Goal: Task Accomplishment & Management: Manage account settings

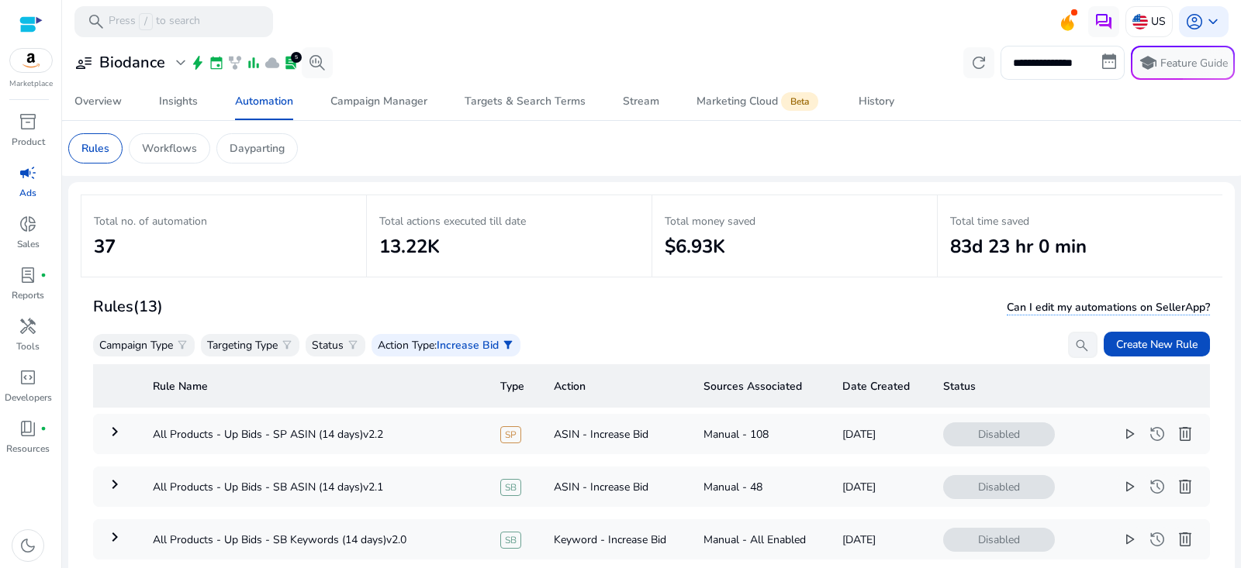
click at [112, 64] on h3 "Biodance" at bounding box center [132, 63] width 66 height 19
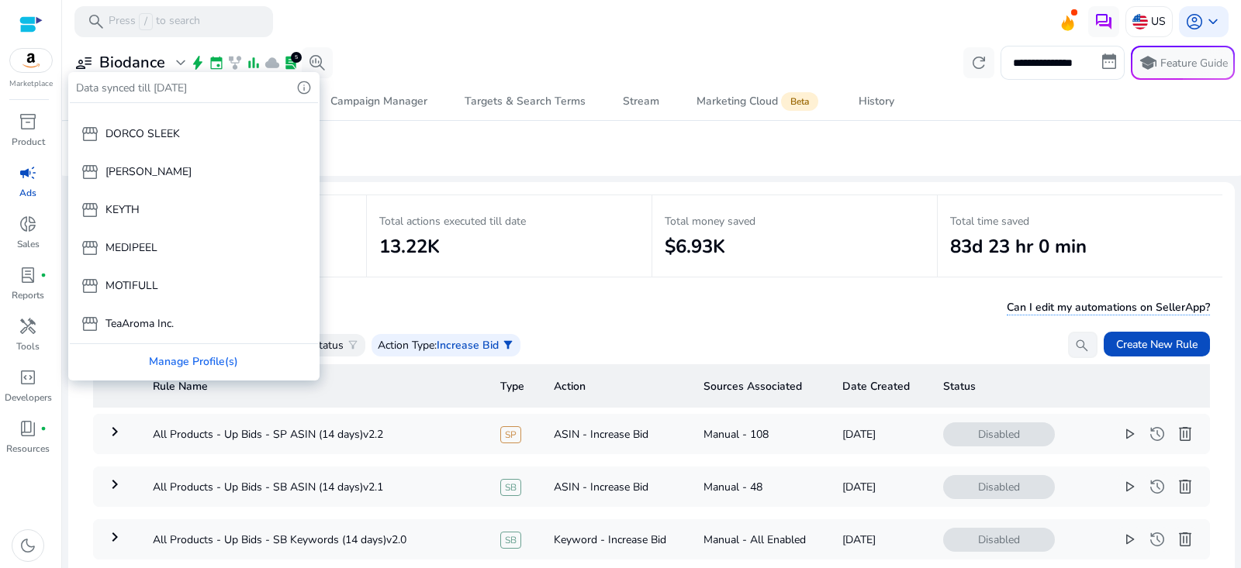
click at [155, 307] on div "storefront TeaAroma Inc." at bounding box center [193, 323] width 245 height 37
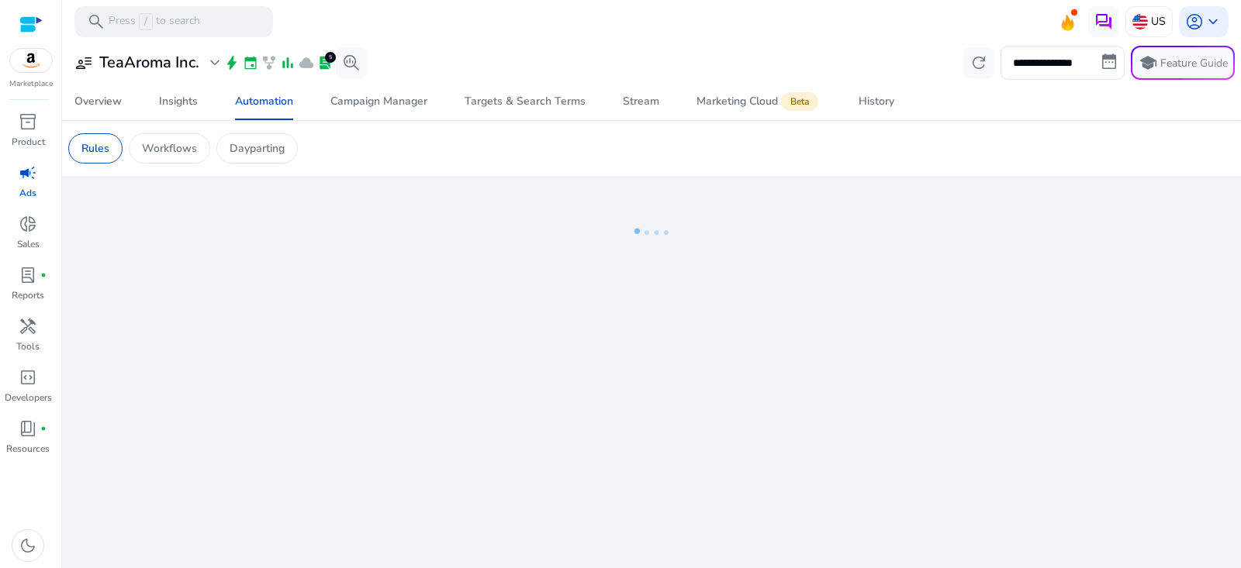
scroll to position [67, 0]
click at [182, 72] on h3 "TeaAroma Inc." at bounding box center [149, 63] width 100 height 19
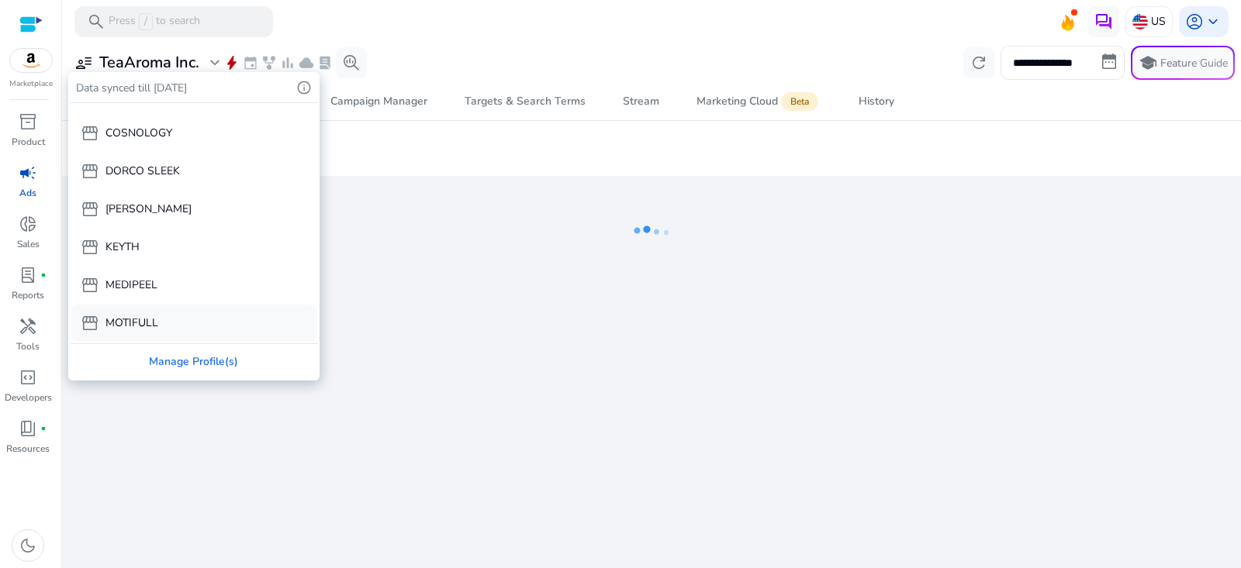
click at [165, 330] on div "storefront MOTIFULL" at bounding box center [193, 323] width 245 height 37
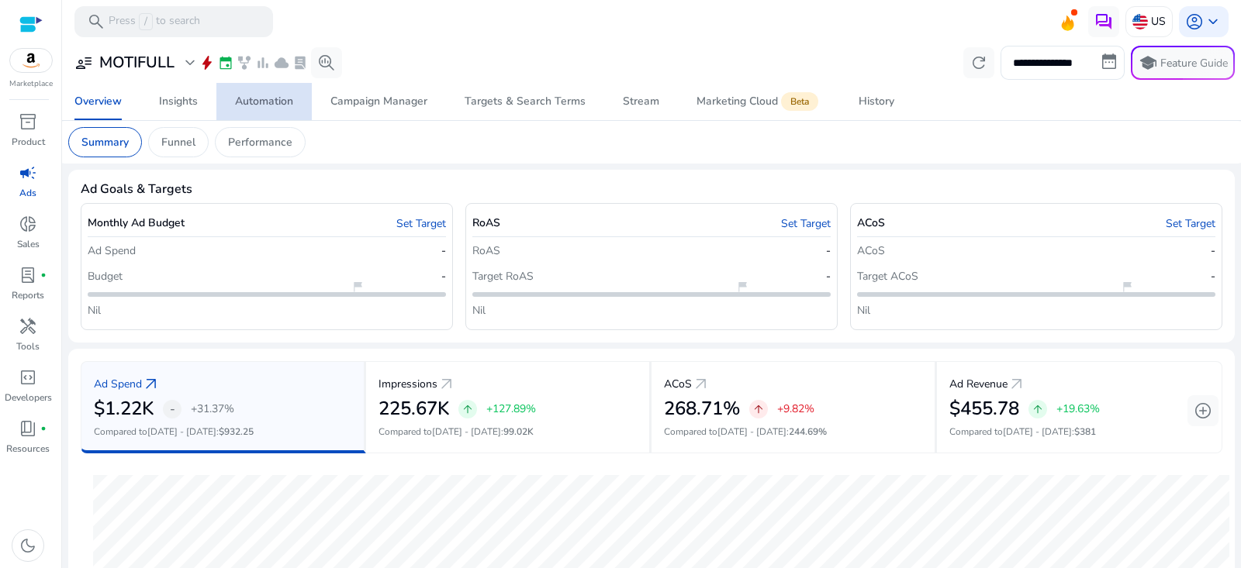
click at [294, 104] on link "Automation" at bounding box center [263, 101] width 95 height 37
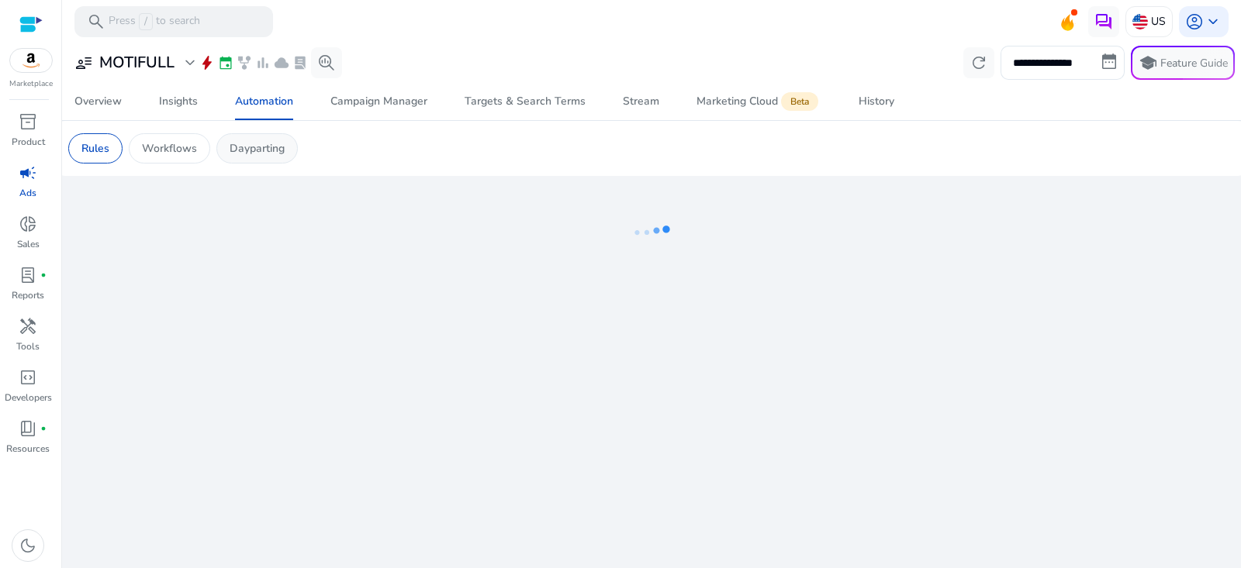
click at [281, 160] on div "Dayparting" at bounding box center [256, 148] width 81 height 30
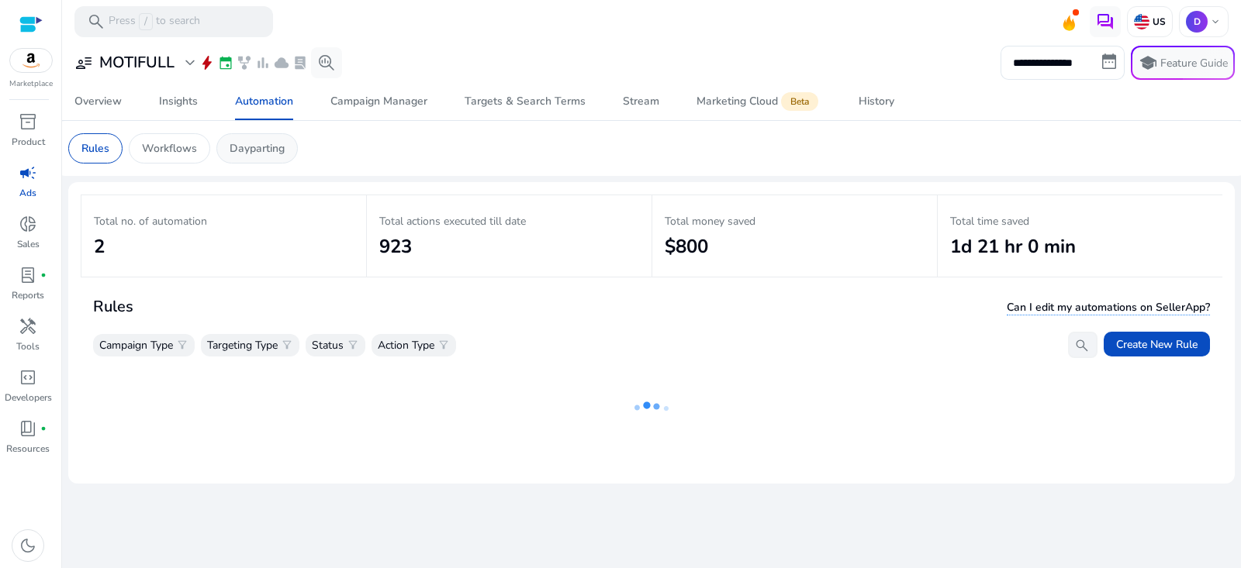
click at [261, 155] on p "Dayparting" at bounding box center [257, 148] width 55 height 16
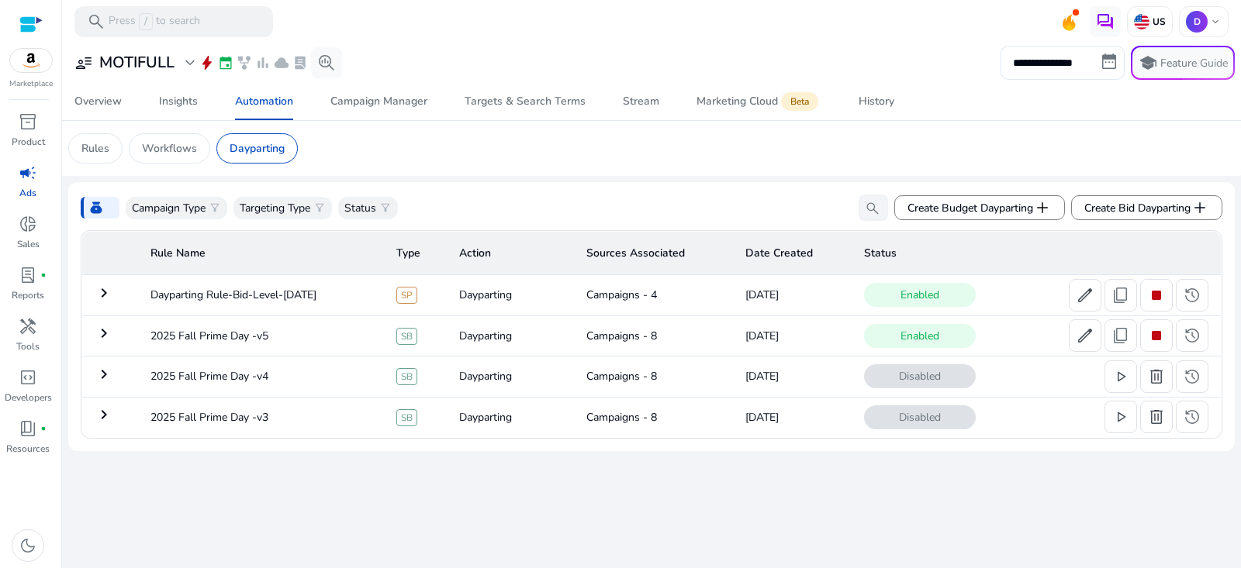
click at [102, 293] on mat-icon "keyboard_arrow_right" at bounding box center [104, 293] width 19 height 19
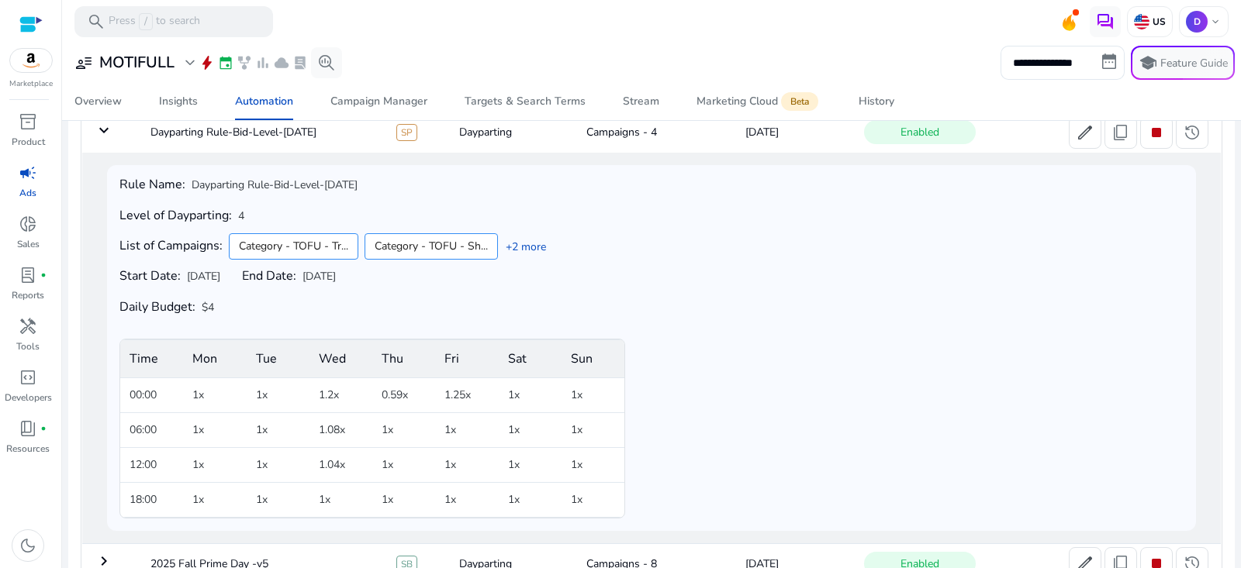
scroll to position [40, 0]
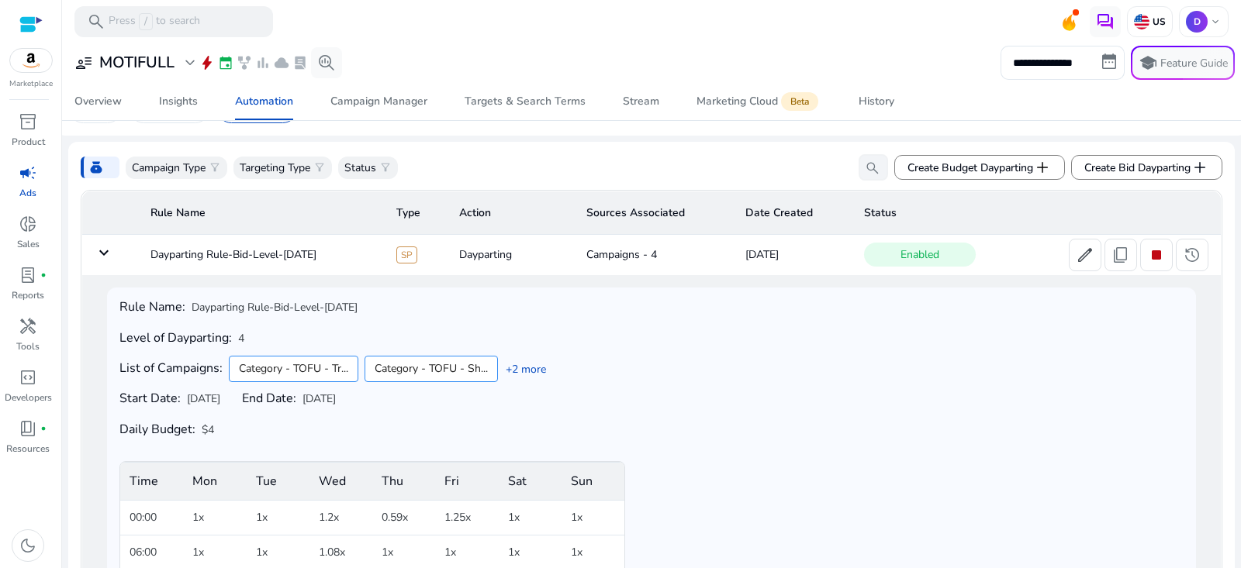
click at [108, 253] on mat-icon "keyboard_arrow_down" at bounding box center [104, 252] width 19 height 19
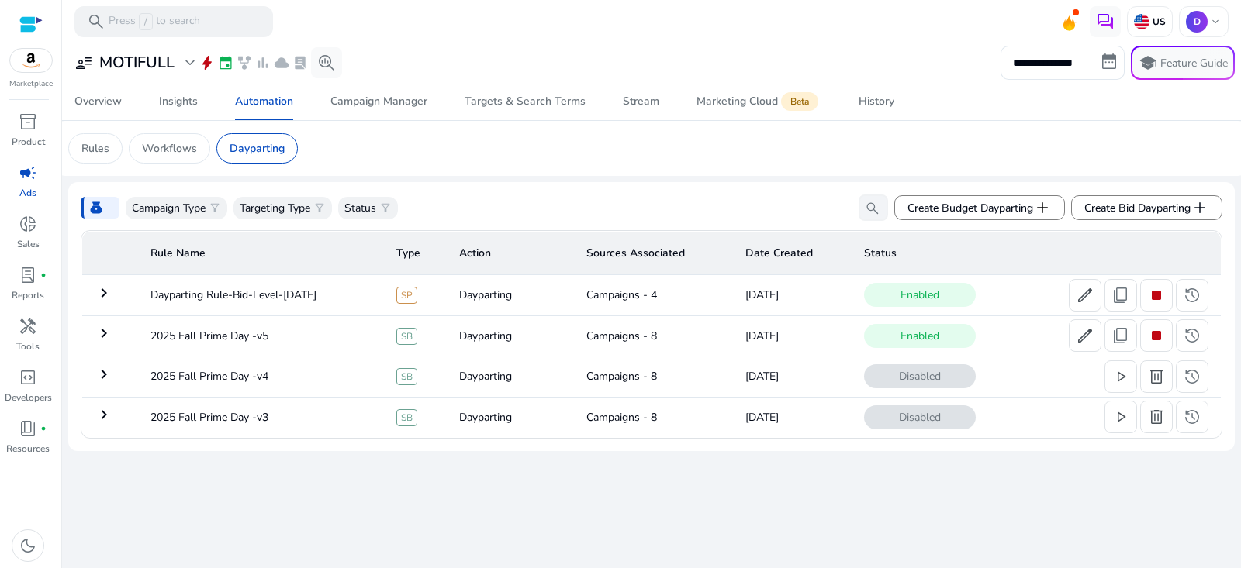
scroll to position [0, 0]
click at [110, 340] on mat-icon "keyboard_arrow_right" at bounding box center [104, 333] width 19 height 19
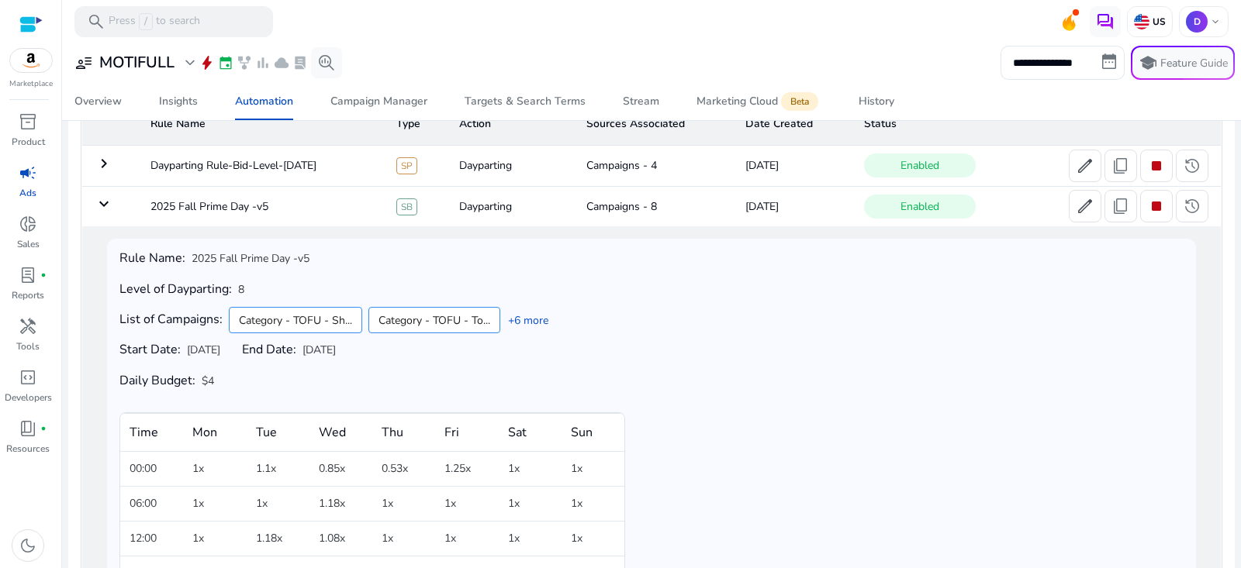
scroll to position [74, 0]
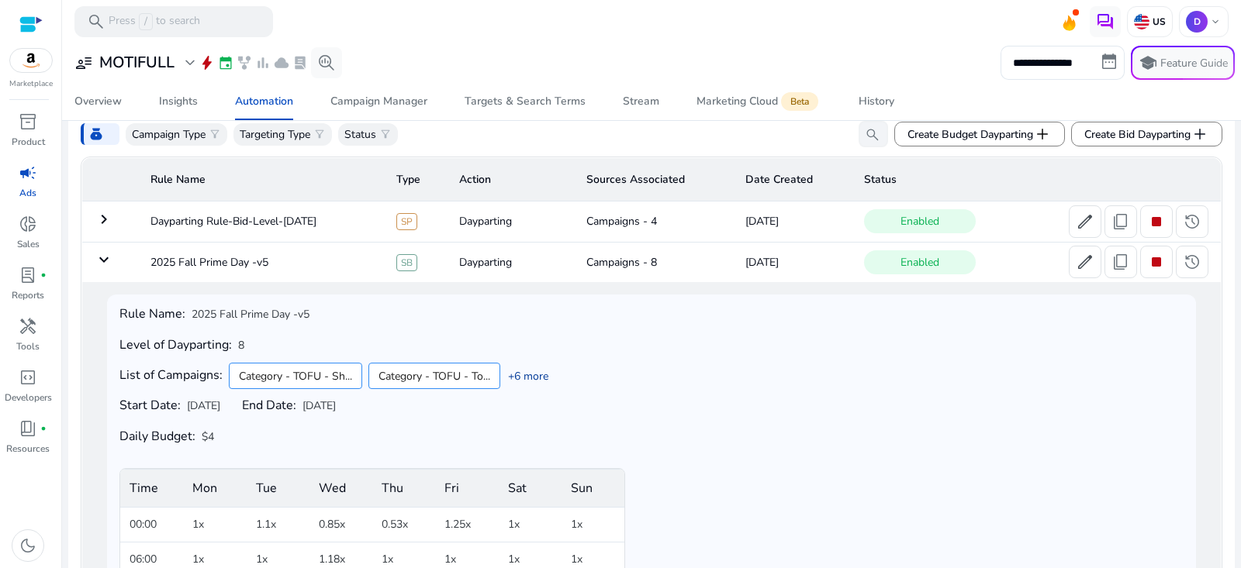
click at [543, 373] on link "+6 more" at bounding box center [524, 376] width 48 height 16
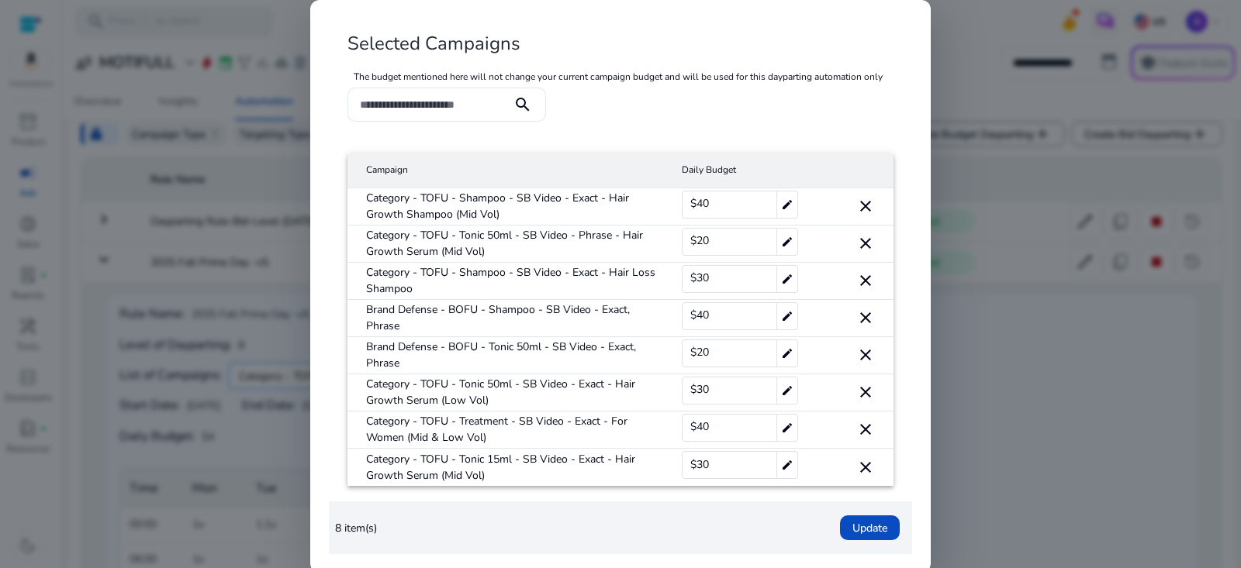
click at [272, 286] on div at bounding box center [620, 284] width 1241 height 568
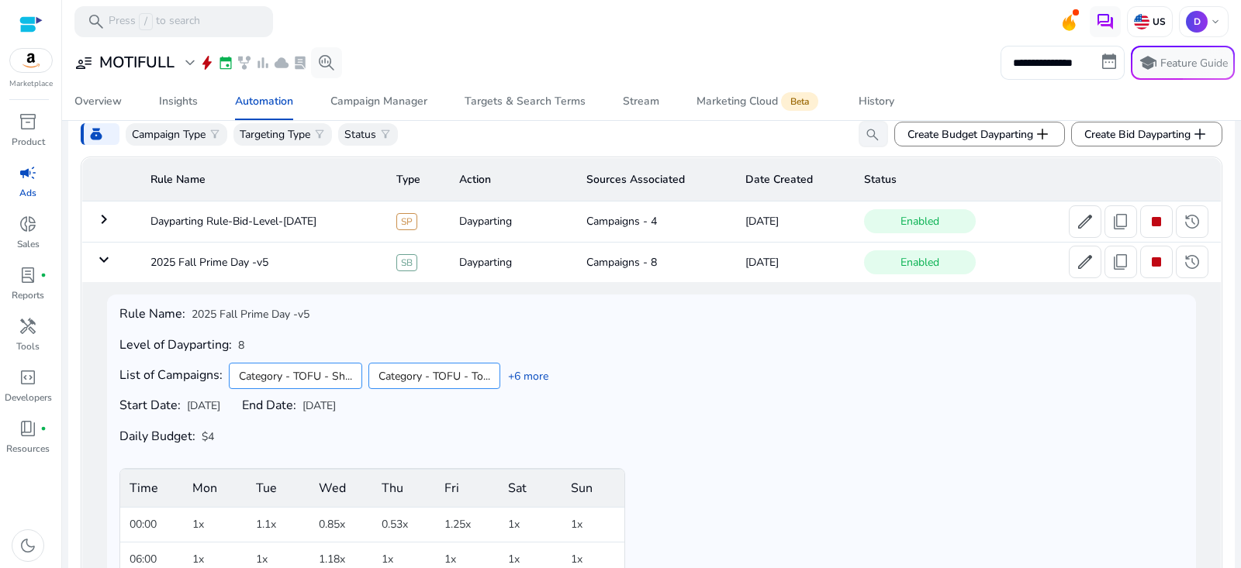
click at [102, 223] on mat-icon "keyboard_arrow_right" at bounding box center [104, 219] width 19 height 19
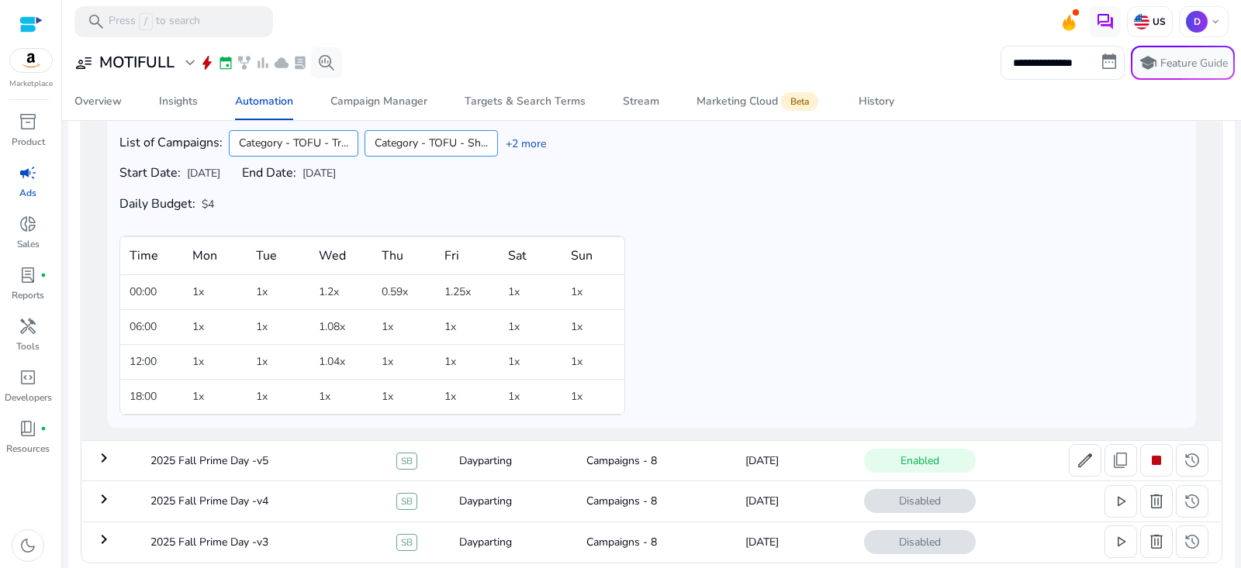
scroll to position [268, 0]
click at [532, 131] on div "Category - TOFU - Tr... Category - TOFU - Sh... +2 more" at bounding box center [387, 141] width 317 height 33
click at [533, 142] on link "+2 more" at bounding box center [522, 141] width 48 height 16
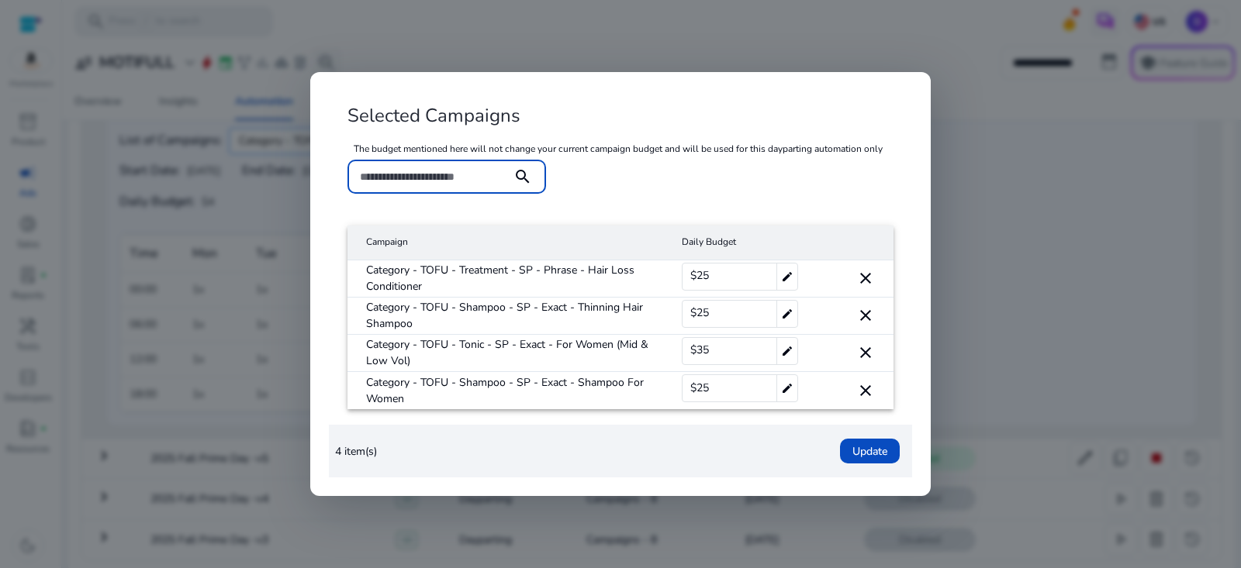
click at [990, 224] on div at bounding box center [620, 284] width 1241 height 568
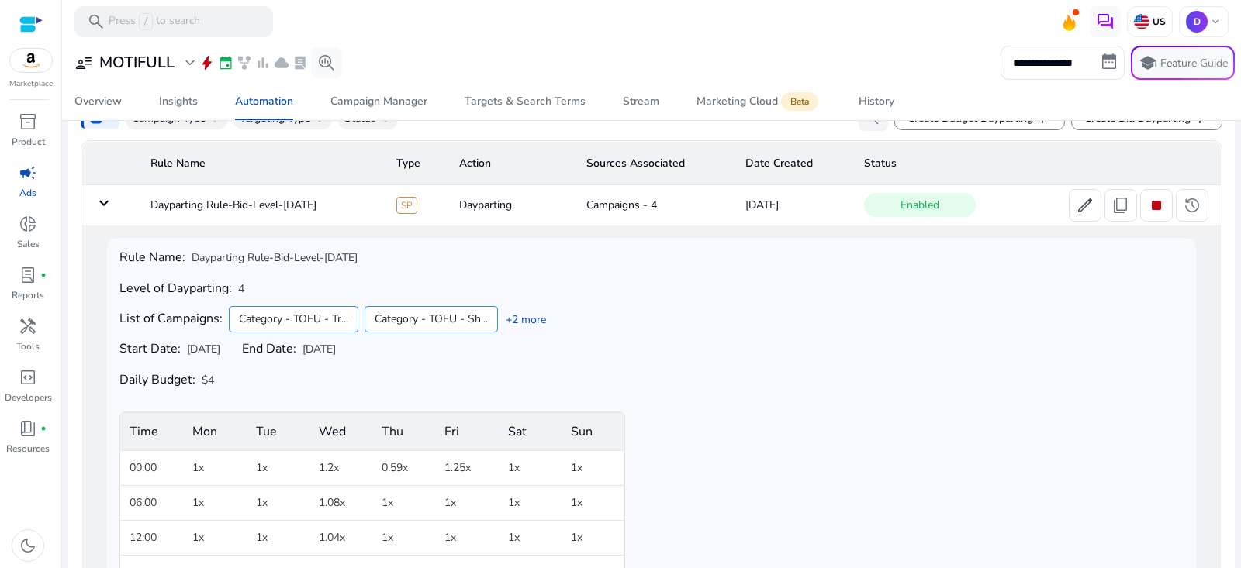
scroll to position [74, 0]
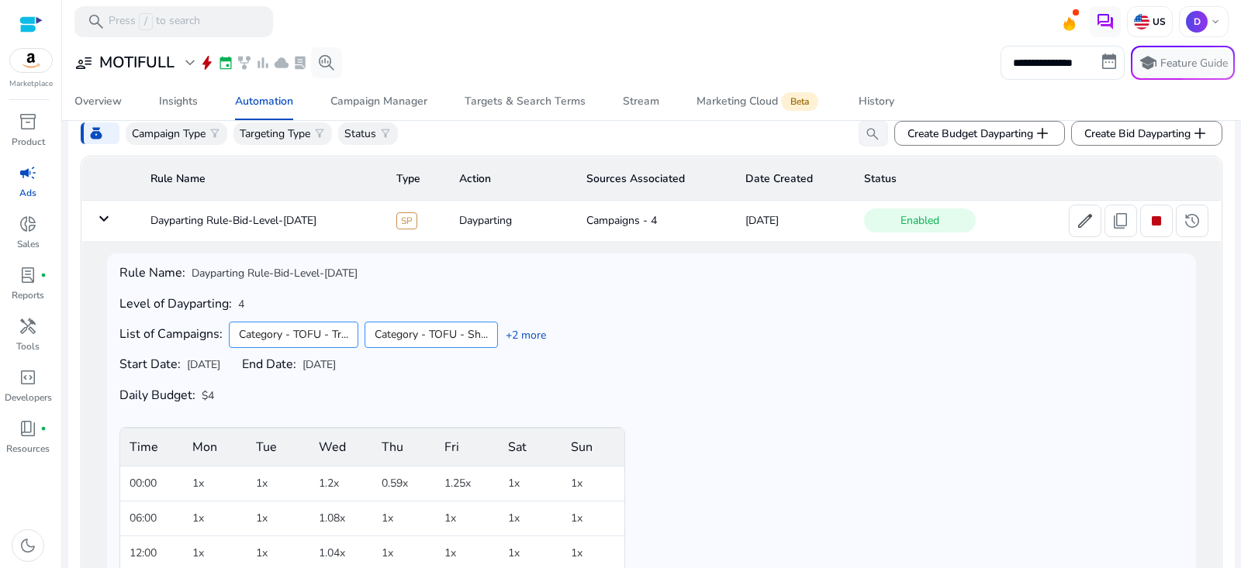
click at [109, 223] on mat-icon "keyboard_arrow_down" at bounding box center [104, 218] width 19 height 19
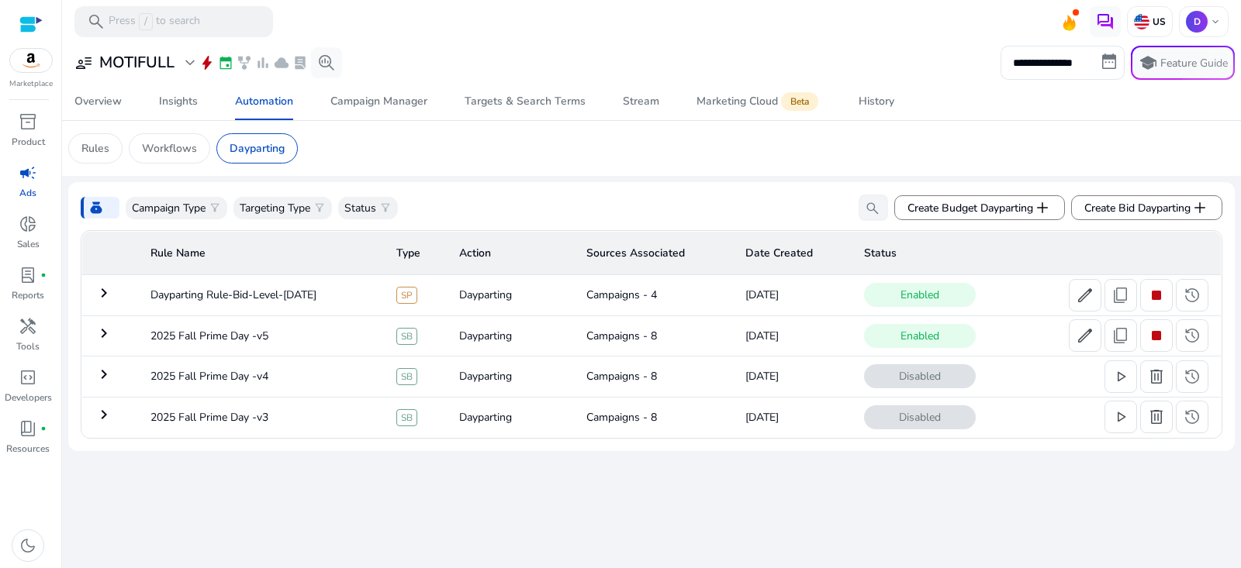
scroll to position [0, 0]
click at [102, 339] on mat-icon "keyboard_arrow_right" at bounding box center [104, 333] width 19 height 19
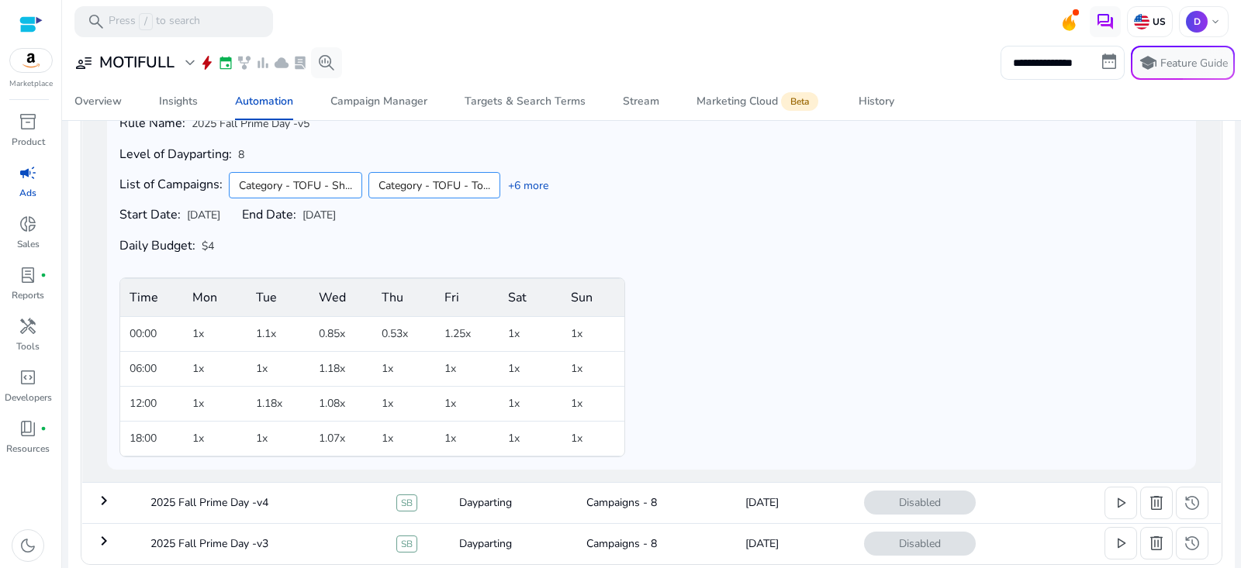
scroll to position [268, 0]
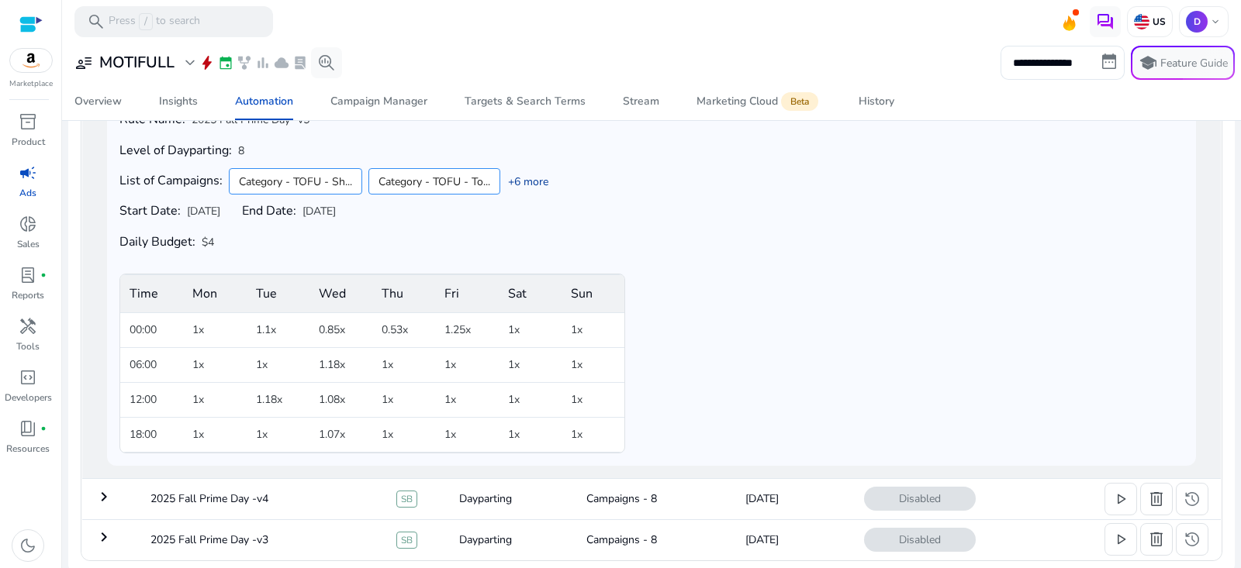
click at [537, 182] on link "+6 more" at bounding box center [524, 182] width 48 height 16
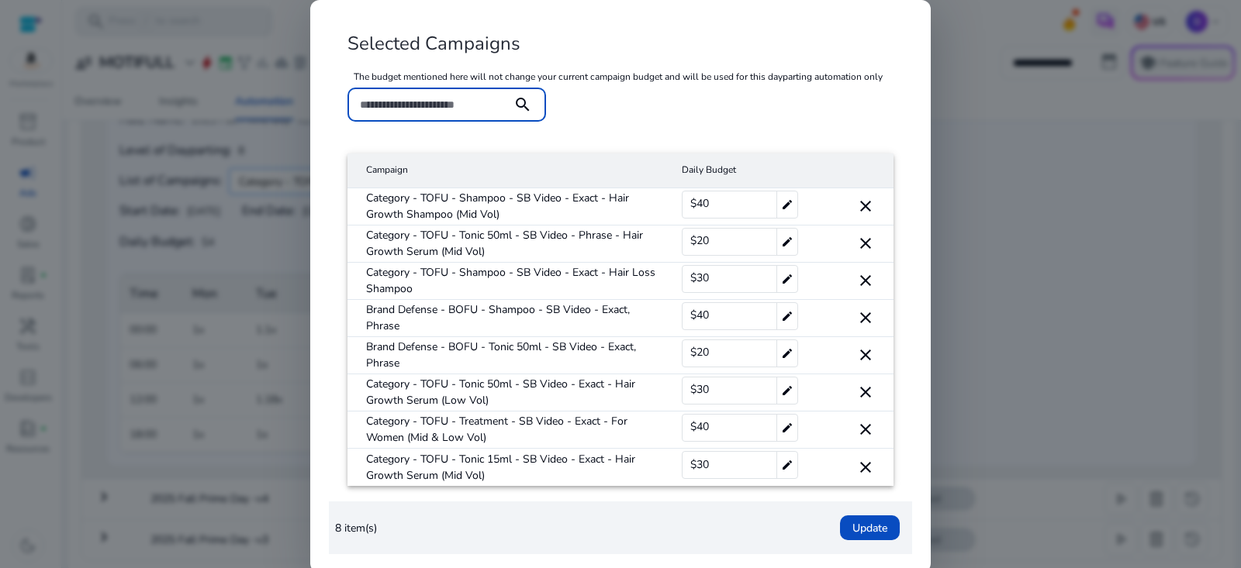
click at [494, 205] on mat-cell "Category - TOFU - Shampoo - SB Video - Exact - Hair Growth Shampoo (Mid Vol)" at bounding box center [508, 206] width 322 height 37
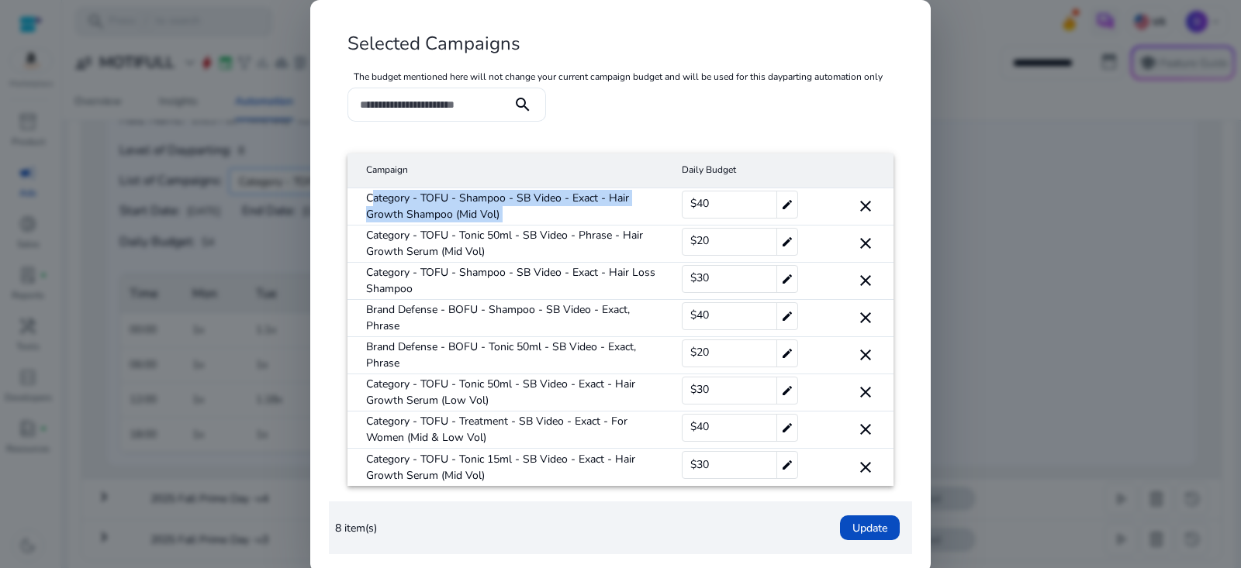
click at [494, 205] on mat-cell "Category - TOFU - Shampoo - SB Video - Exact - Hair Growth Shampoo (Mid Vol)" at bounding box center [508, 206] width 322 height 37
copy mat-cell "Category - TOFU - Shampoo - SB Video - Exact - Hair Growth Shampoo (Mid Vol)"
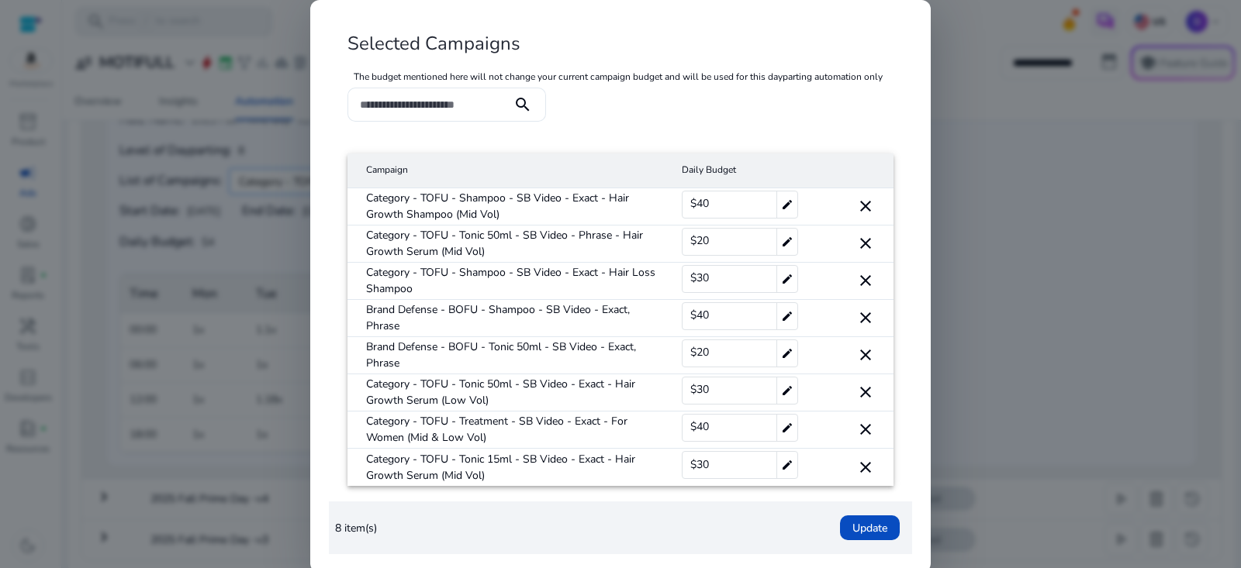
click at [176, 209] on div at bounding box center [620, 284] width 1241 height 568
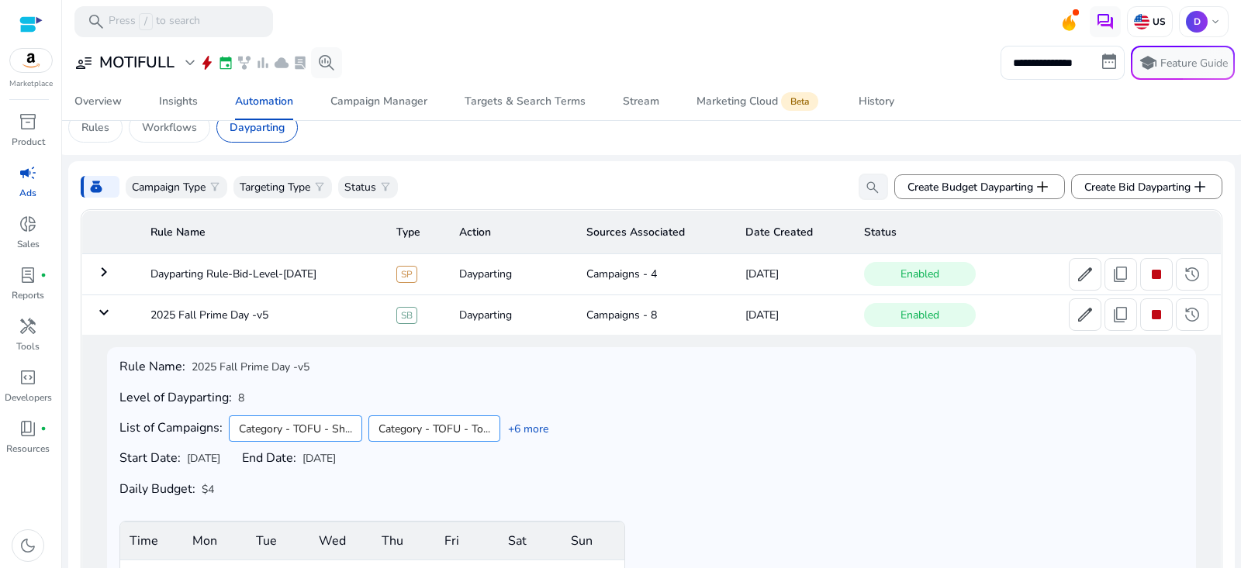
scroll to position [0, 0]
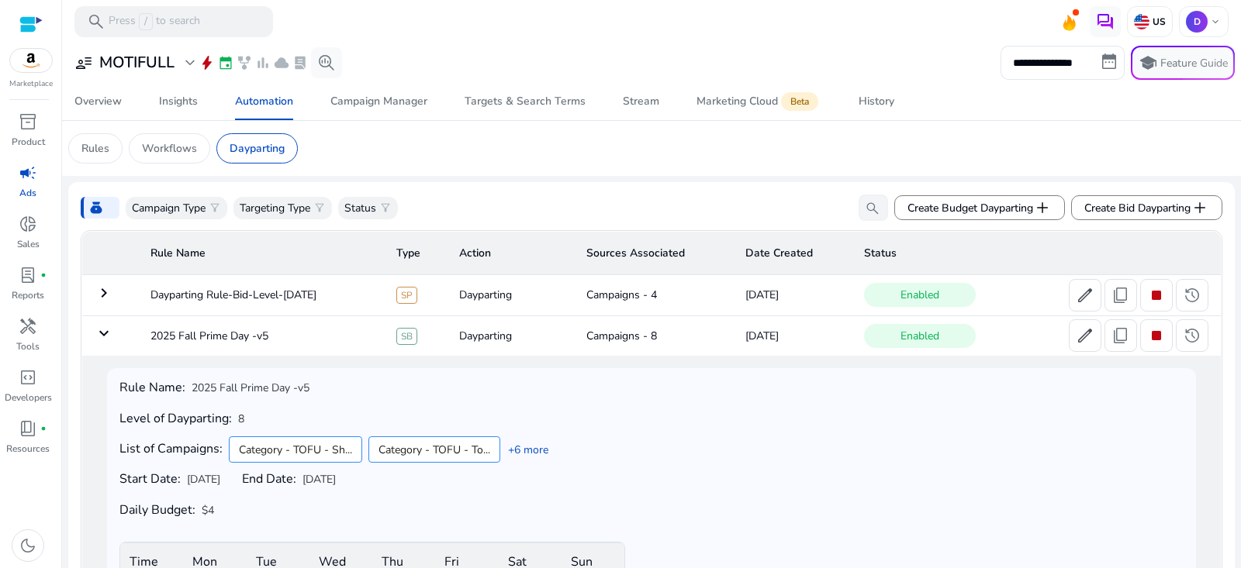
click at [105, 340] on mat-icon "keyboard_arrow_down" at bounding box center [104, 333] width 19 height 19
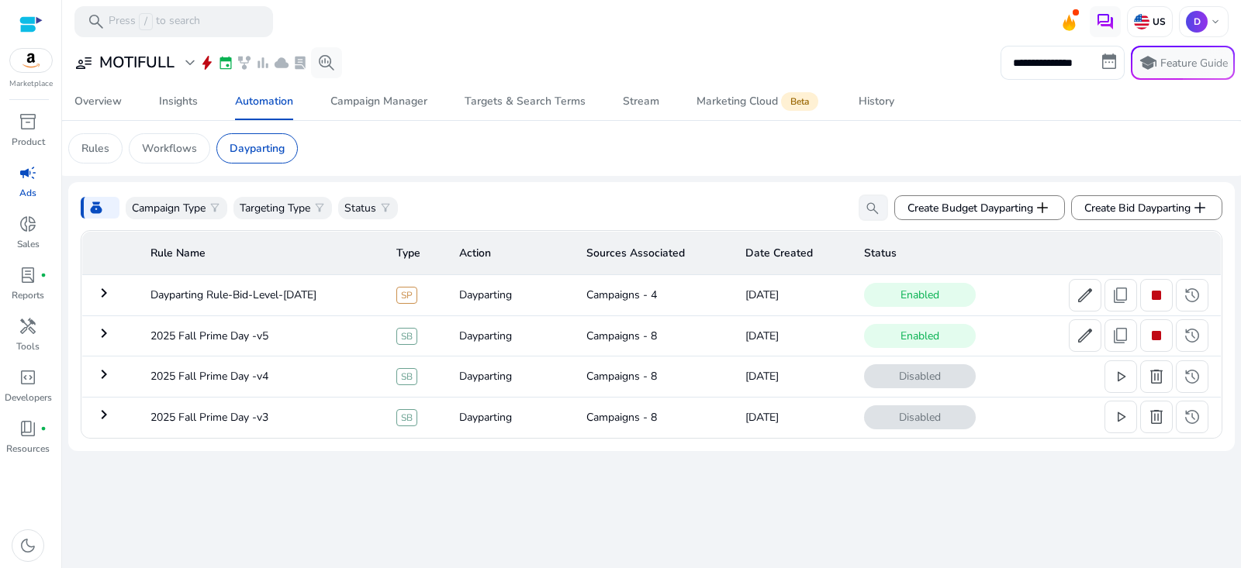
click at [103, 304] on td "keyboard_arrow_right" at bounding box center [110, 295] width 57 height 40
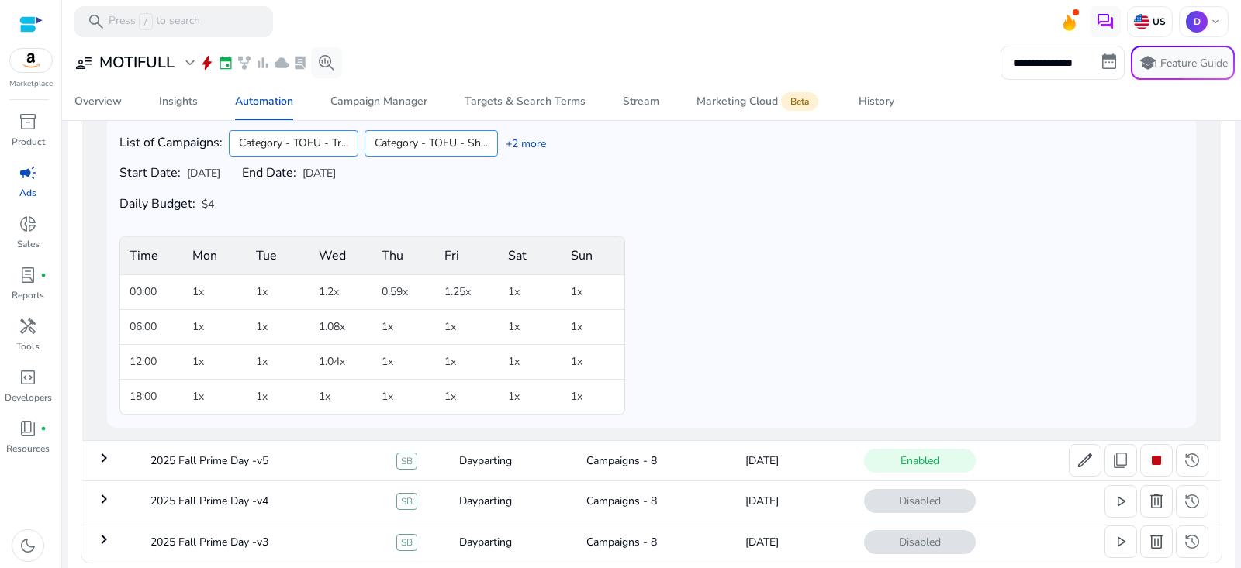
scroll to position [268, 0]
click at [540, 146] on link "+2 more" at bounding box center [522, 141] width 48 height 16
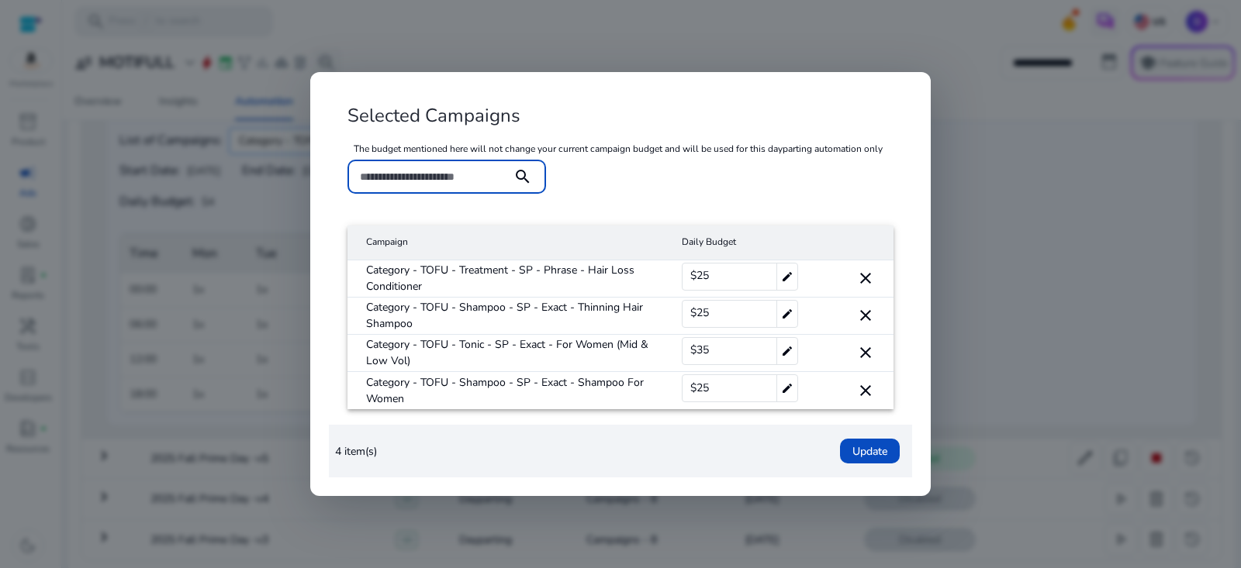
click at [584, 274] on mat-cell "Category - TOFU - Treatment - SP - Phrase - Hair Loss Conditioner" at bounding box center [508, 279] width 322 height 37
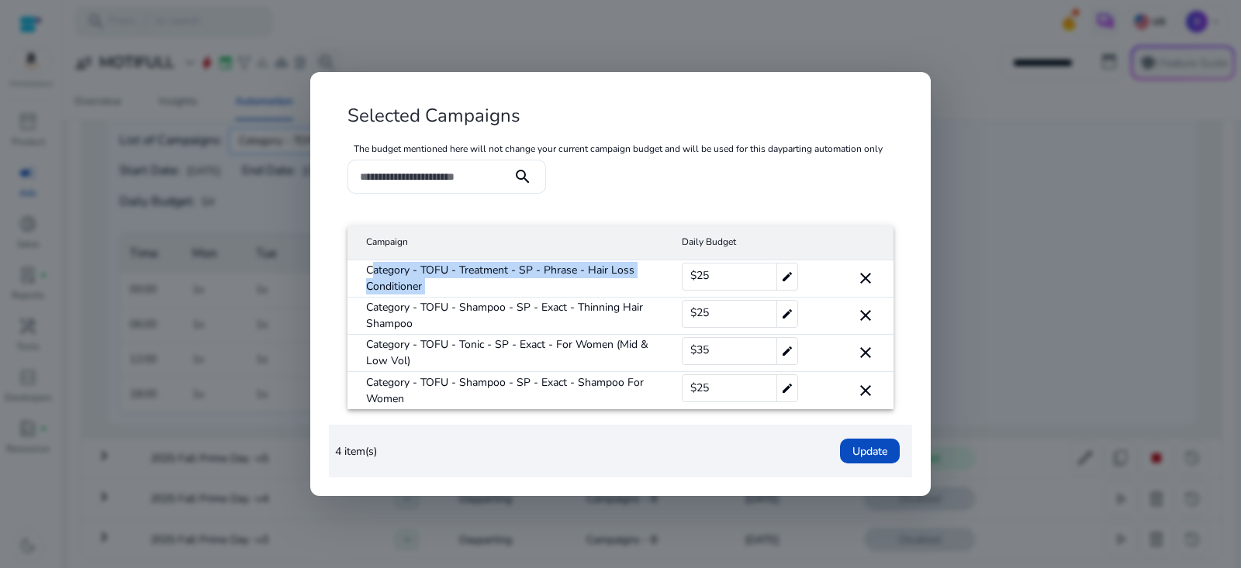
click at [584, 274] on mat-cell "Category - TOFU - Treatment - SP - Phrase - Hair Loss Conditioner" at bounding box center [508, 279] width 322 height 37
copy mat-cell "Category - TOFU - Treatment - SP - Phrase - Hair Loss Conditioner"
click at [157, 340] on div at bounding box center [620, 284] width 1241 height 568
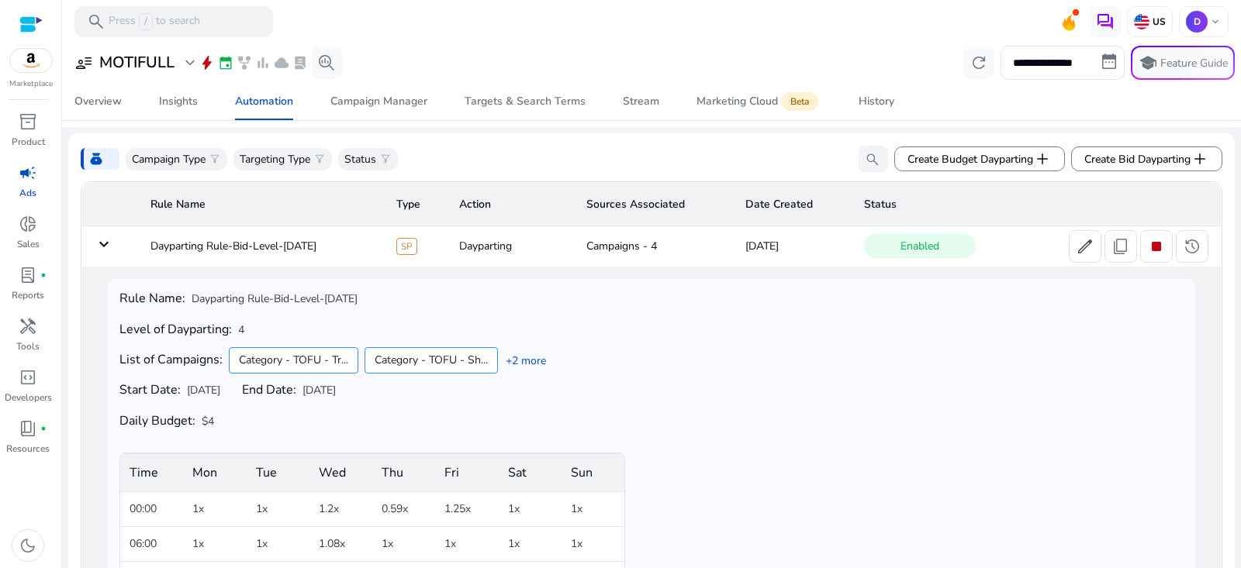
scroll to position [0, 0]
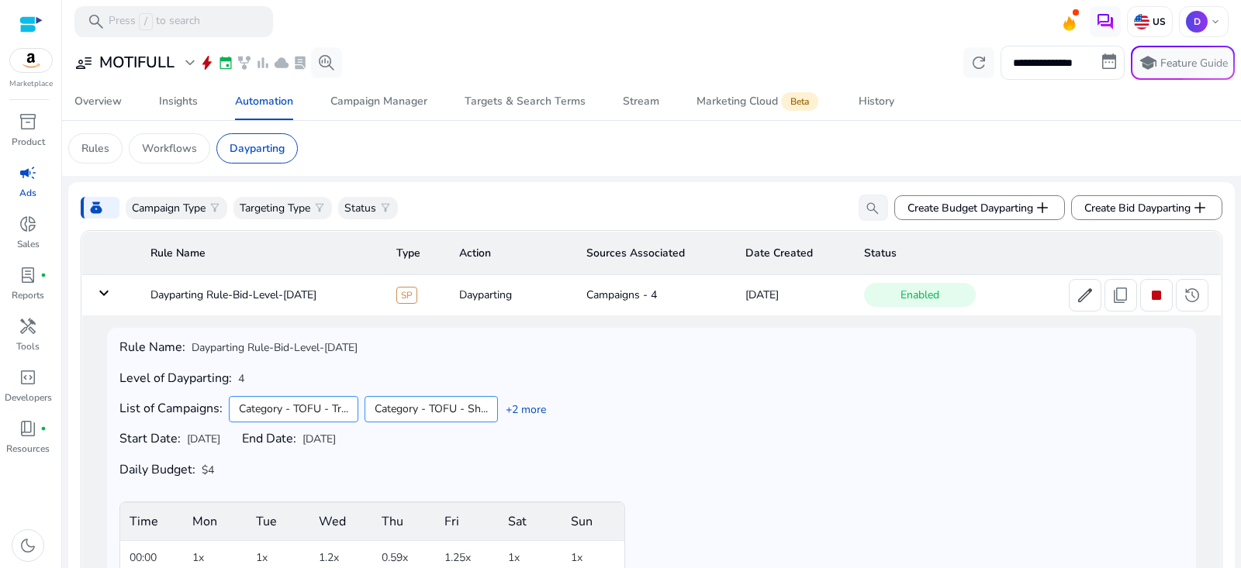
click at [143, 75] on div "user_attributes MOTIFULL expand_more bolt event family_history bar_chart cloud …" at bounding box center [205, 62] width 274 height 31
click at [145, 64] on h3 "MOTIFULL" at bounding box center [136, 63] width 75 height 19
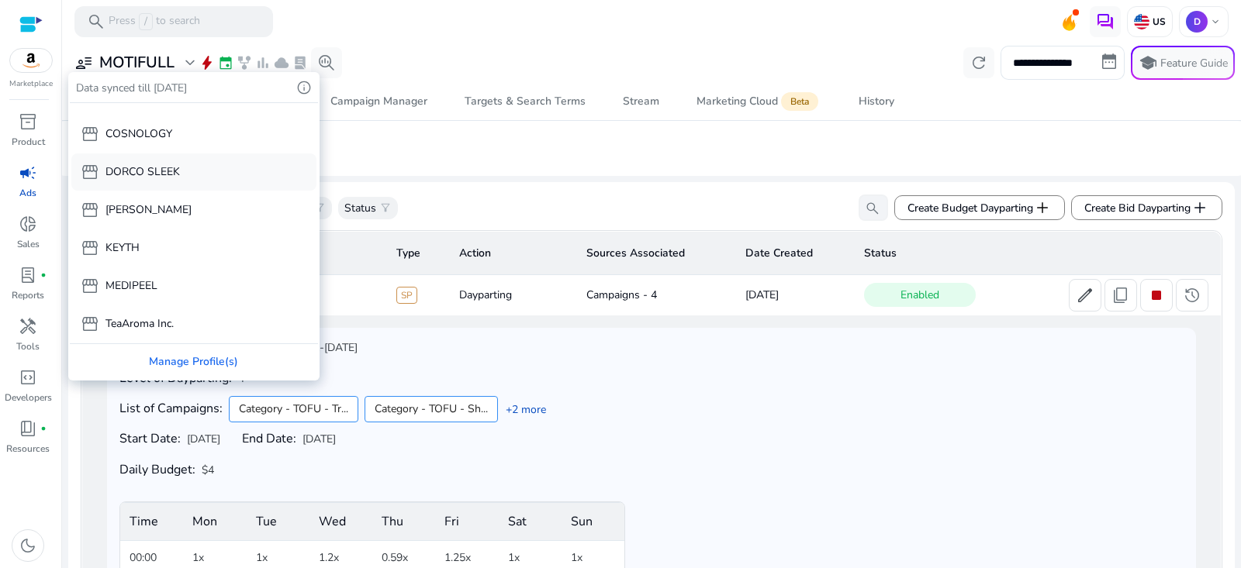
click at [161, 252] on div "storefront KEYTH" at bounding box center [193, 248] width 245 height 37
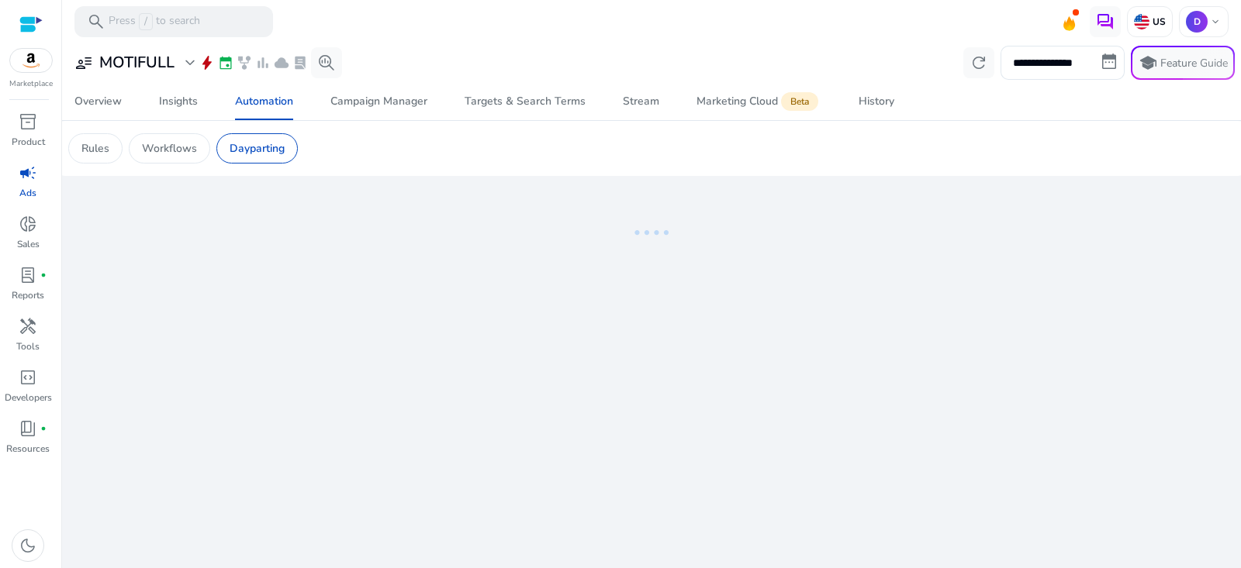
scroll to position [105, 0]
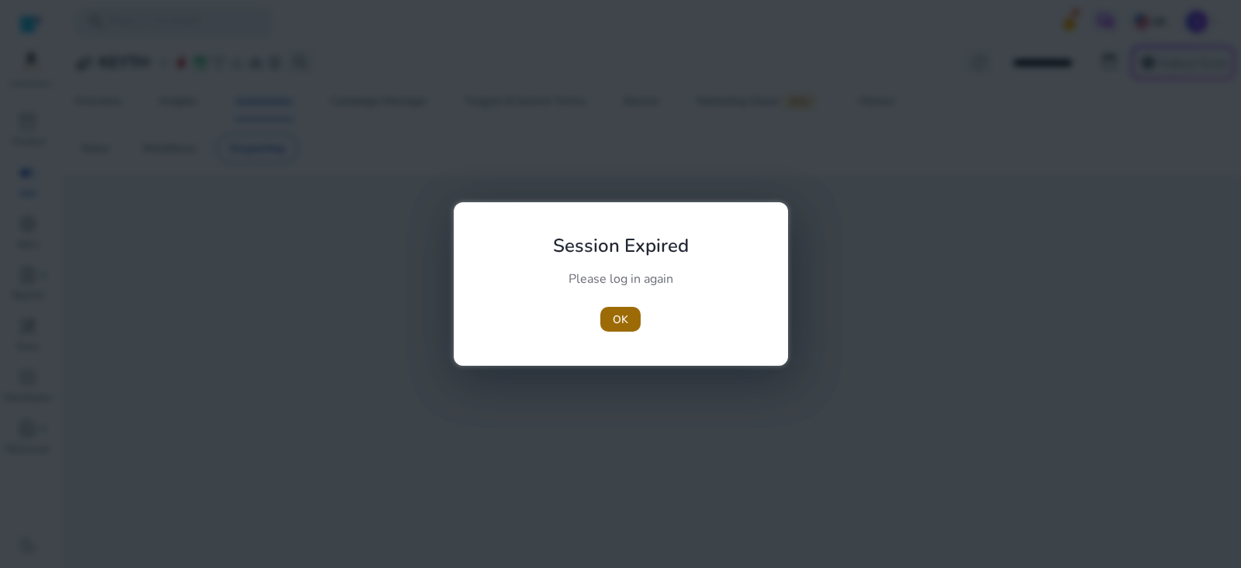
click at [610, 320] on span "button" at bounding box center [620, 319] width 40 height 37
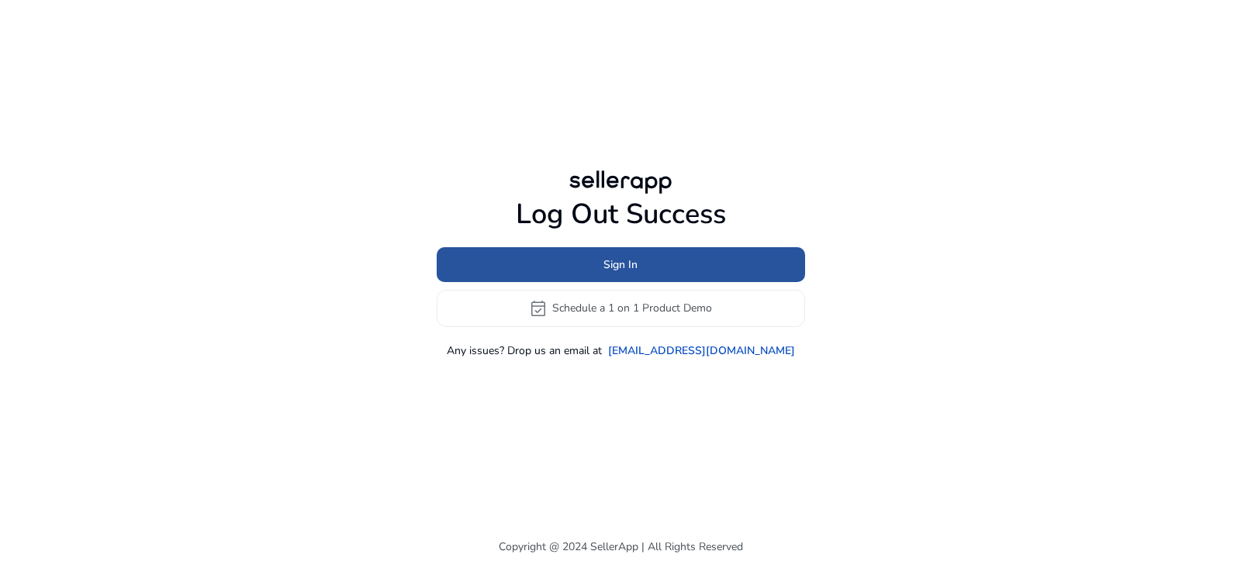
click at [612, 257] on span "Sign In" at bounding box center [620, 265] width 34 height 16
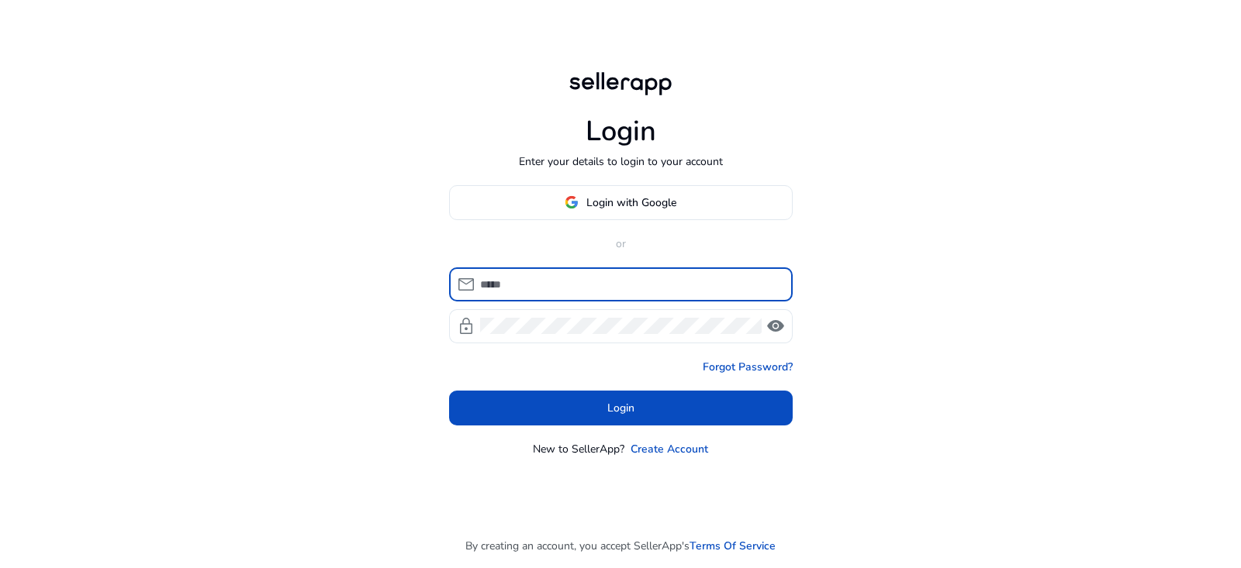
type input "**********"
drag, startPoint x: 595, startPoint y: 406, endPoint x: 593, endPoint y: 398, distance: 8.8
click at [595, 406] on span at bounding box center [620, 407] width 343 height 37
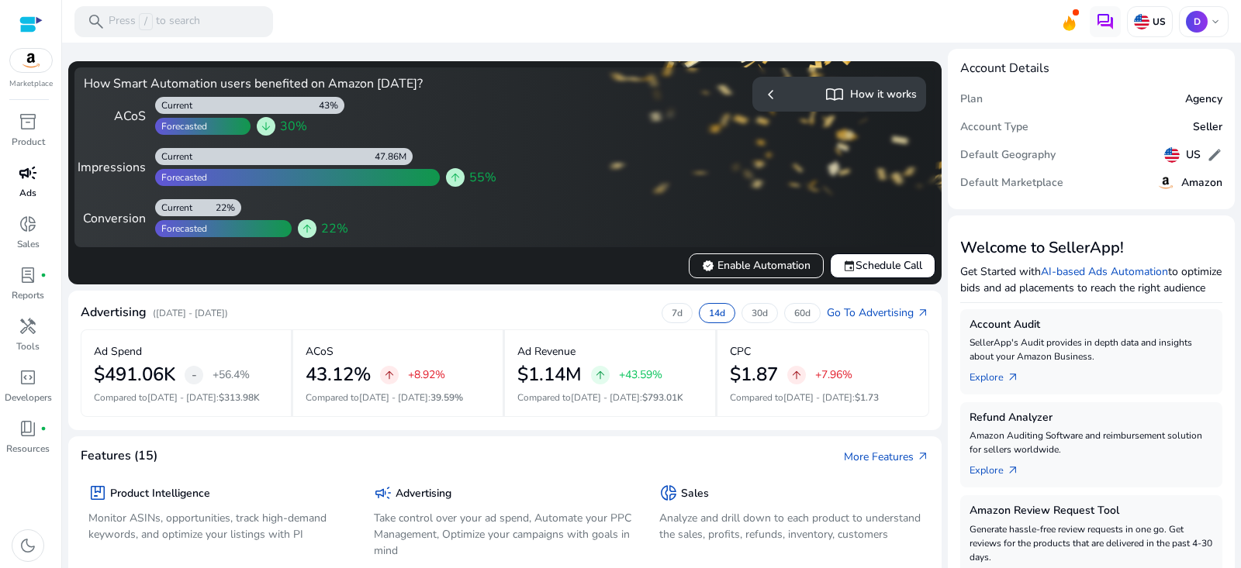
click at [29, 181] on span "campaign" at bounding box center [28, 173] width 19 height 19
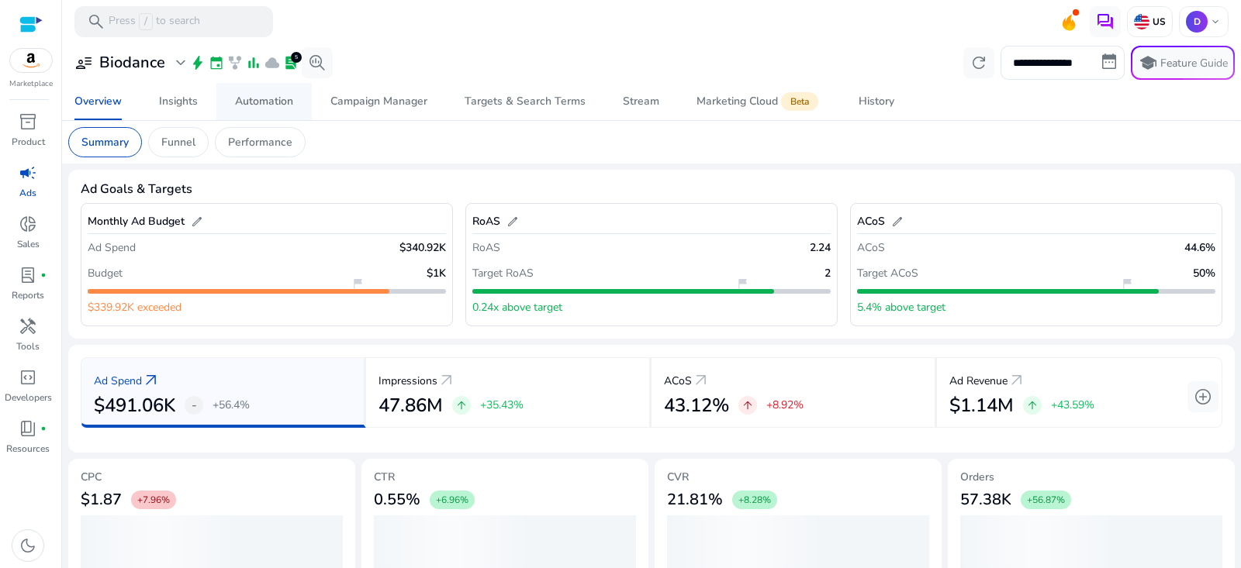
click at [271, 105] on div "Automation" at bounding box center [264, 101] width 58 height 11
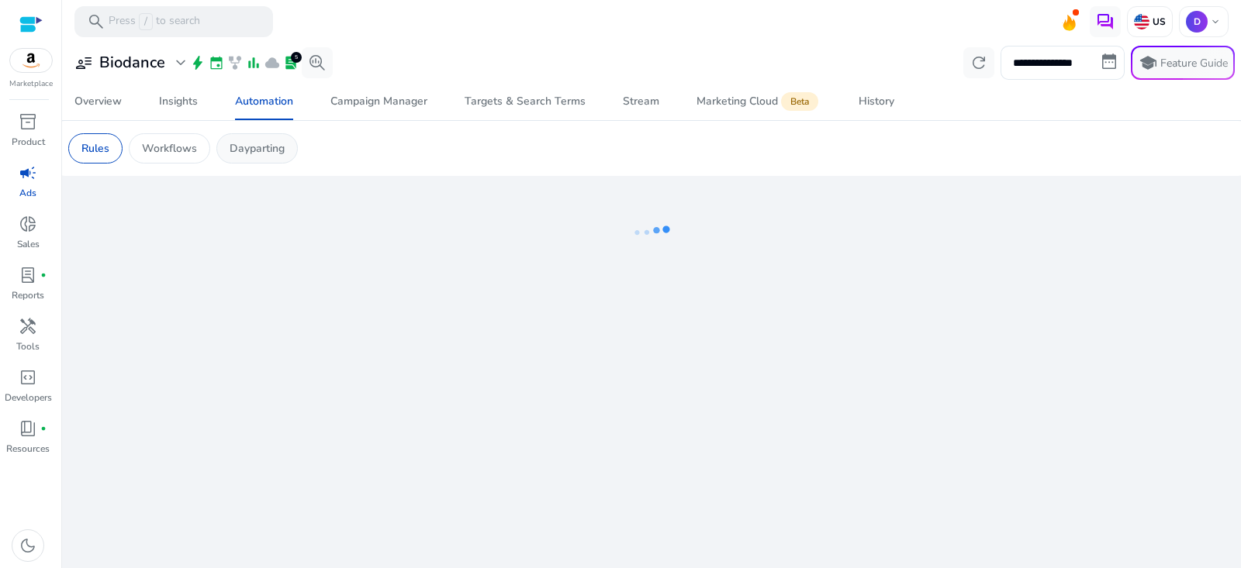
click at [261, 152] on p "Dayparting" at bounding box center [257, 148] width 55 height 16
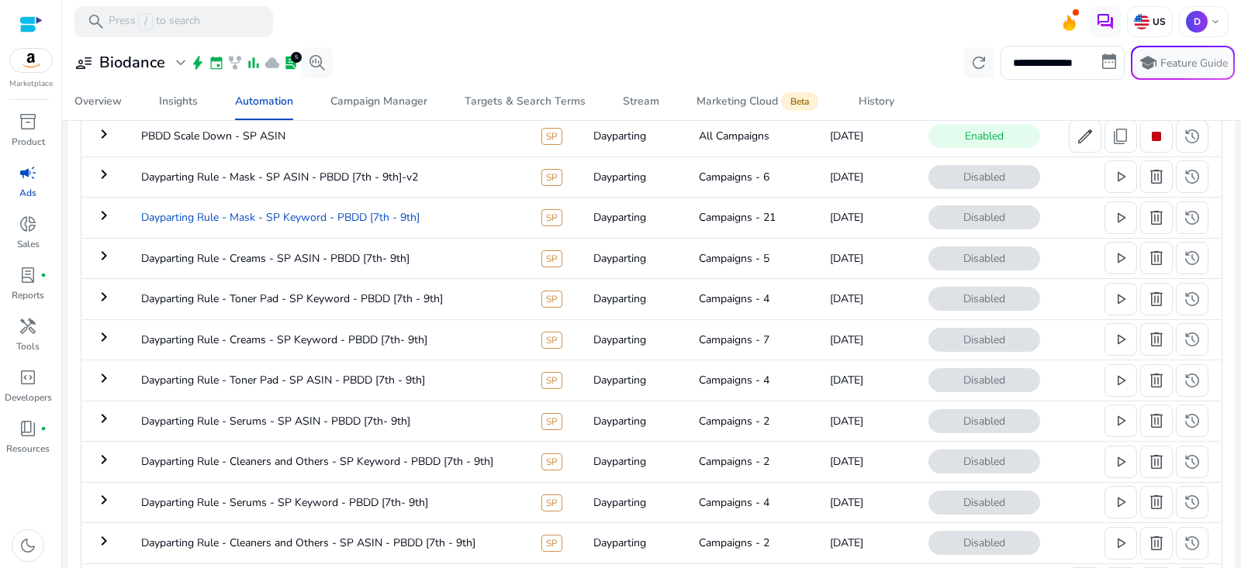
scroll to position [485, 0]
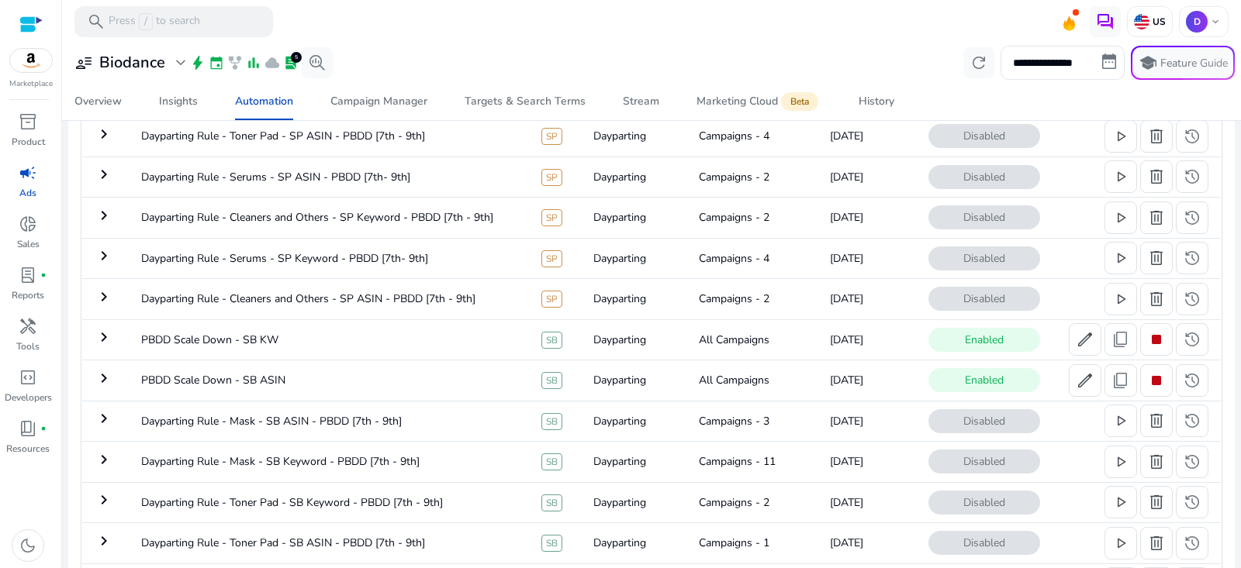
click at [99, 339] on mat-icon "keyboard_arrow_right" at bounding box center [104, 337] width 19 height 19
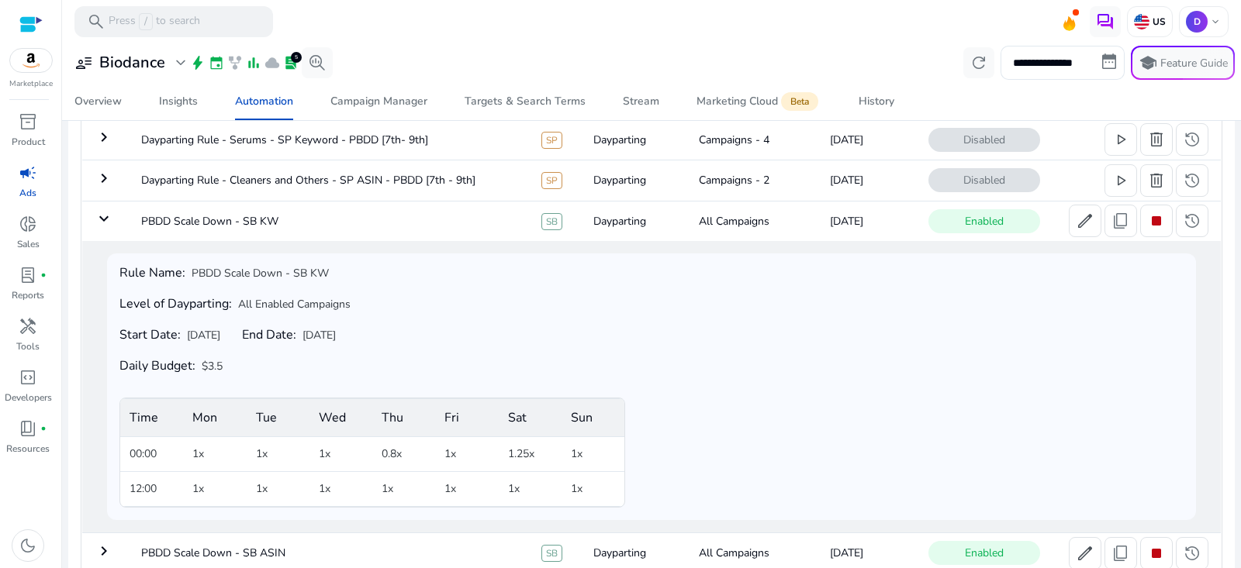
scroll to position [602, 0]
click at [118, 217] on td "keyboard_arrow_down" at bounding box center [105, 222] width 47 height 40
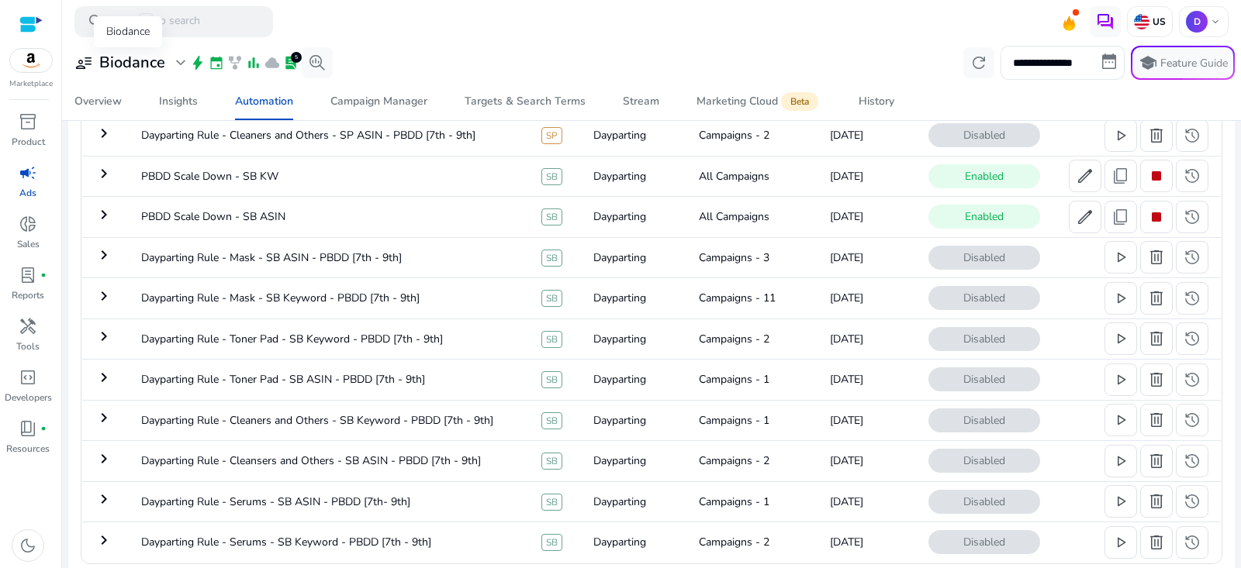
click at [143, 76] on div "user_attributes Biodance expand_more bolt event family_history bar_chart cloud …" at bounding box center [200, 62] width 264 height 31
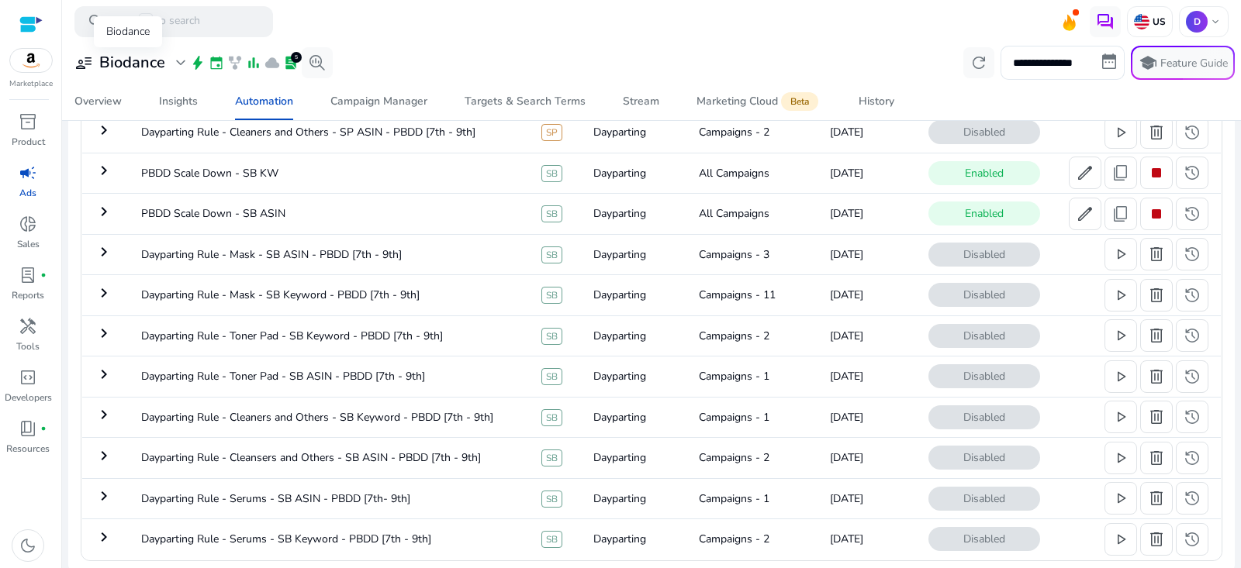
click at [148, 65] on h3 "Biodance" at bounding box center [132, 63] width 66 height 19
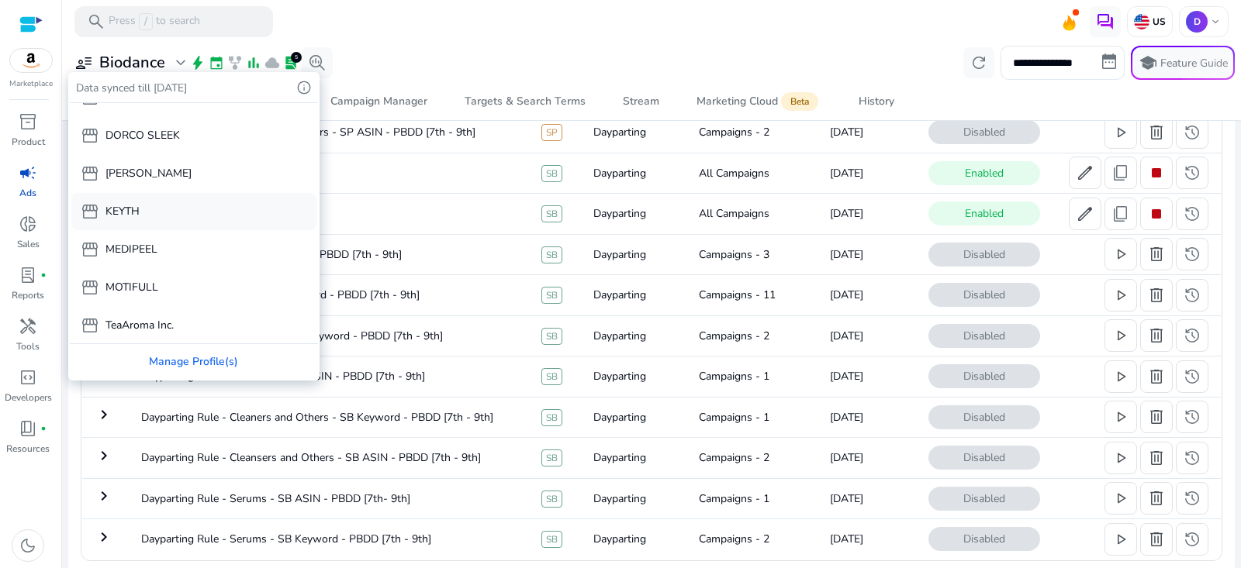
scroll to position [105, 0]
click at [159, 203] on div "storefront KEYTH" at bounding box center [193, 210] width 245 height 37
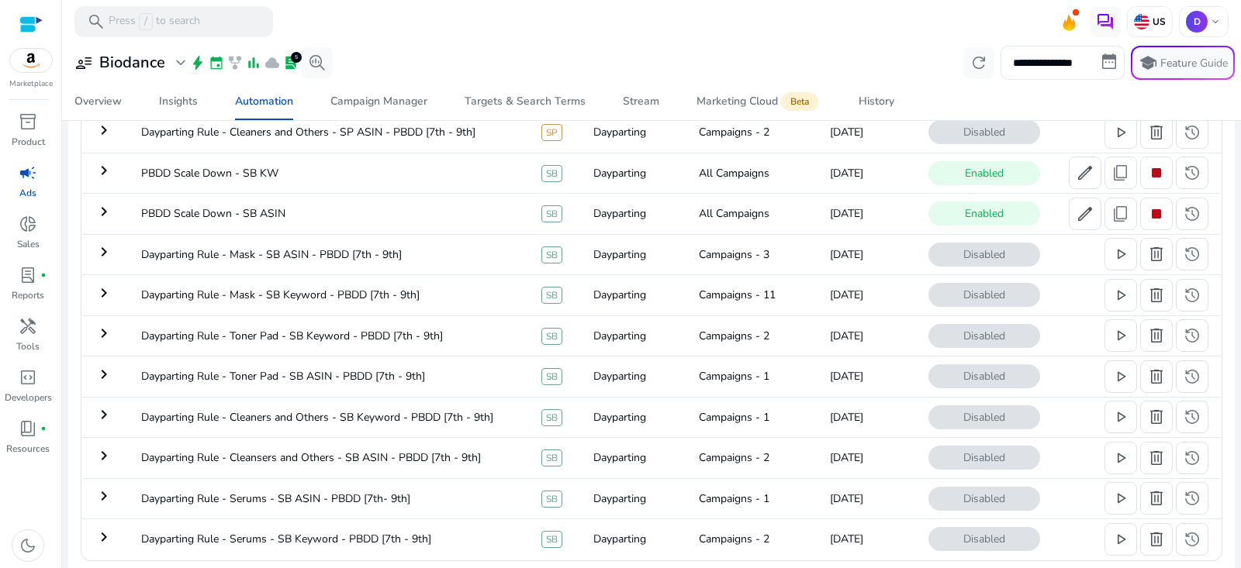
scroll to position [67, 0]
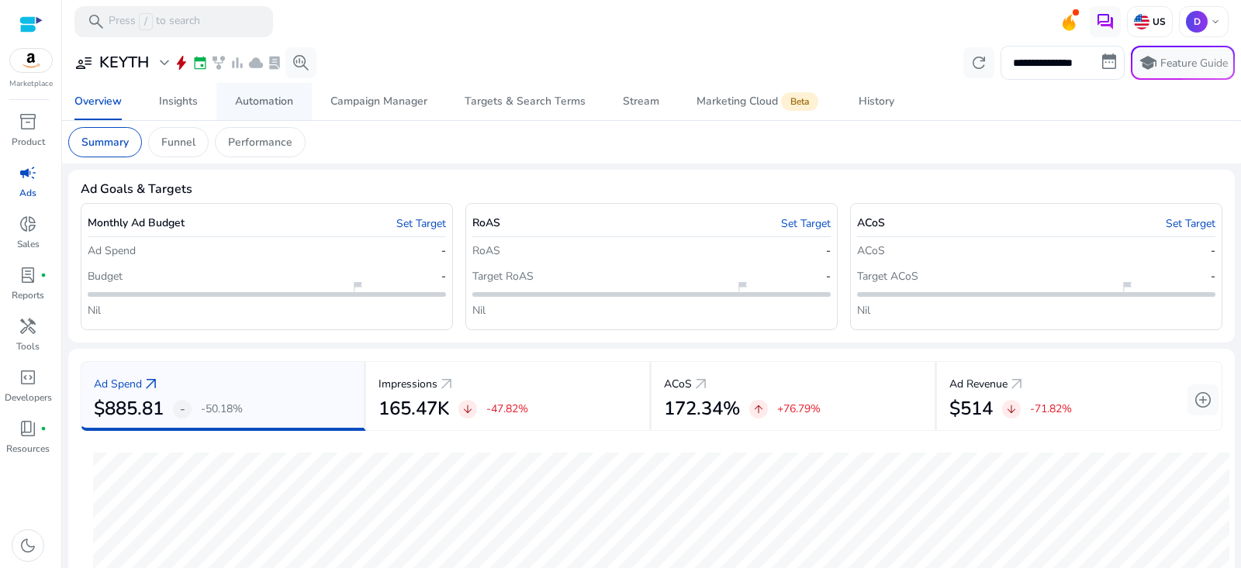
click at [265, 112] on span "Automation" at bounding box center [264, 101] width 58 height 37
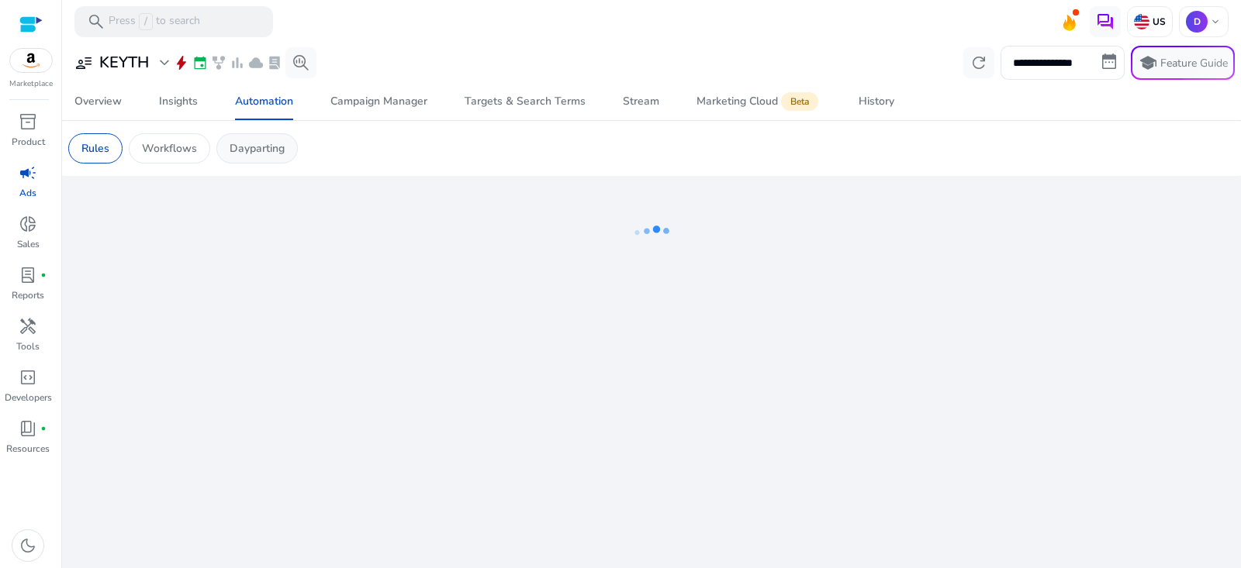
click at [274, 147] on p "Dayparting" at bounding box center [257, 148] width 55 height 16
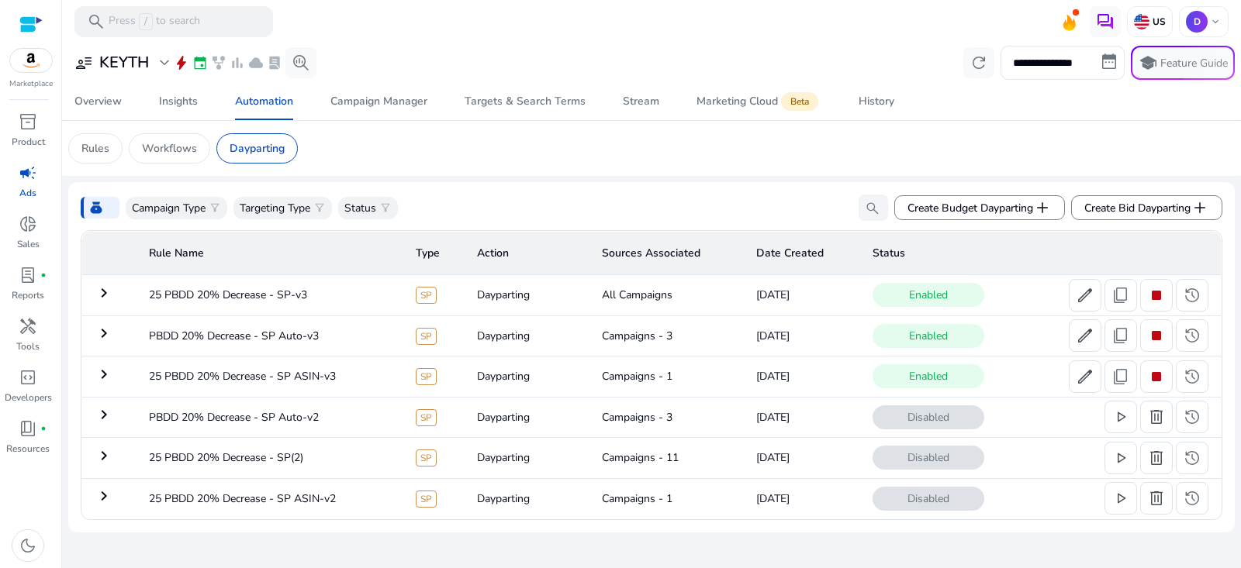
click at [103, 297] on mat-icon "keyboard_arrow_right" at bounding box center [104, 293] width 19 height 19
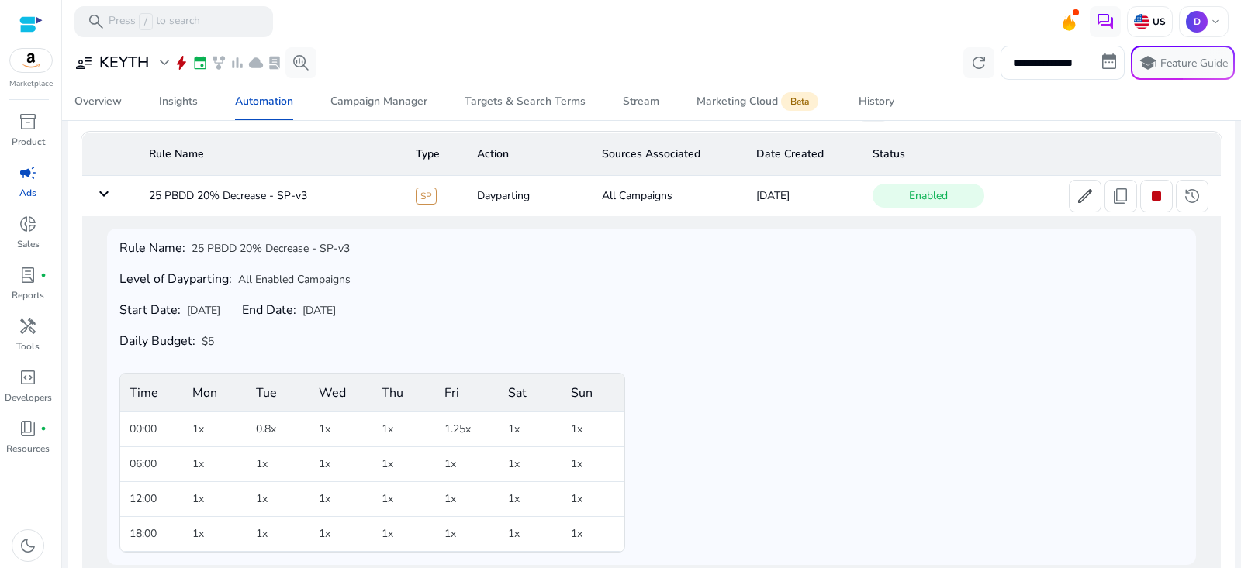
scroll to position [81, 0]
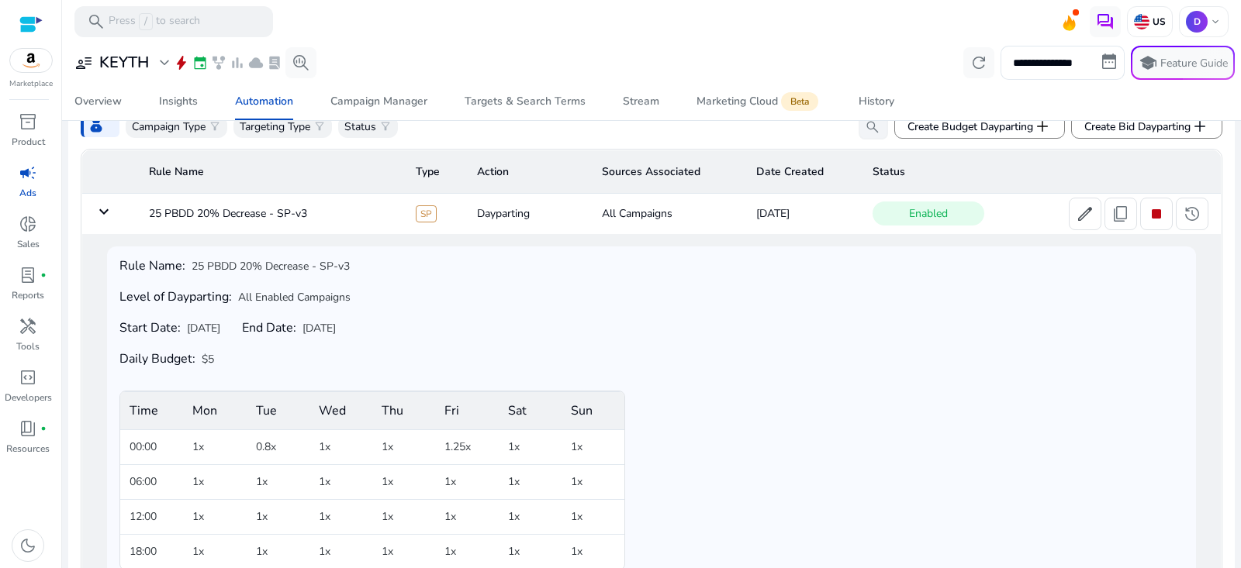
click at [91, 219] on td "keyboard_arrow_down" at bounding box center [109, 214] width 55 height 40
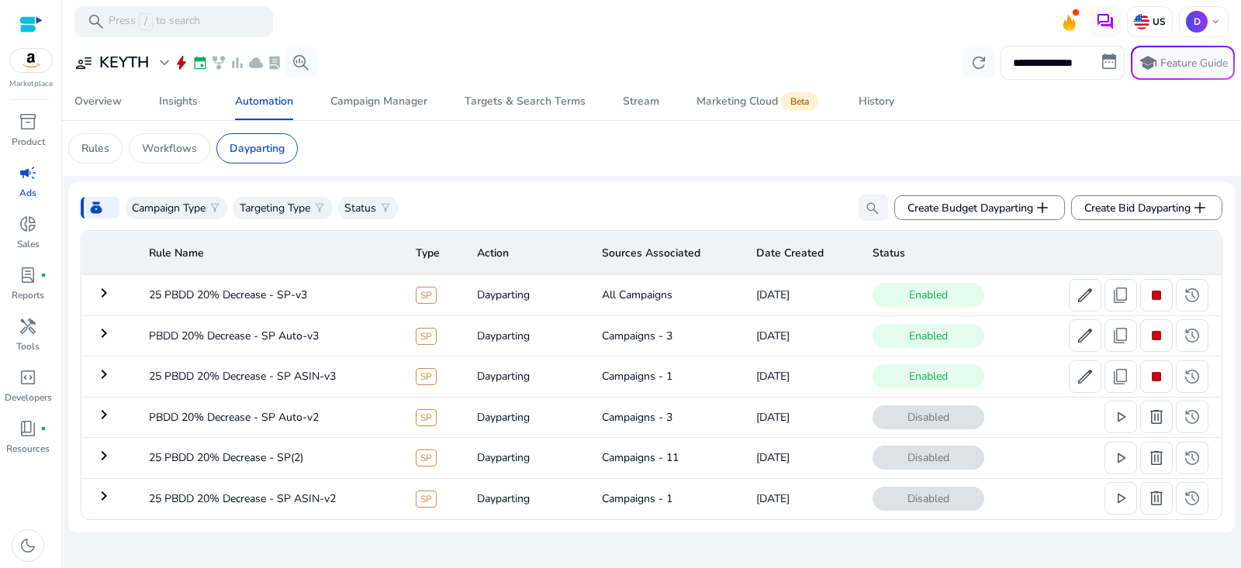
scroll to position [0, 0]
click at [105, 339] on mat-icon "keyboard_arrow_right" at bounding box center [104, 333] width 19 height 19
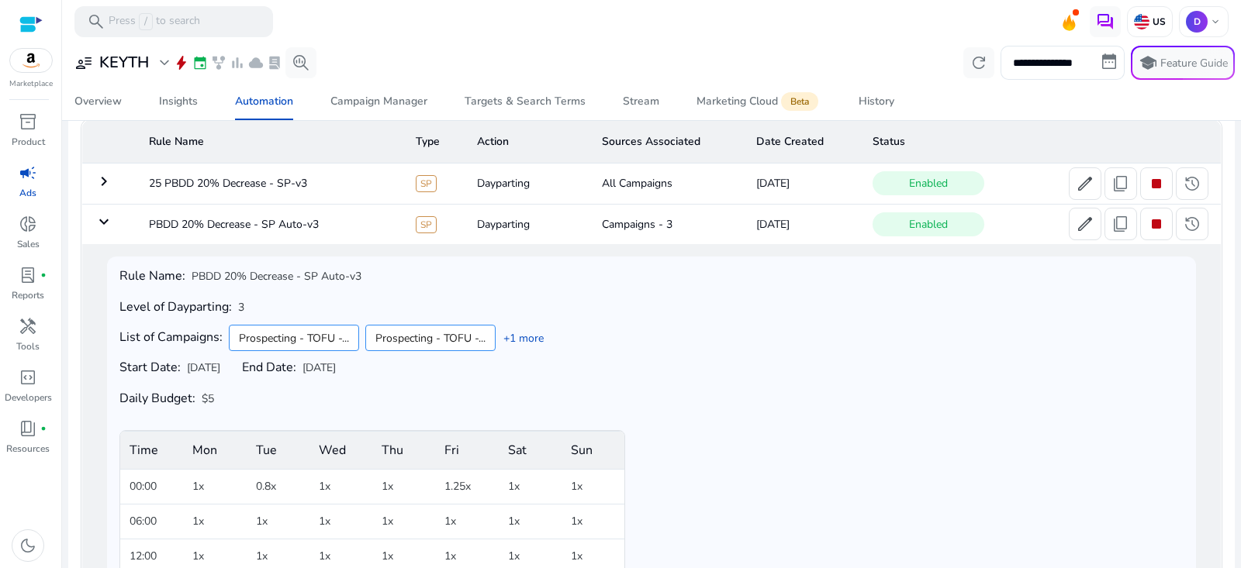
scroll to position [112, 0]
click at [100, 212] on mat-icon "keyboard_arrow_down" at bounding box center [104, 221] width 19 height 19
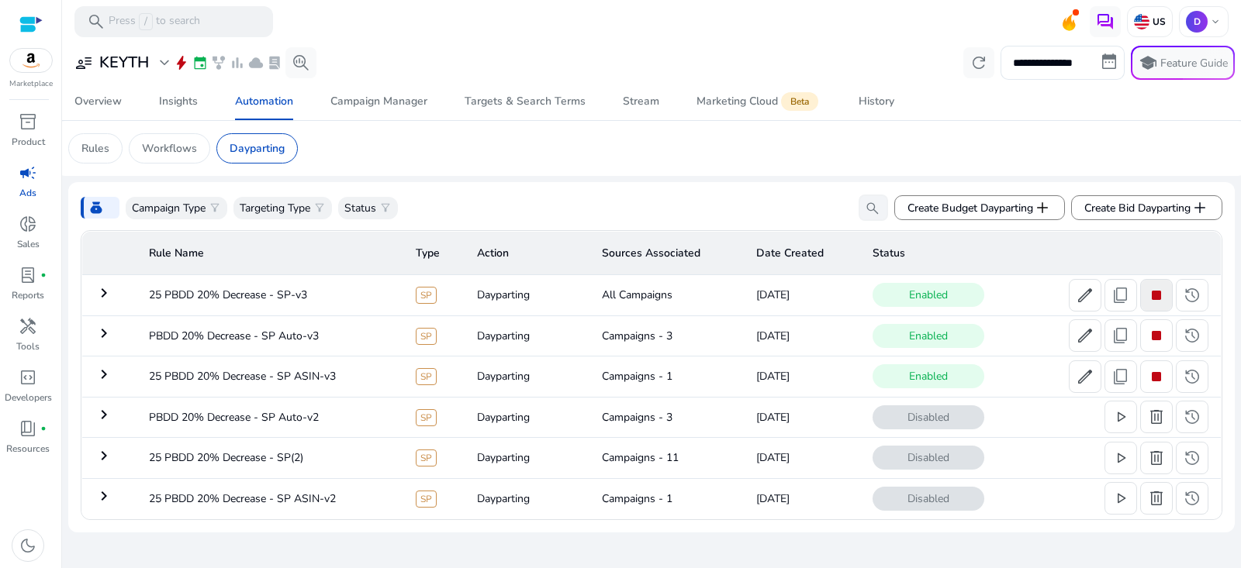
click at [1158, 288] on span "stop" at bounding box center [1156, 295] width 19 height 19
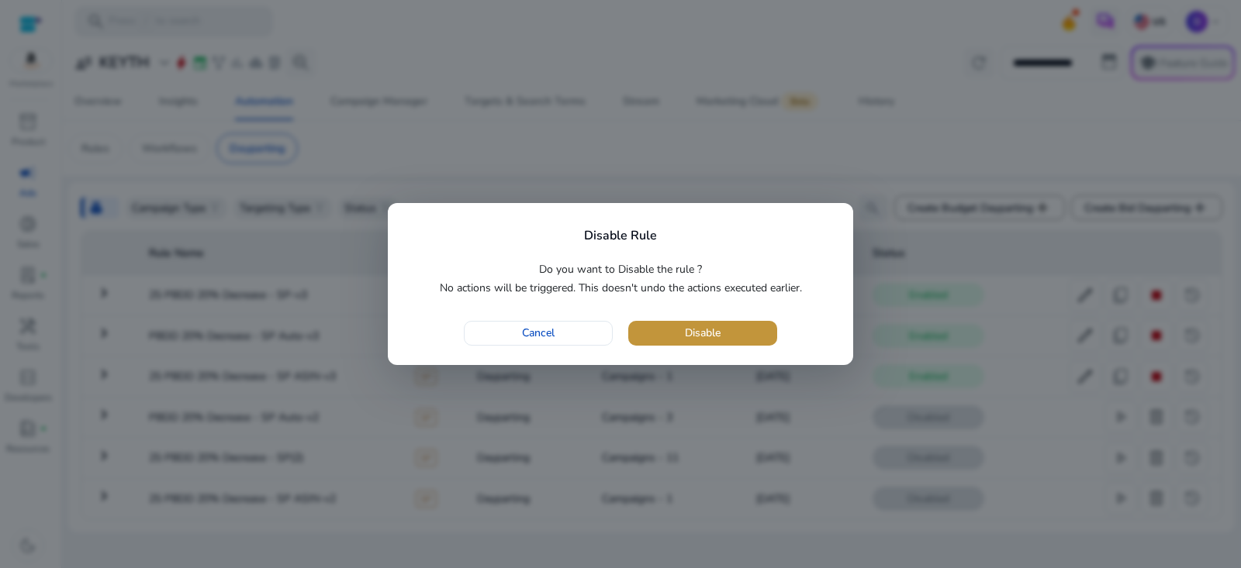
click at [746, 328] on span "button" at bounding box center [702, 333] width 149 height 37
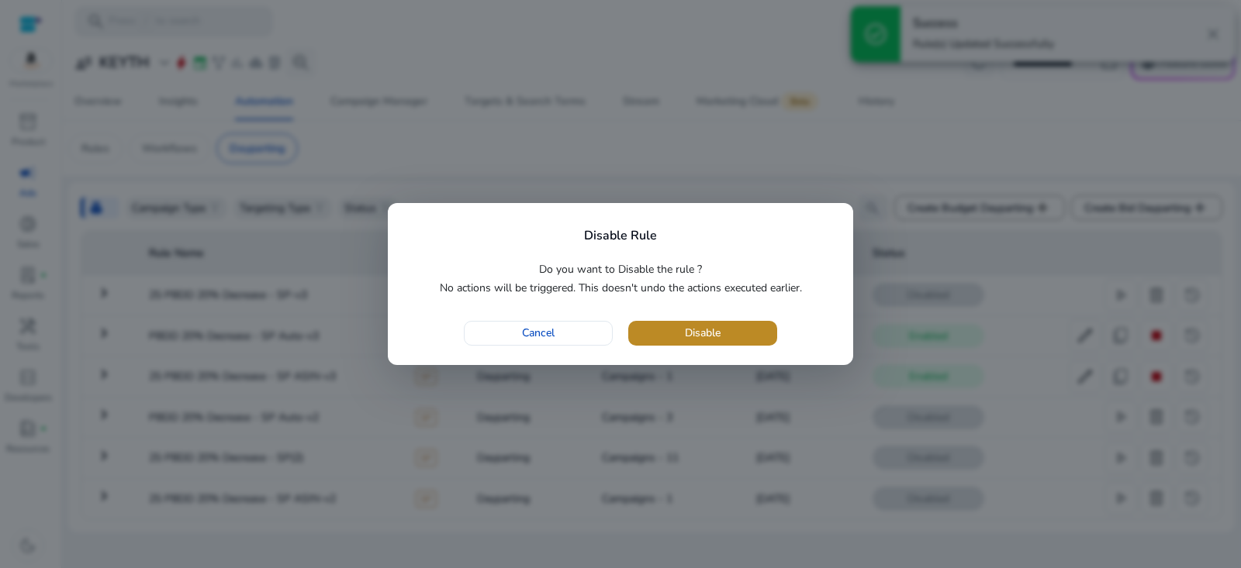
click at [751, 341] on span "button" at bounding box center [702, 333] width 149 height 37
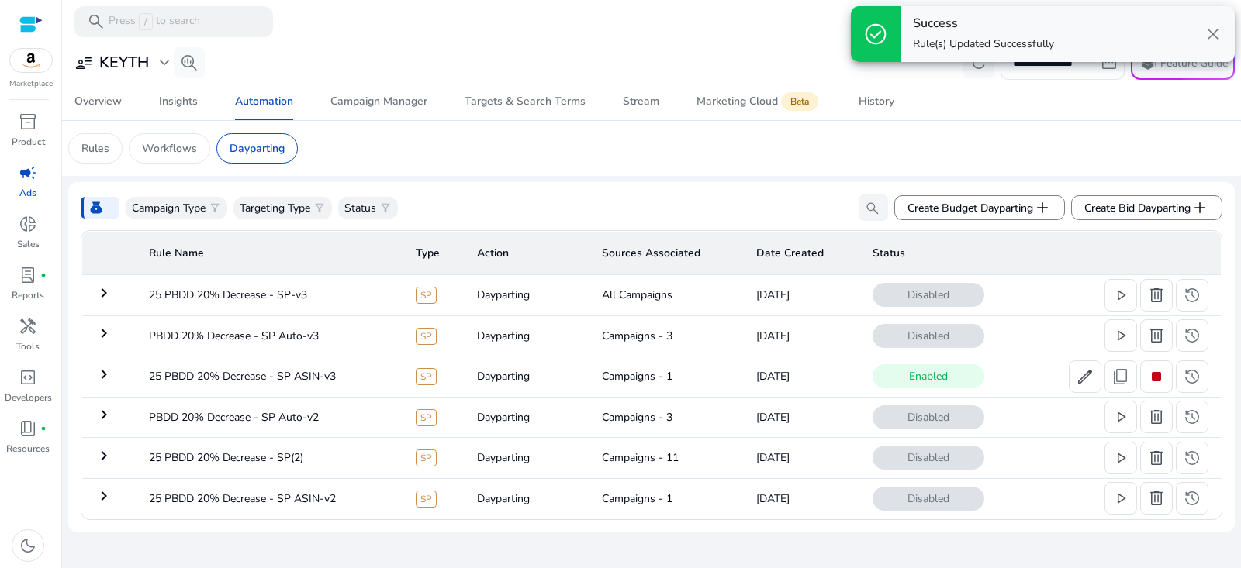
click at [1154, 377] on span "stop" at bounding box center [1156, 377] width 19 height 19
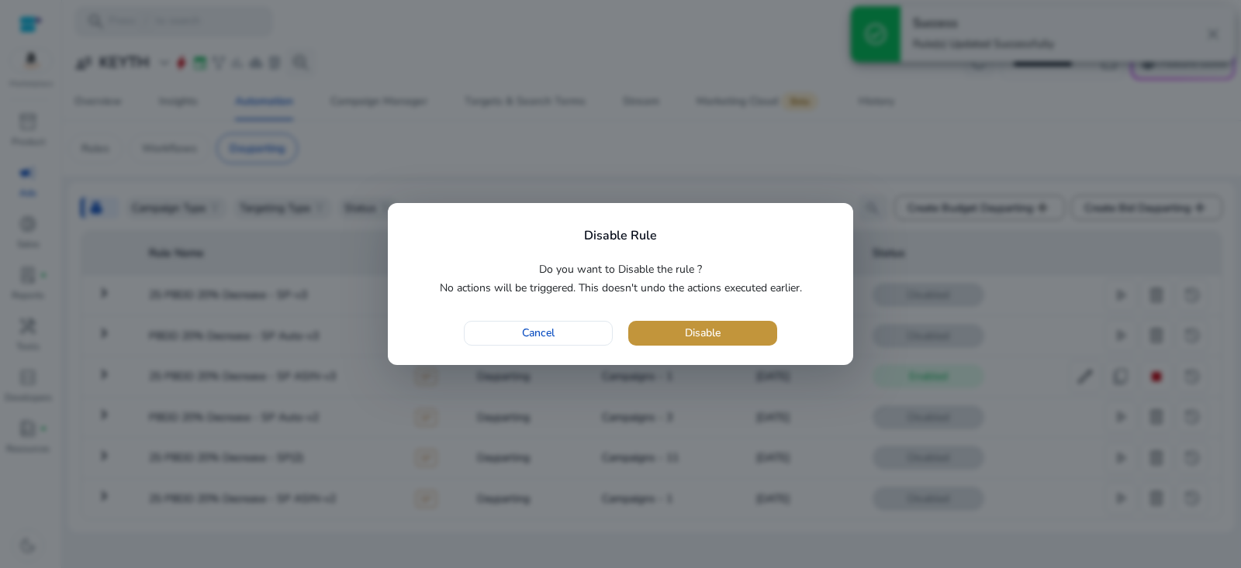
click at [720, 338] on span "Disable" at bounding box center [703, 333] width 36 height 16
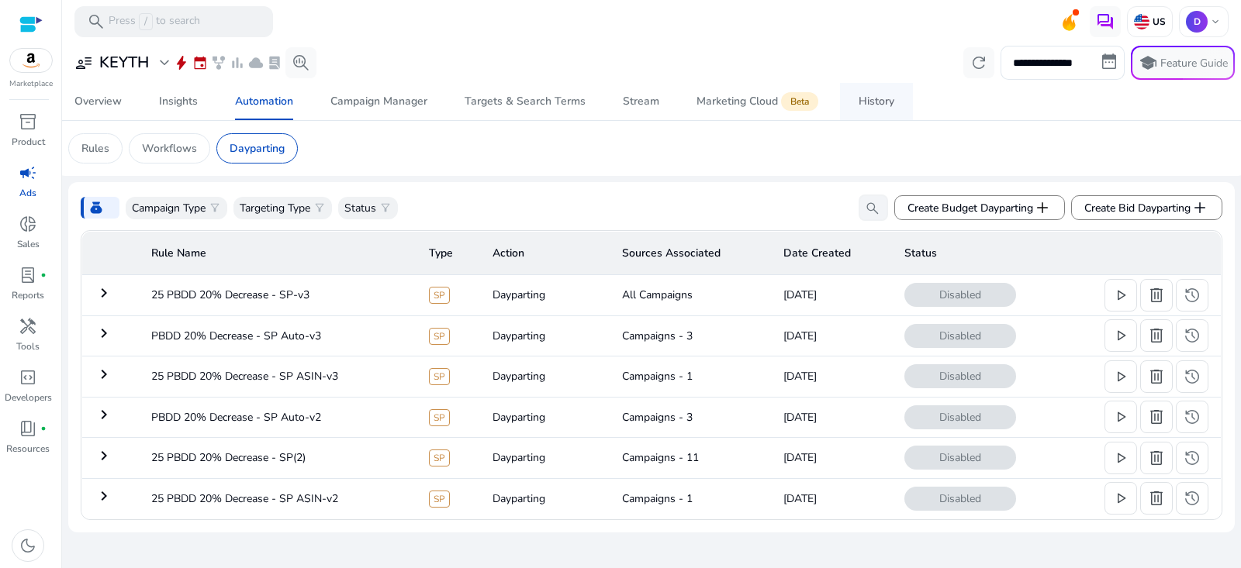
click at [909, 99] on link "History" at bounding box center [876, 101] width 73 height 37
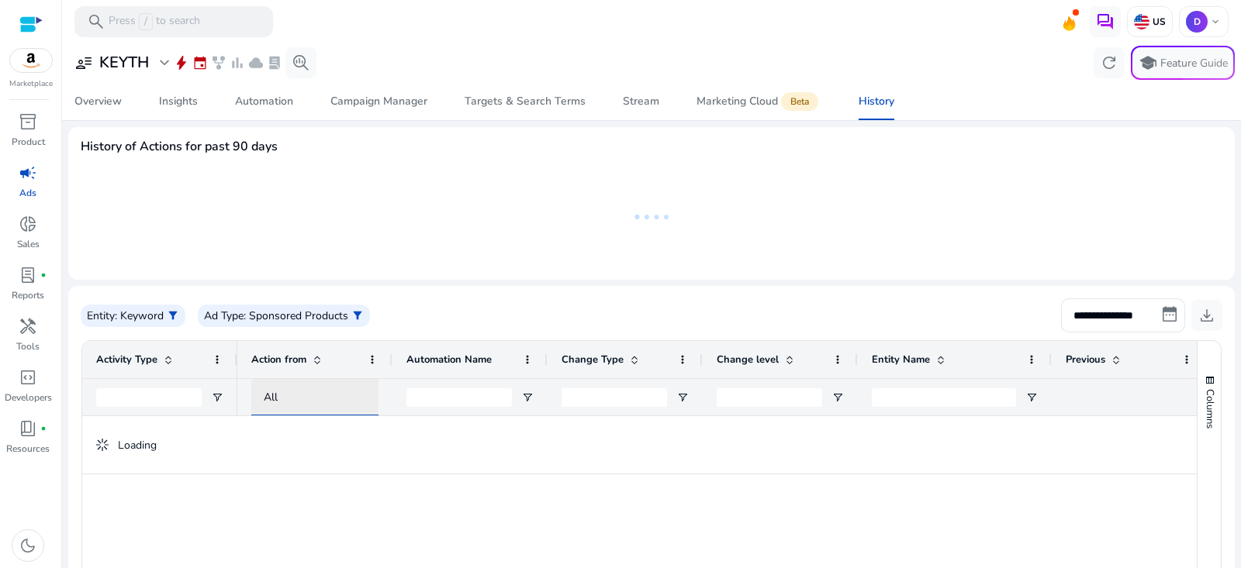
click at [285, 395] on div "All" at bounding box center [329, 397] width 130 height 17
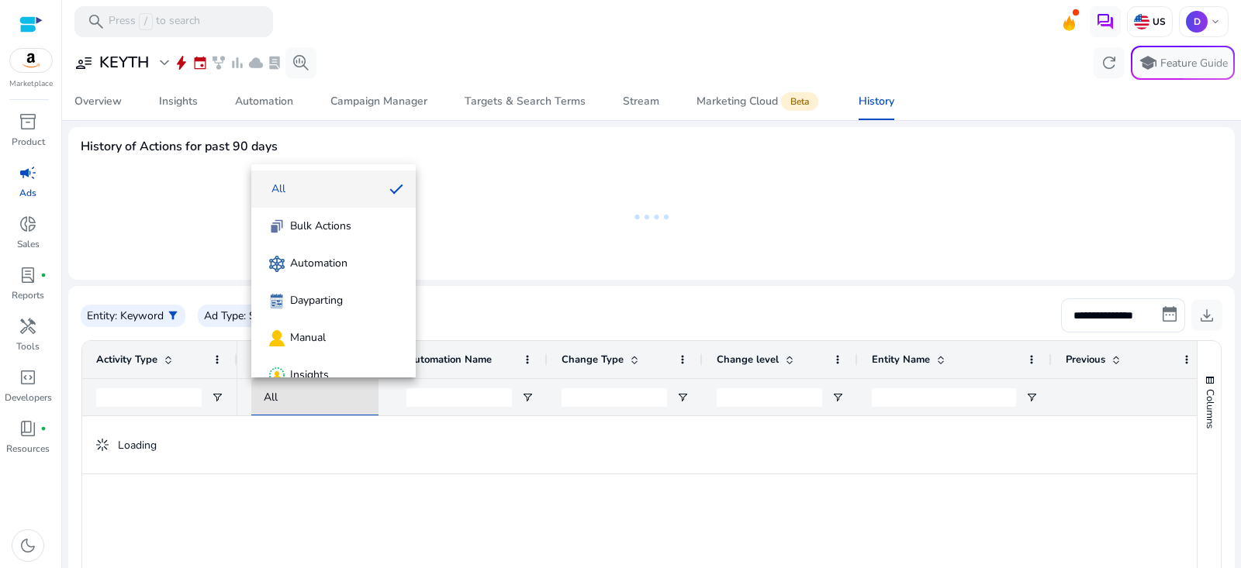
click at [334, 297] on span "Dayparting" at bounding box center [316, 301] width 53 height 16
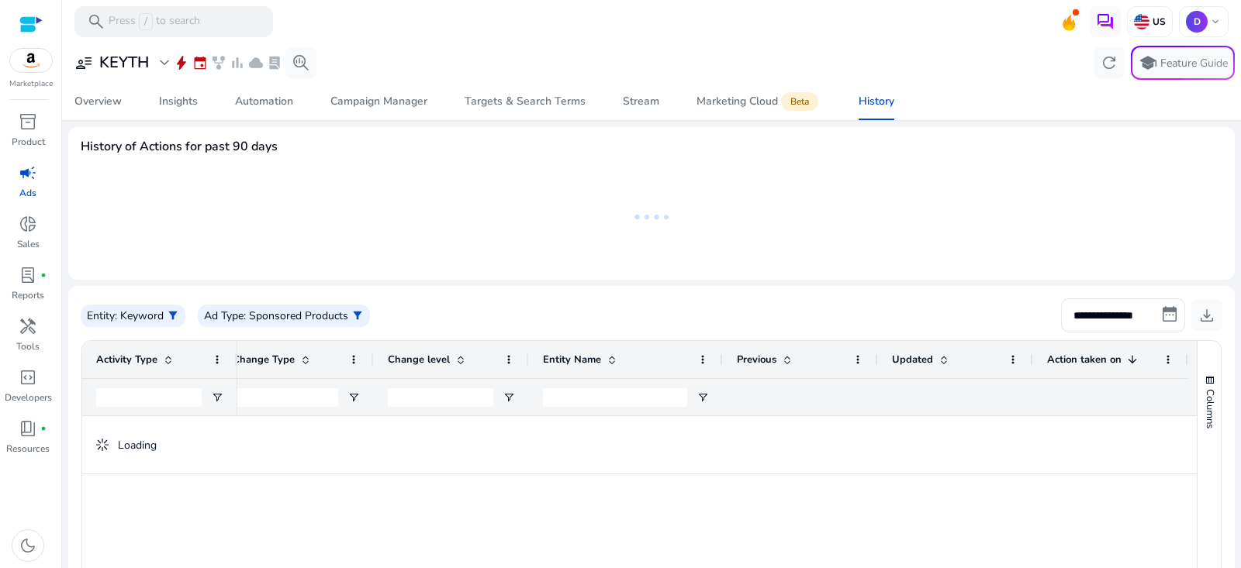
scroll to position [0, 391]
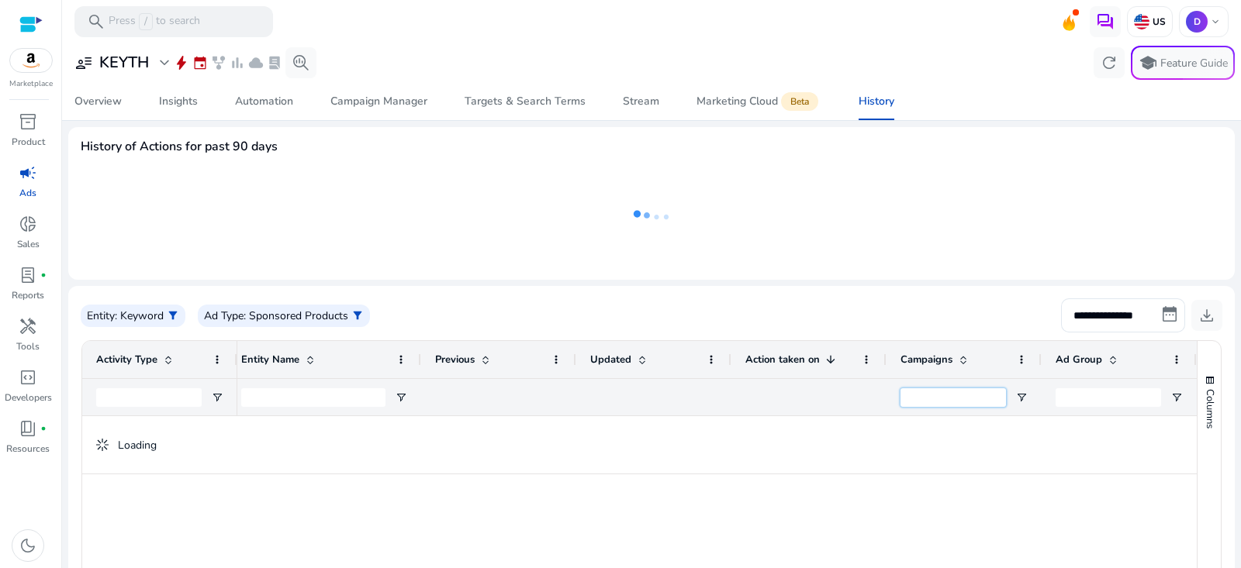
click at [966, 398] on input "Campaigns Filter Input" at bounding box center [952, 397] width 105 height 19
paste input "**********"
type input "**********"
click at [153, 62] on div "user_attributes KEYTH expand_more" at bounding box center [123, 63] width 99 height 19
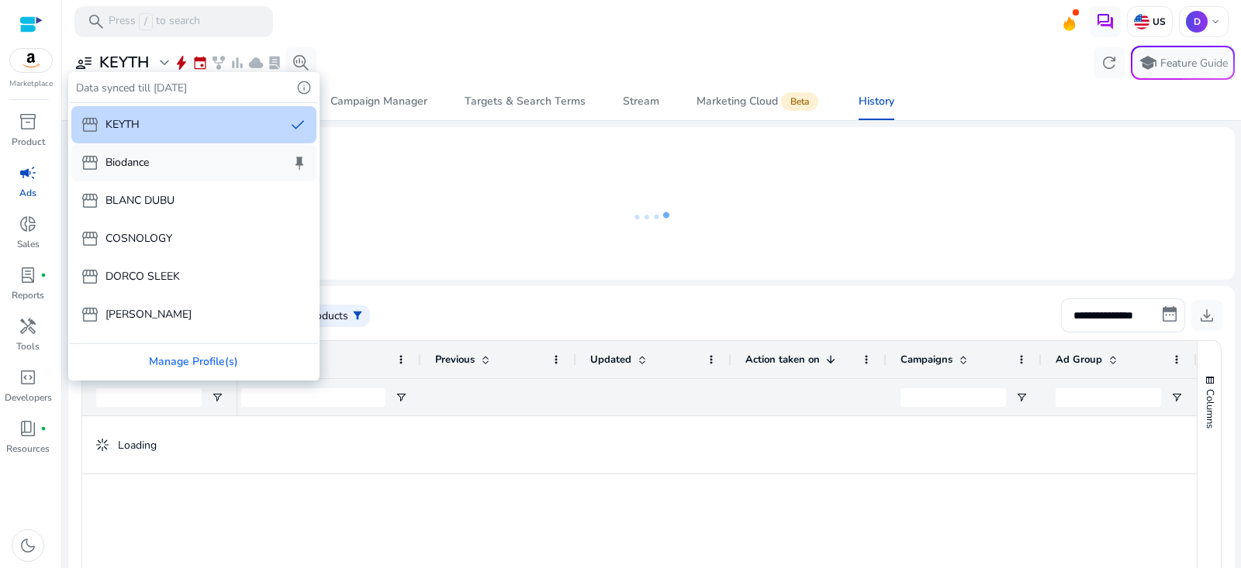
click at [165, 159] on div "storefront Biodance keep" at bounding box center [193, 162] width 245 height 37
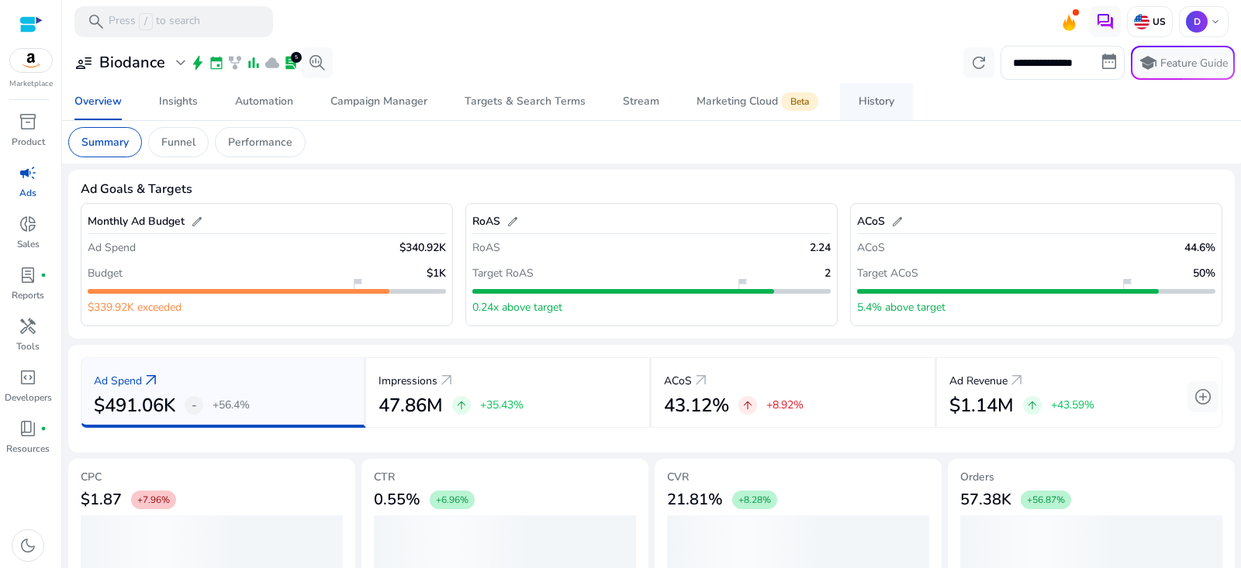
click at [884, 105] on div "History" at bounding box center [876, 101] width 36 height 11
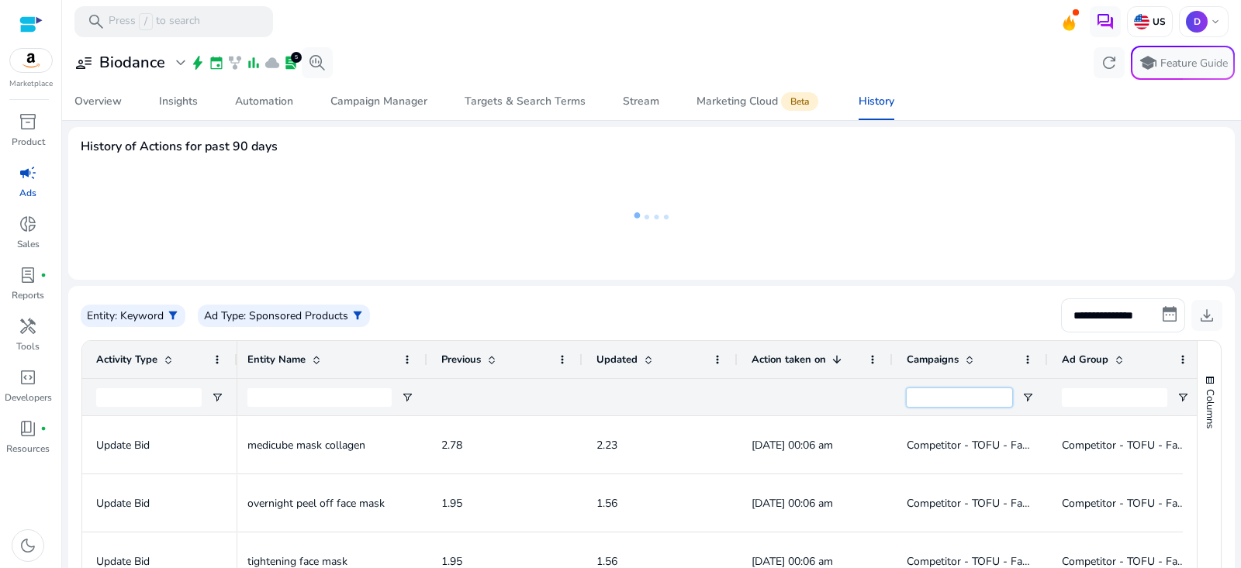
click at [970, 395] on input "Campaigns Filter Input" at bounding box center [958, 397] width 105 height 19
paste input "**********"
type input "**********"
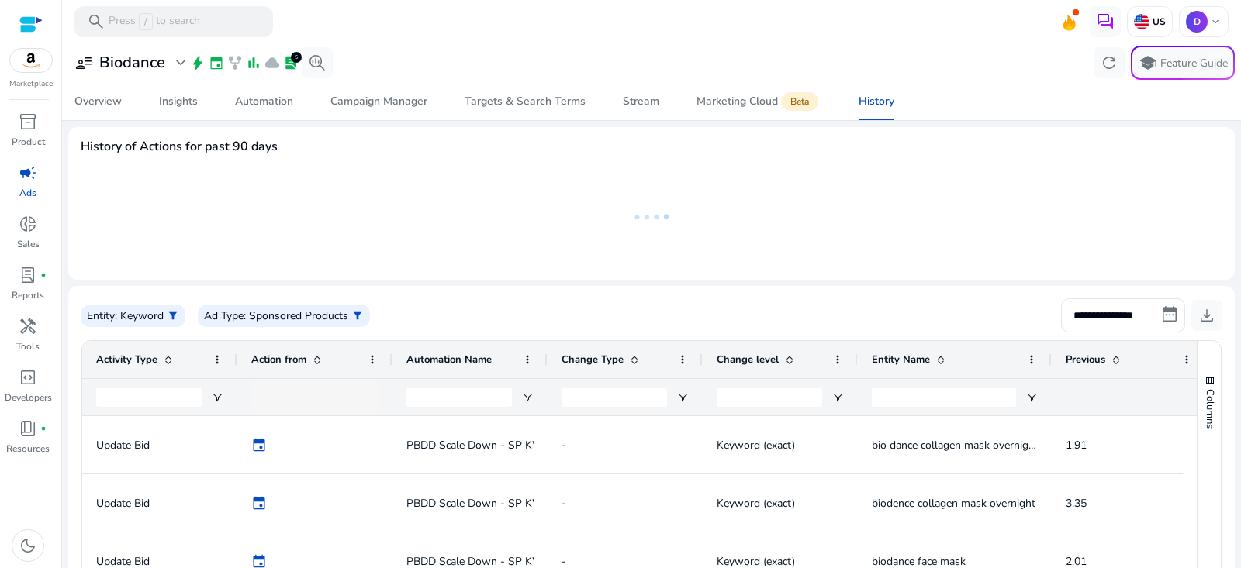
click at [330, 389] on div at bounding box center [329, 397] width 130 height 17
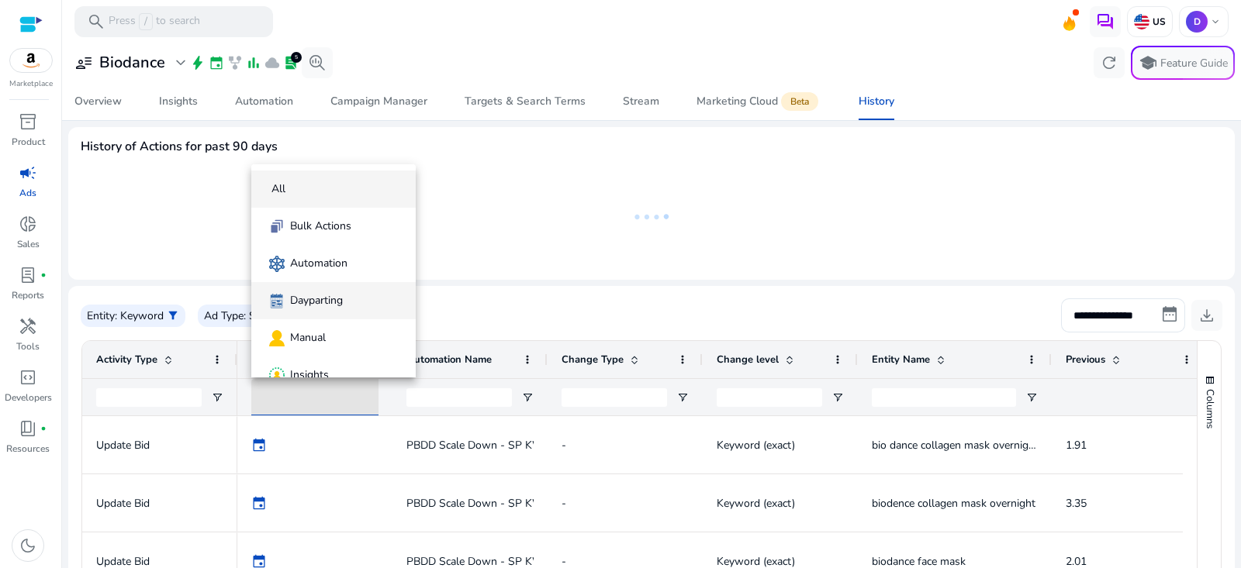
click at [329, 300] on span "Dayparting" at bounding box center [316, 301] width 53 height 16
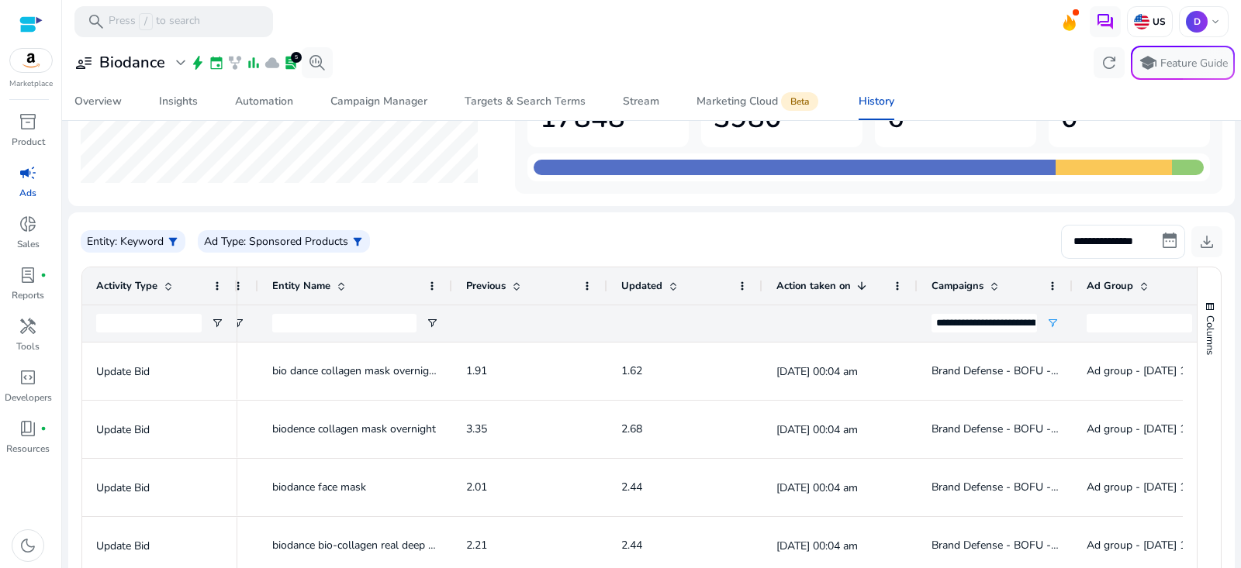
scroll to position [116, 0]
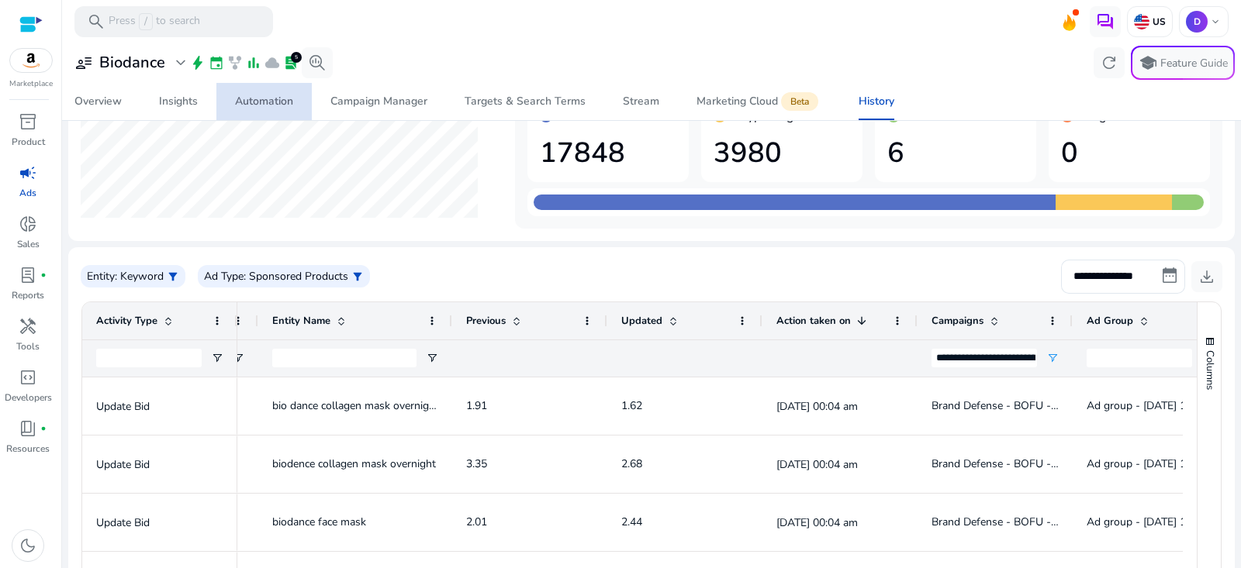
click at [247, 92] on span "Automation" at bounding box center [264, 101] width 58 height 37
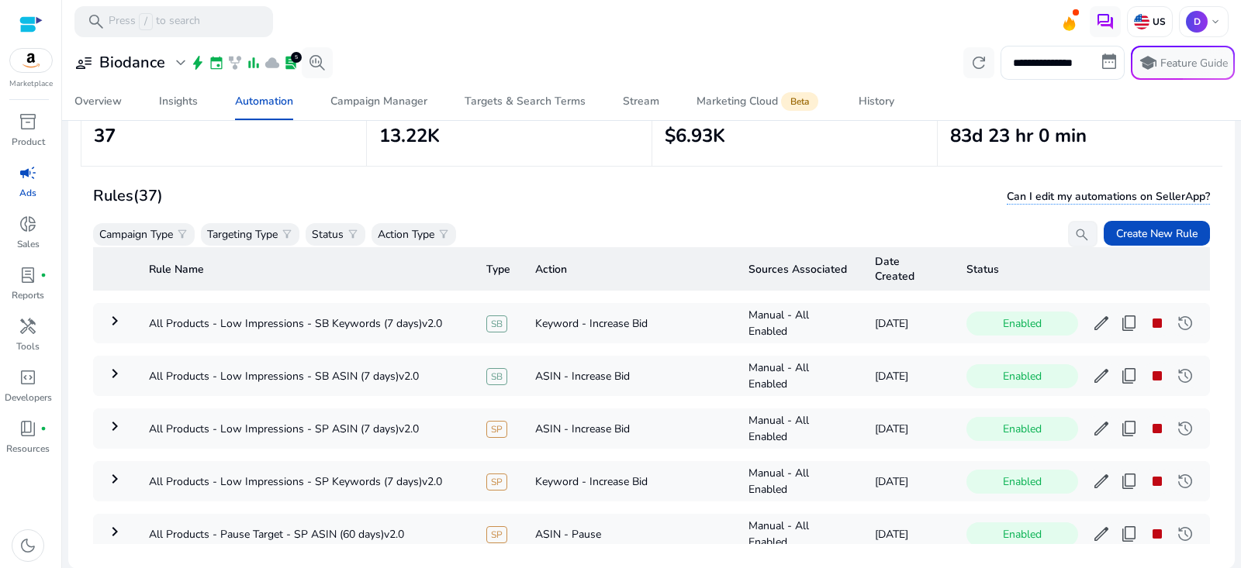
scroll to position [236, 0]
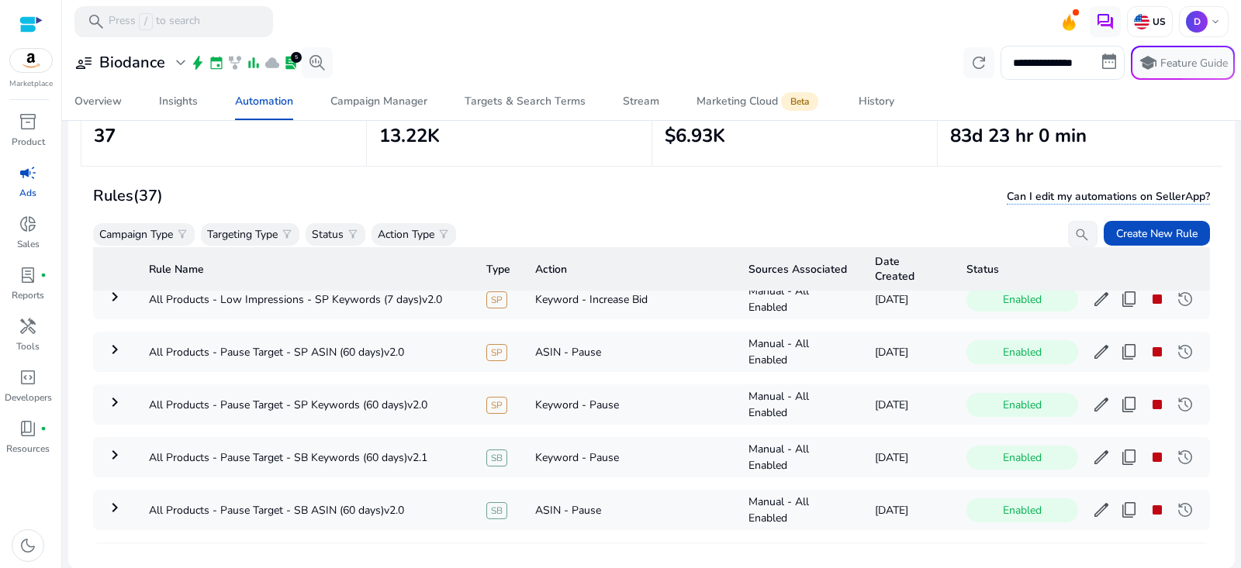
scroll to position [388, 0]
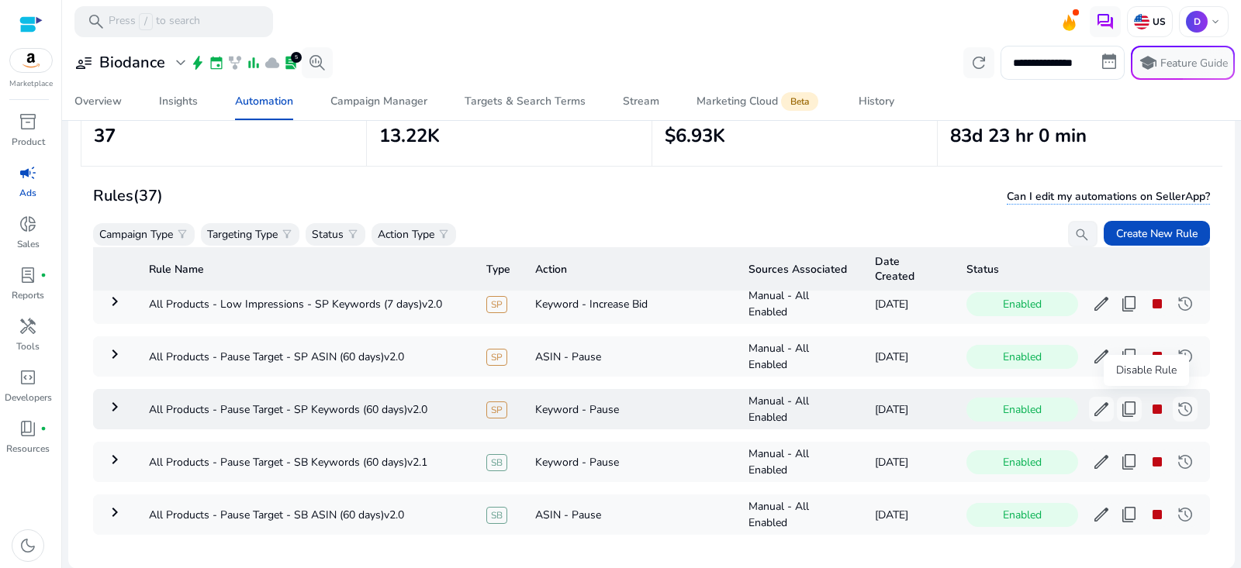
click at [1150, 402] on span "stop" at bounding box center [1157, 409] width 19 height 19
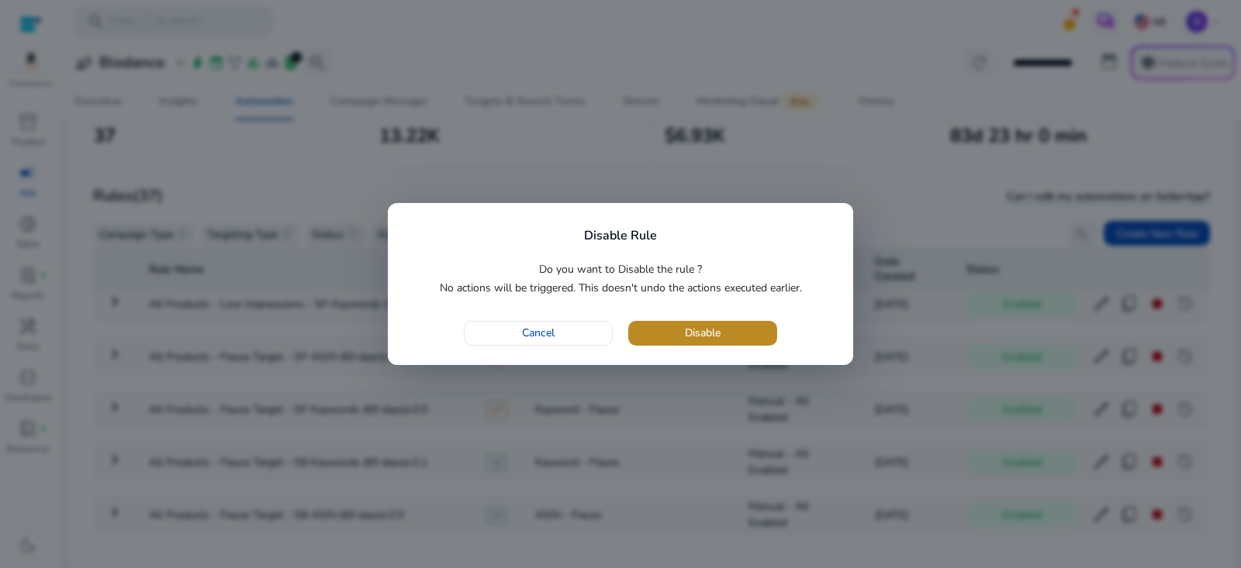
click at [737, 330] on span "button" at bounding box center [702, 333] width 149 height 37
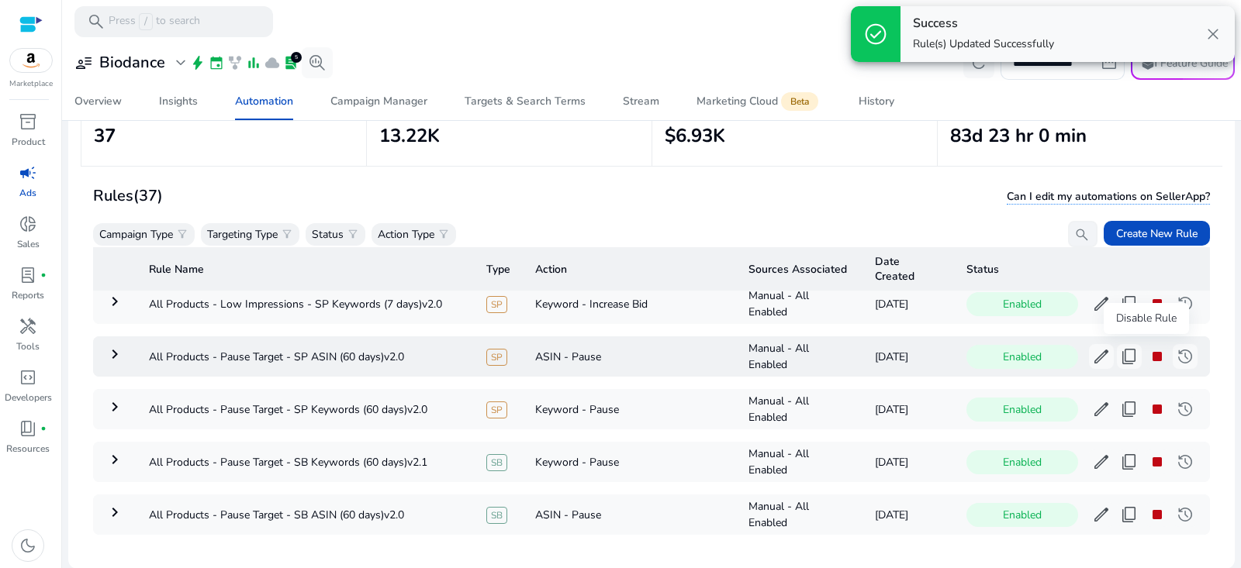
click at [1148, 347] on span "stop" at bounding box center [1157, 356] width 19 height 19
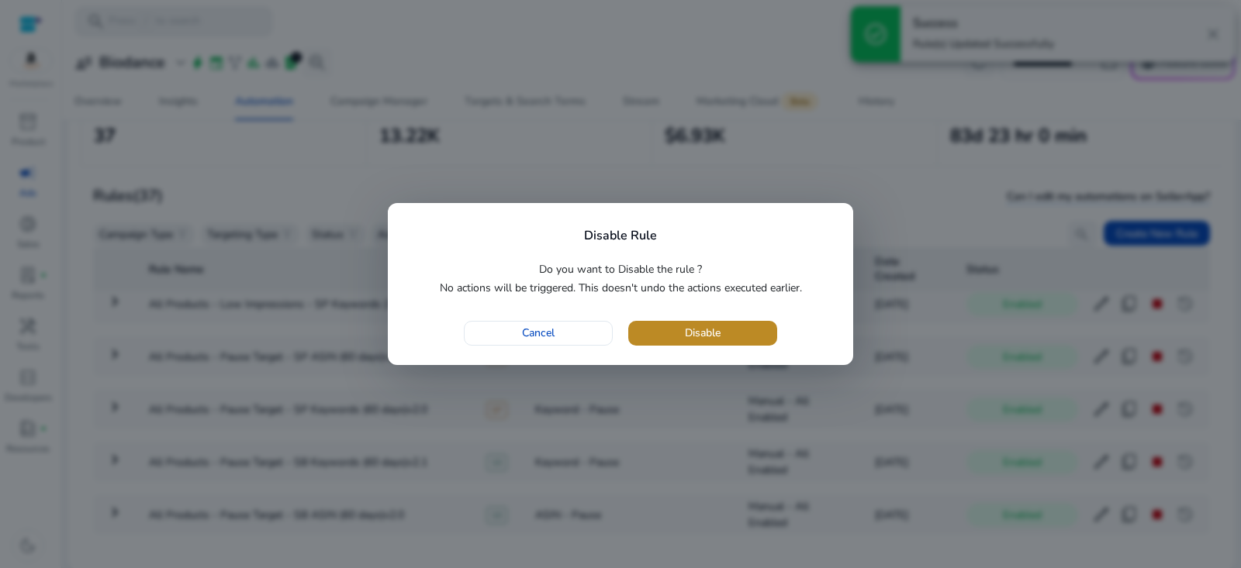
click at [716, 328] on span "Disable" at bounding box center [703, 333] width 36 height 16
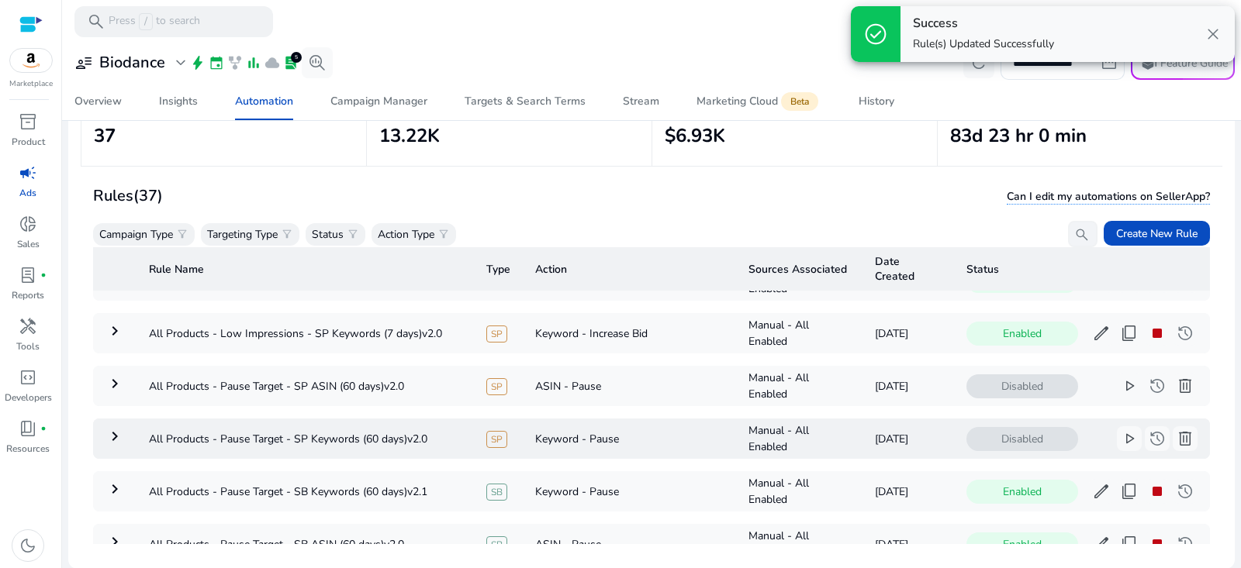
scroll to position [328, 0]
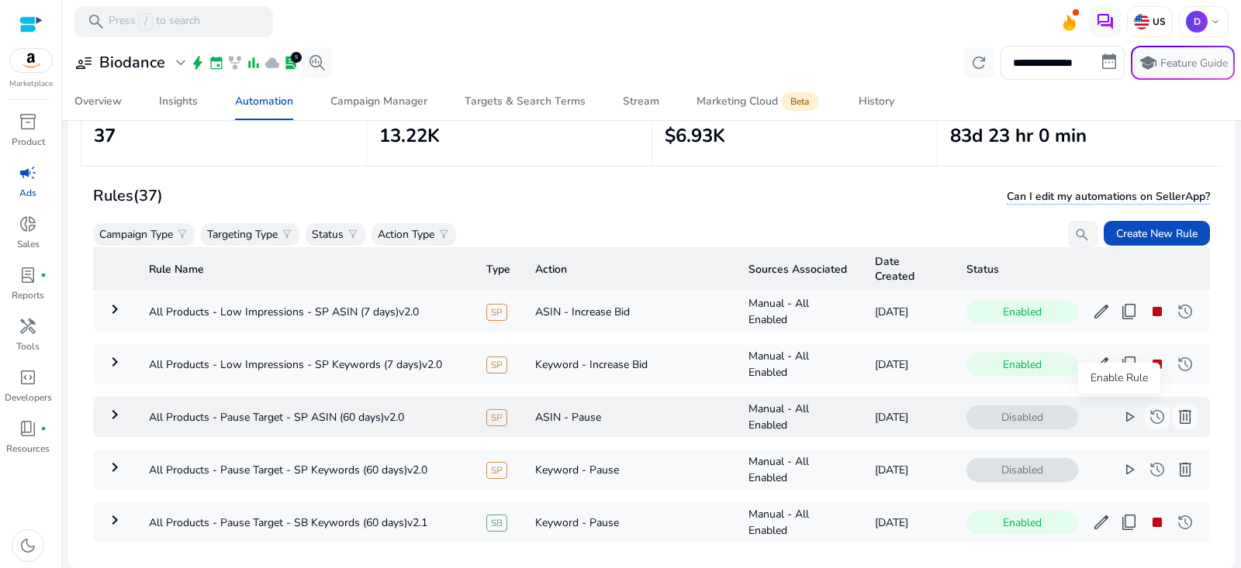
click at [1120, 413] on span "play_arrow" at bounding box center [1129, 417] width 19 height 19
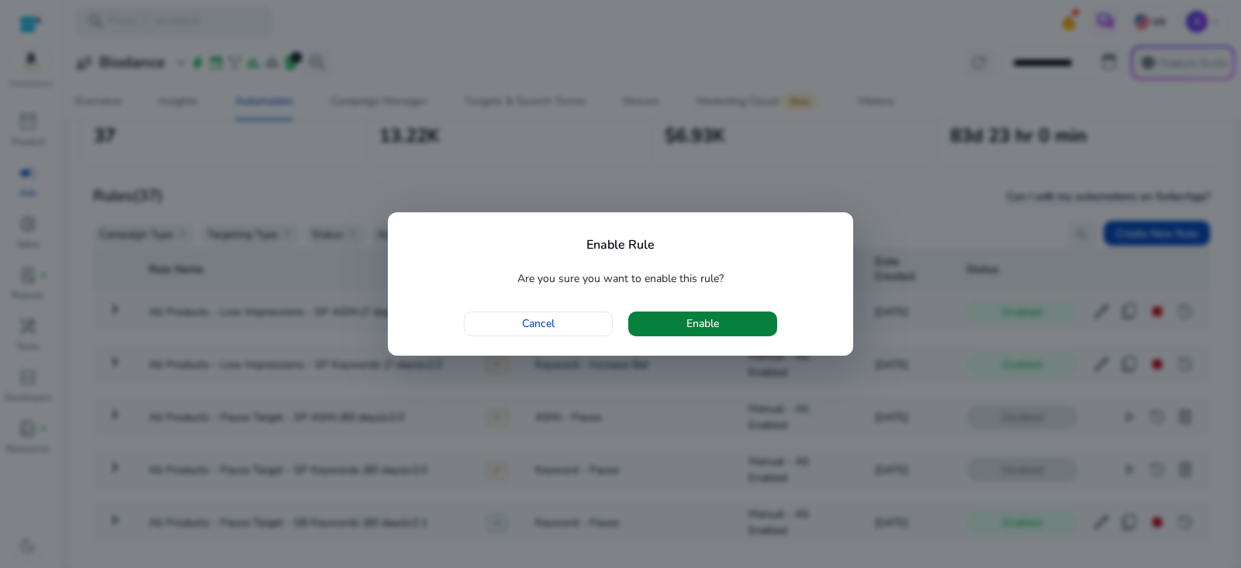
click at [706, 326] on span "Enable" at bounding box center [702, 324] width 33 height 16
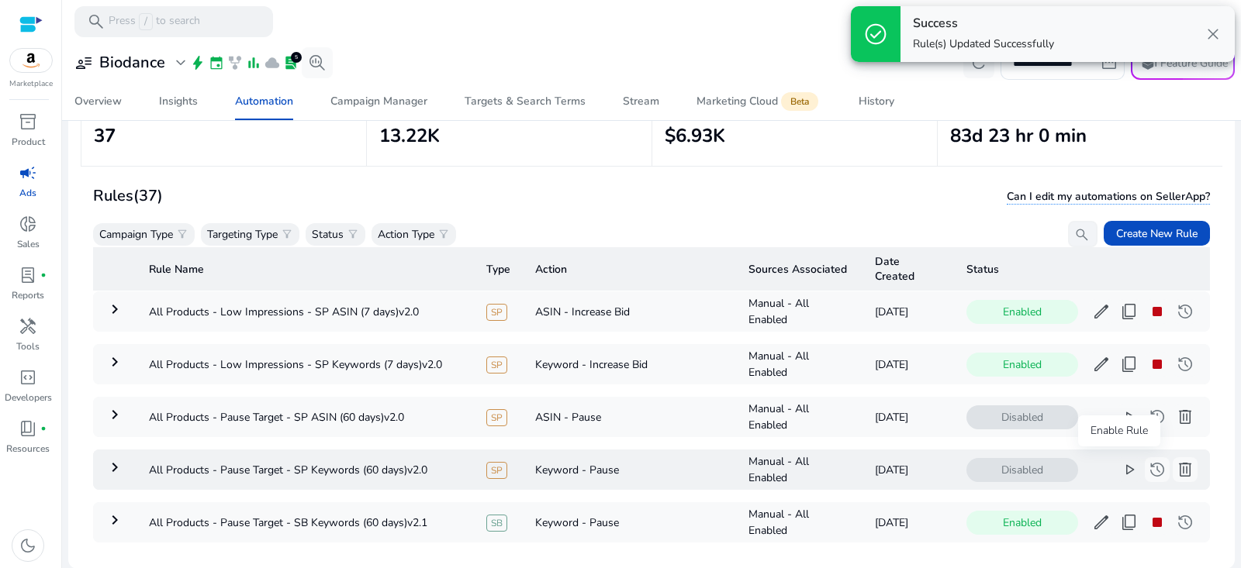
click at [1120, 461] on span "play_arrow" at bounding box center [1129, 470] width 19 height 19
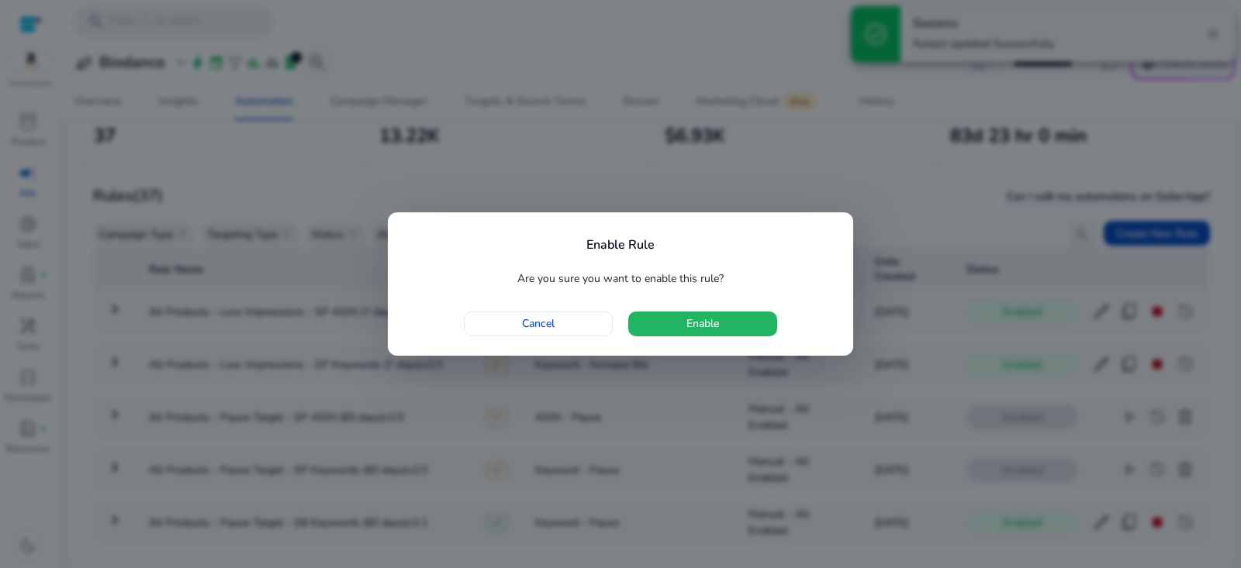
drag, startPoint x: 669, startPoint y: 321, endPoint x: 661, endPoint y: 387, distance: 66.5
click at [669, 321] on span "button" at bounding box center [702, 323] width 149 height 37
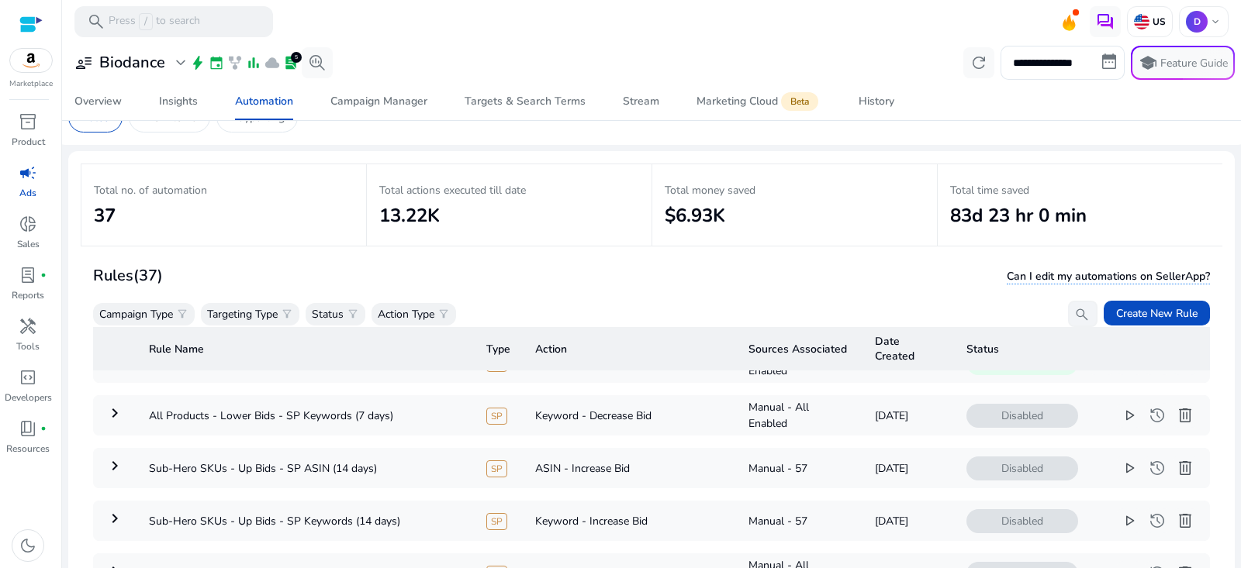
scroll to position [0, 0]
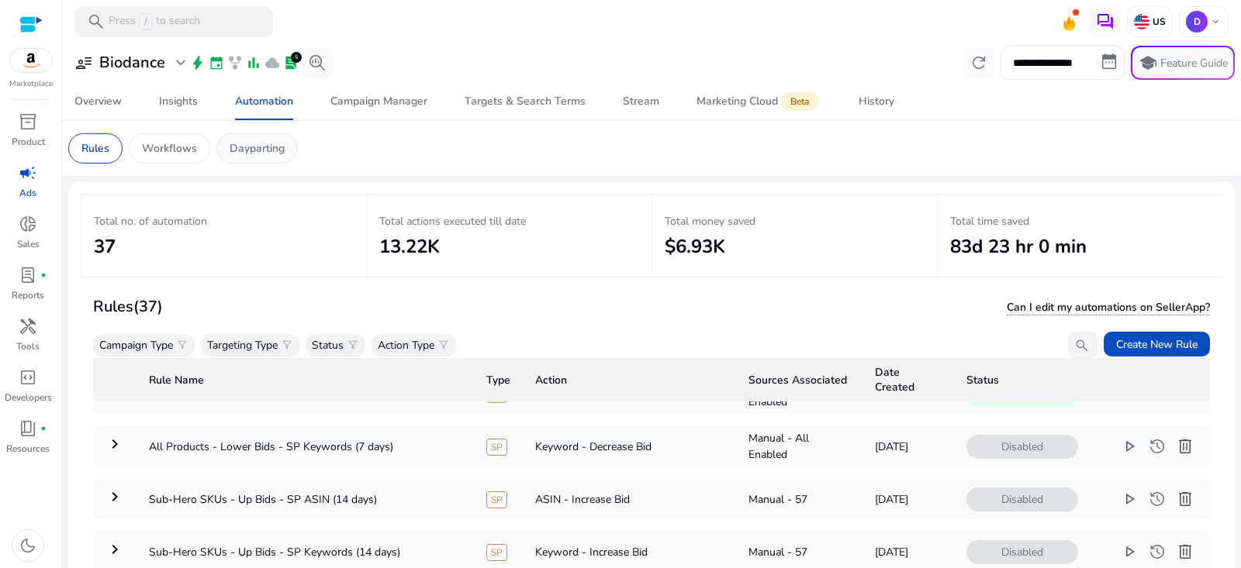
click at [271, 146] on p "Dayparting" at bounding box center [257, 148] width 55 height 16
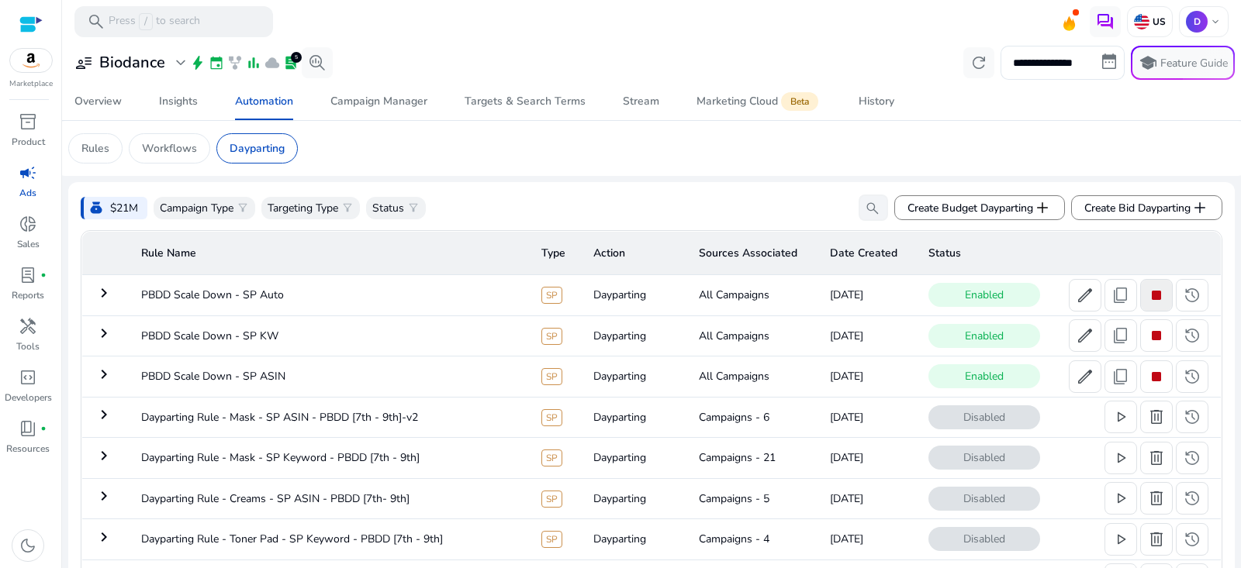
click at [1147, 297] on span "stop" at bounding box center [1156, 295] width 19 height 19
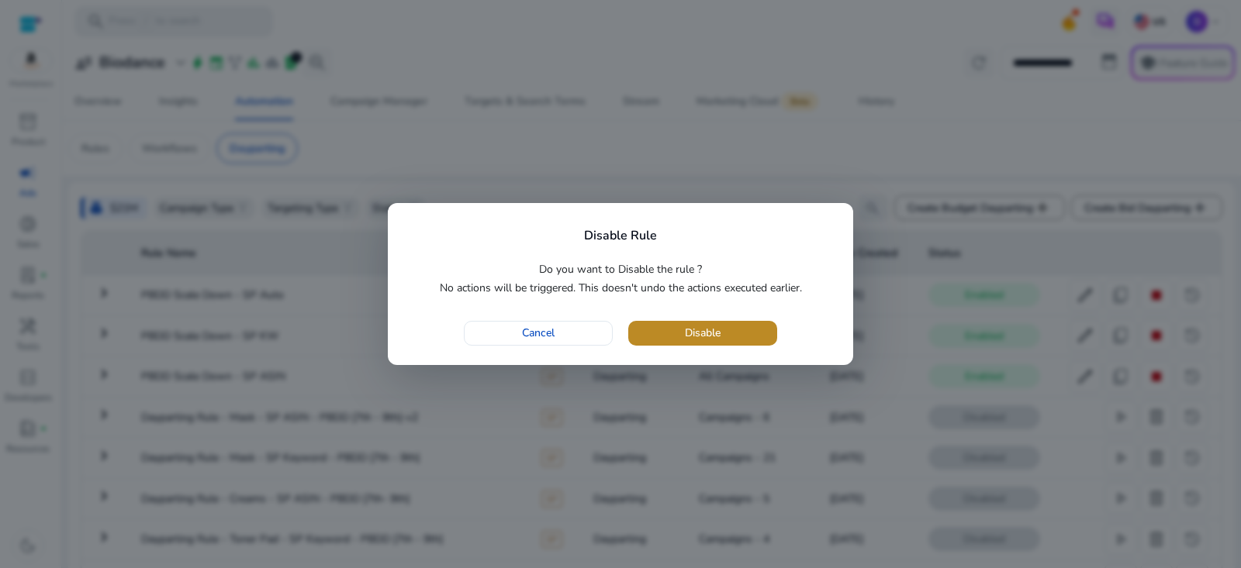
click at [770, 330] on span "button" at bounding box center [702, 333] width 149 height 37
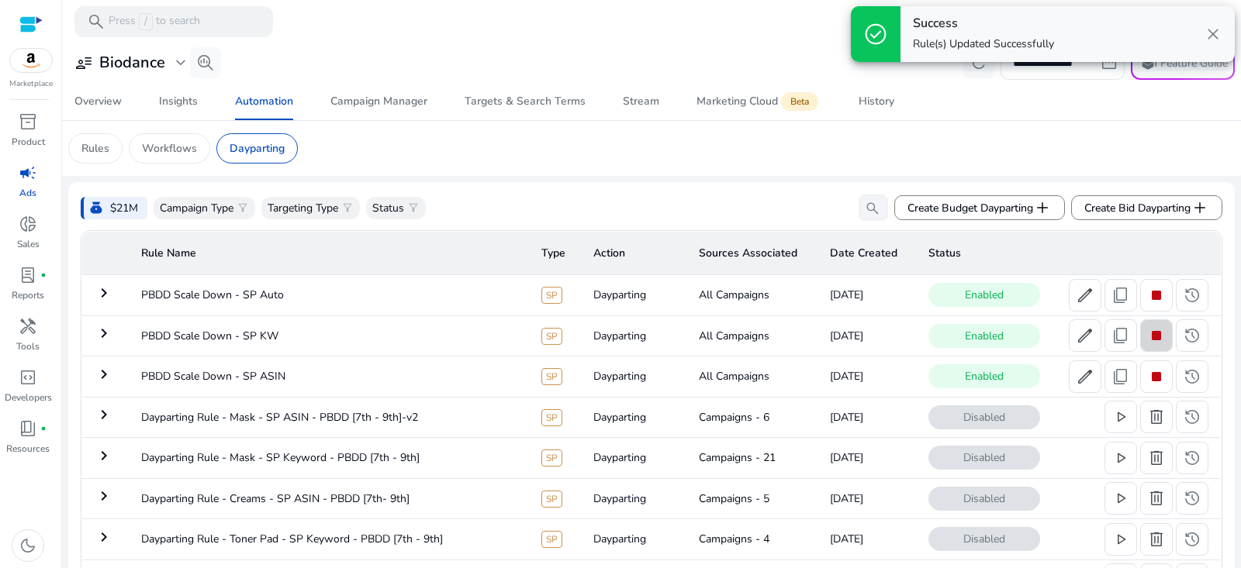
click at [1154, 330] on span "stop" at bounding box center [1156, 335] width 19 height 19
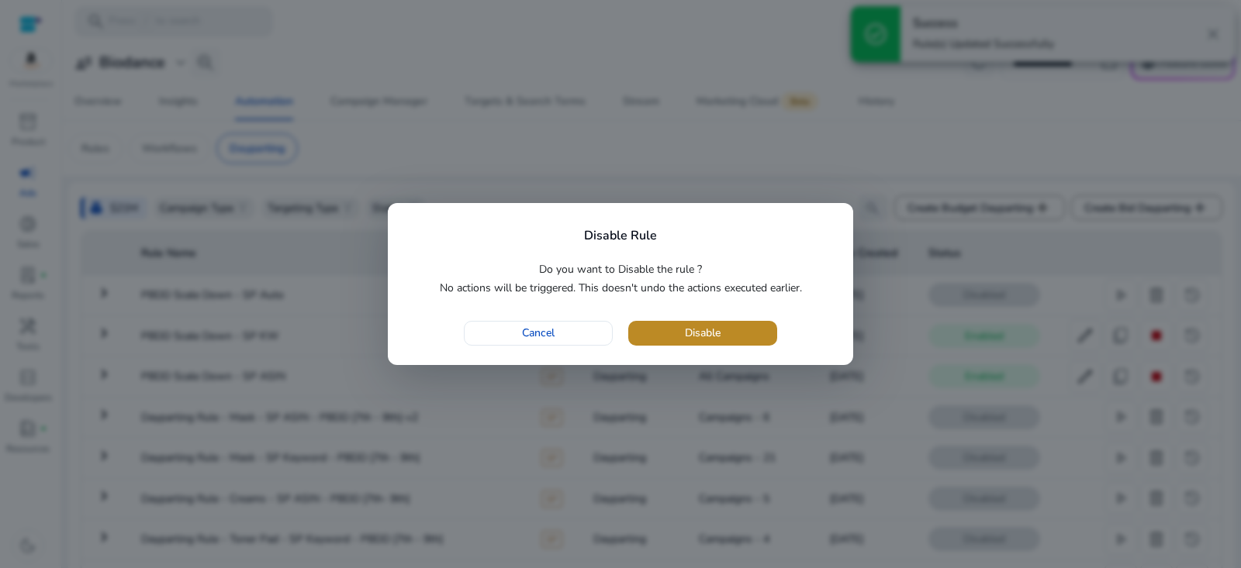
click at [685, 330] on span "Disable" at bounding box center [703, 333] width 36 height 16
click at [734, 333] on span "button" at bounding box center [702, 333] width 149 height 37
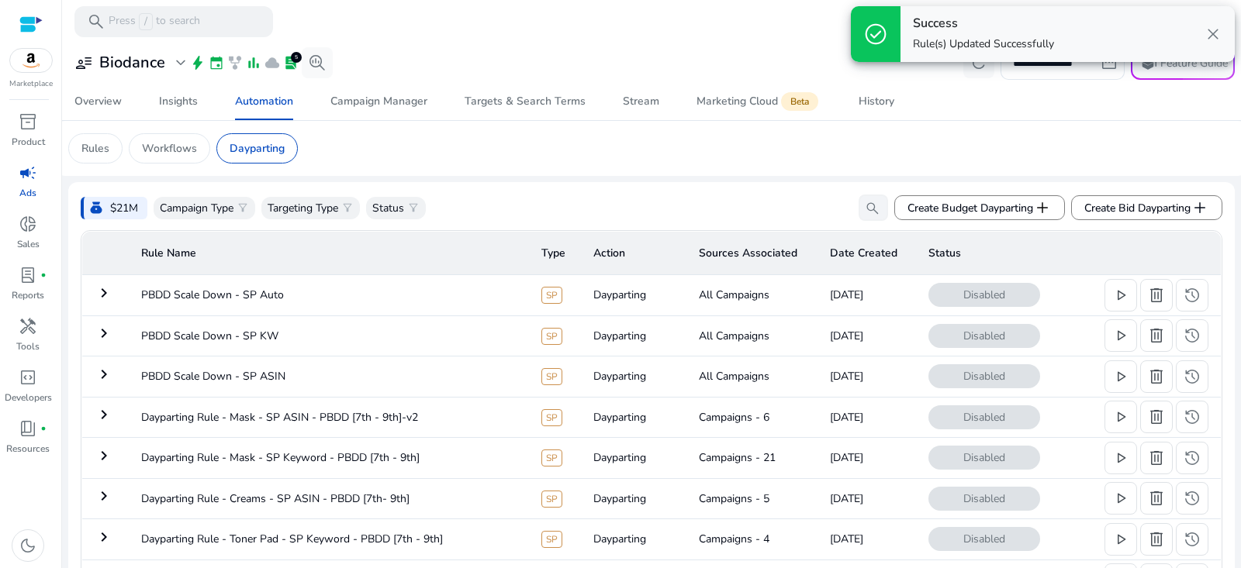
scroll to position [416, 0]
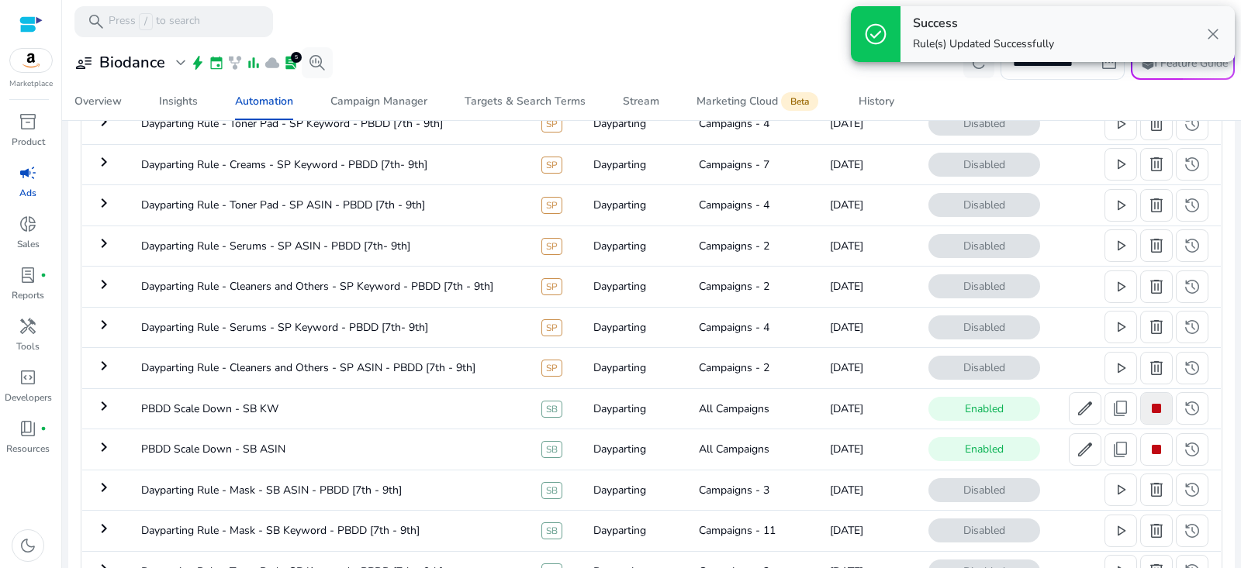
click at [1147, 404] on span "stop" at bounding box center [1156, 408] width 19 height 19
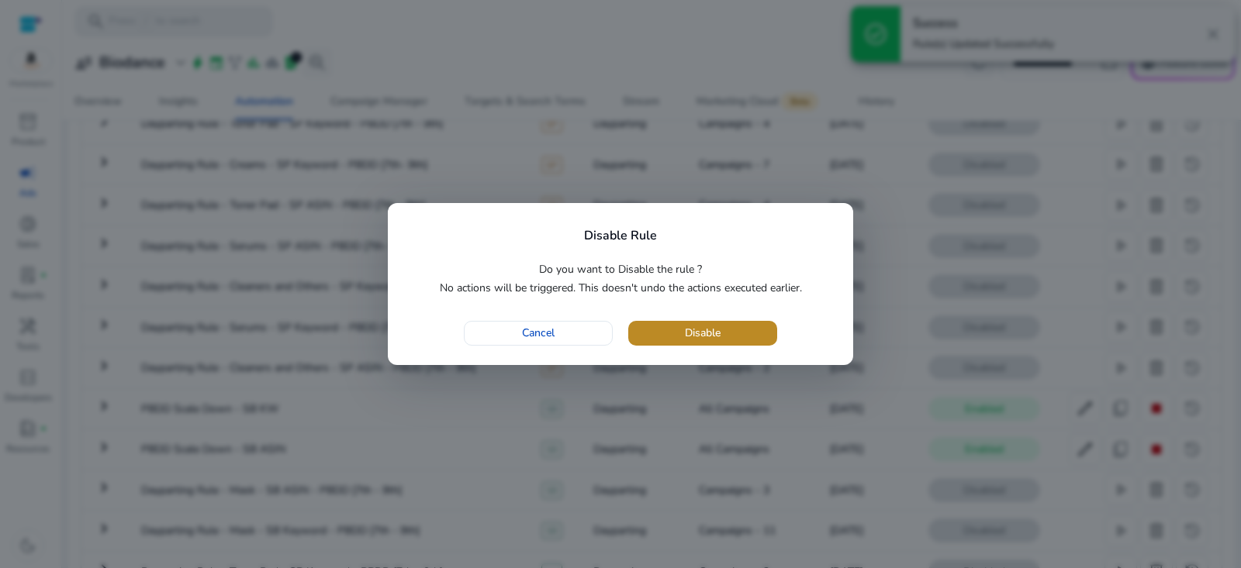
click at [692, 339] on span "Disable" at bounding box center [703, 333] width 36 height 16
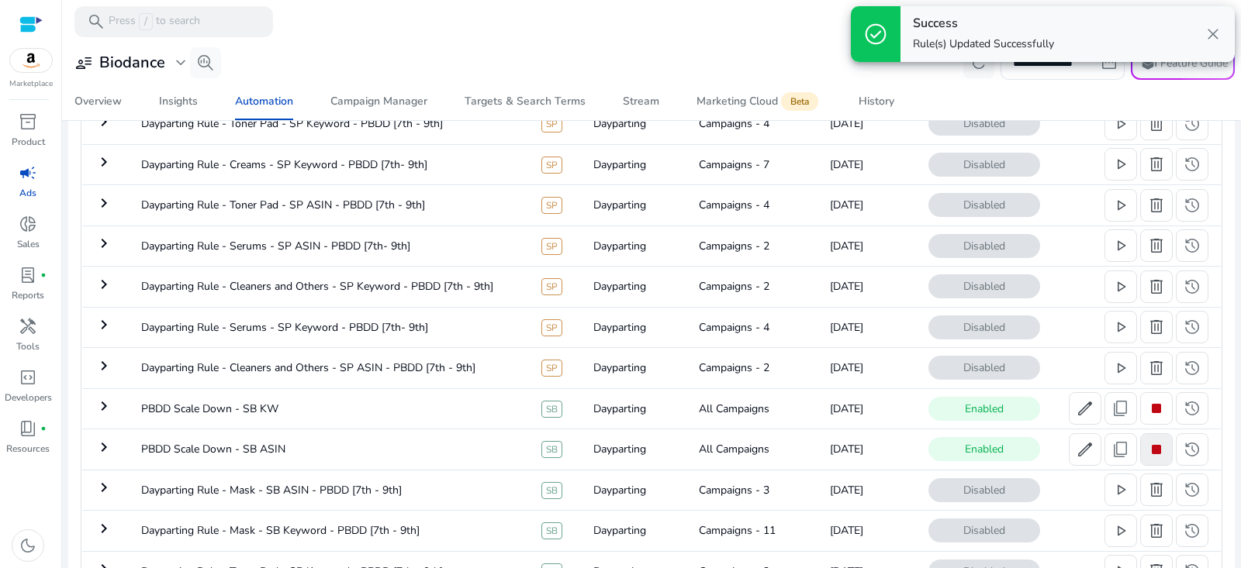
click at [1154, 445] on span "stop" at bounding box center [1156, 449] width 19 height 19
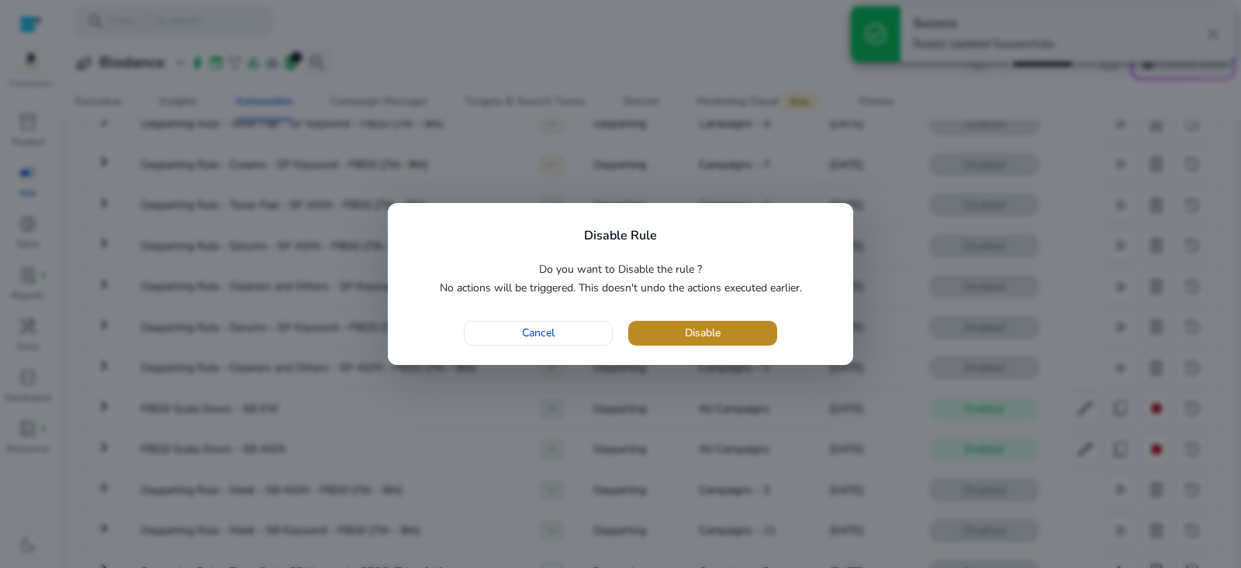
click at [726, 333] on span "button" at bounding box center [702, 333] width 149 height 37
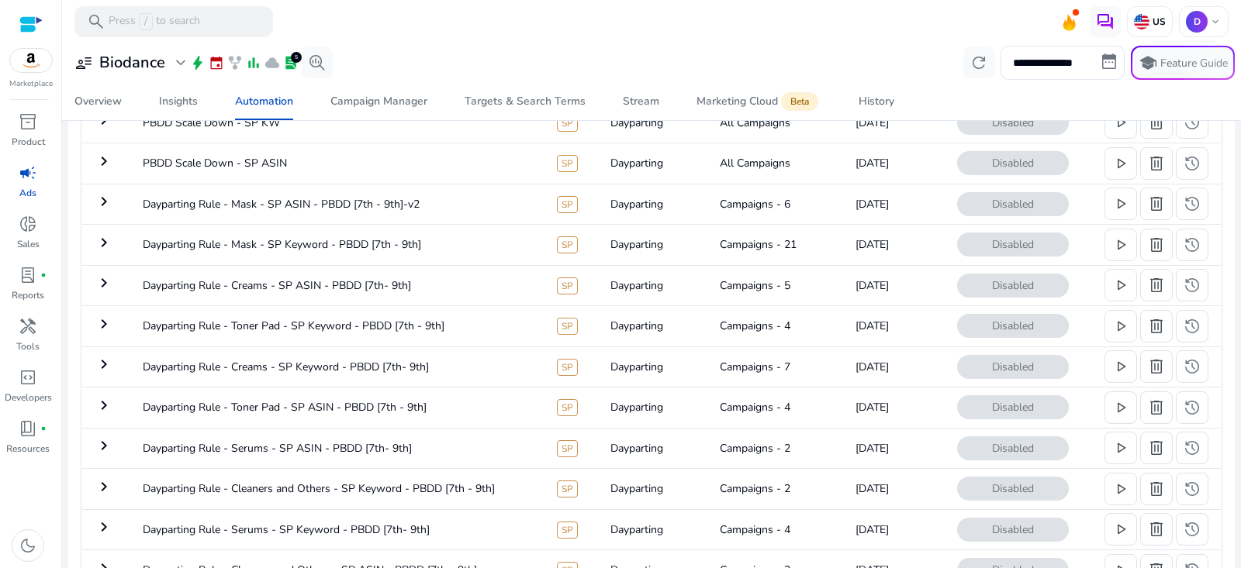
scroll to position [0, 0]
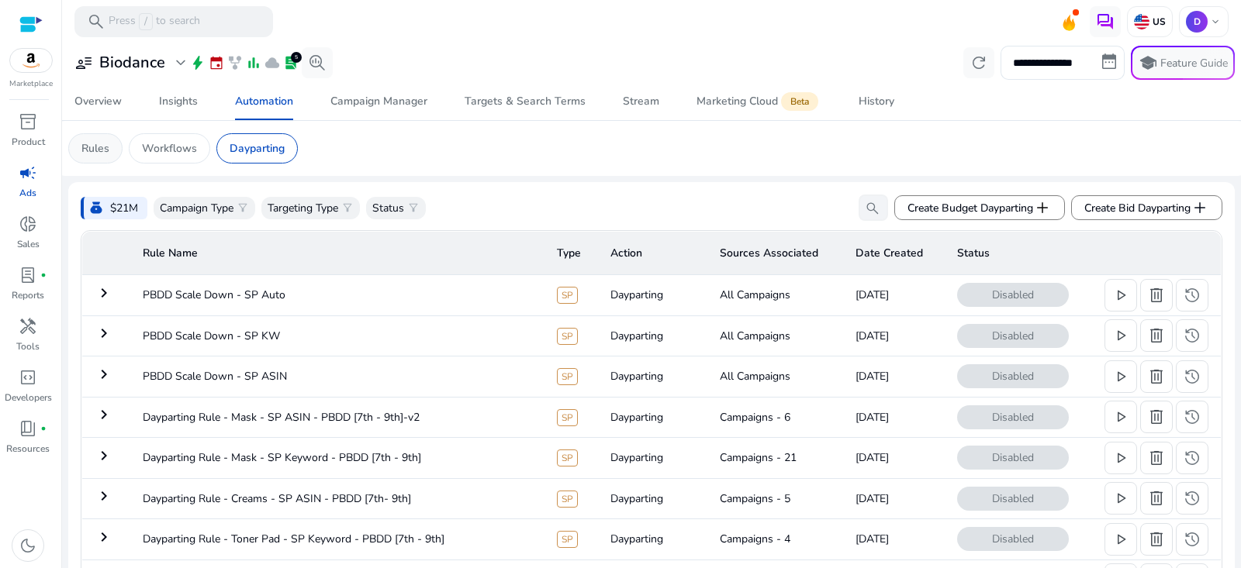
click at [105, 140] on p "Rules" at bounding box center [95, 148] width 28 height 16
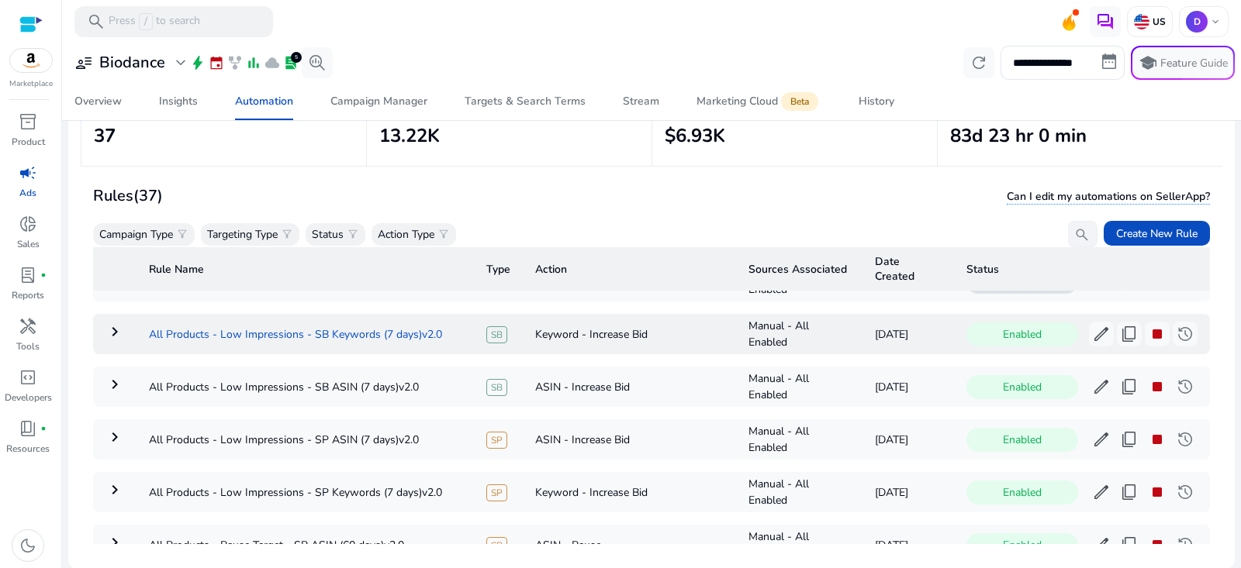
scroll to position [195, 0]
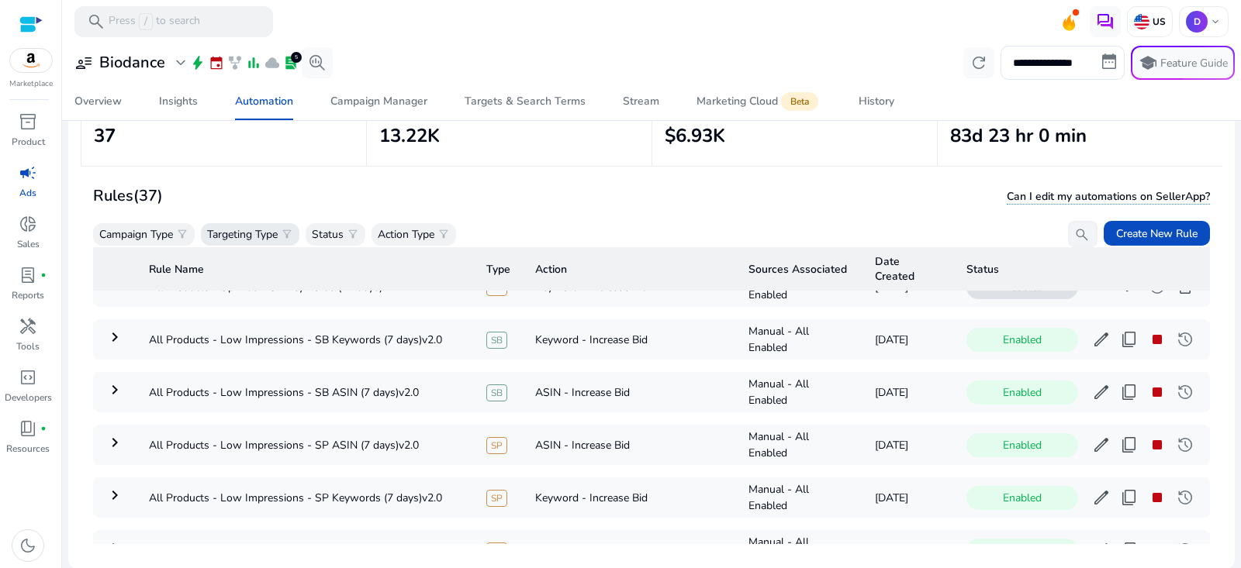
click at [262, 234] on p "Targeting Type" at bounding box center [242, 234] width 71 height 16
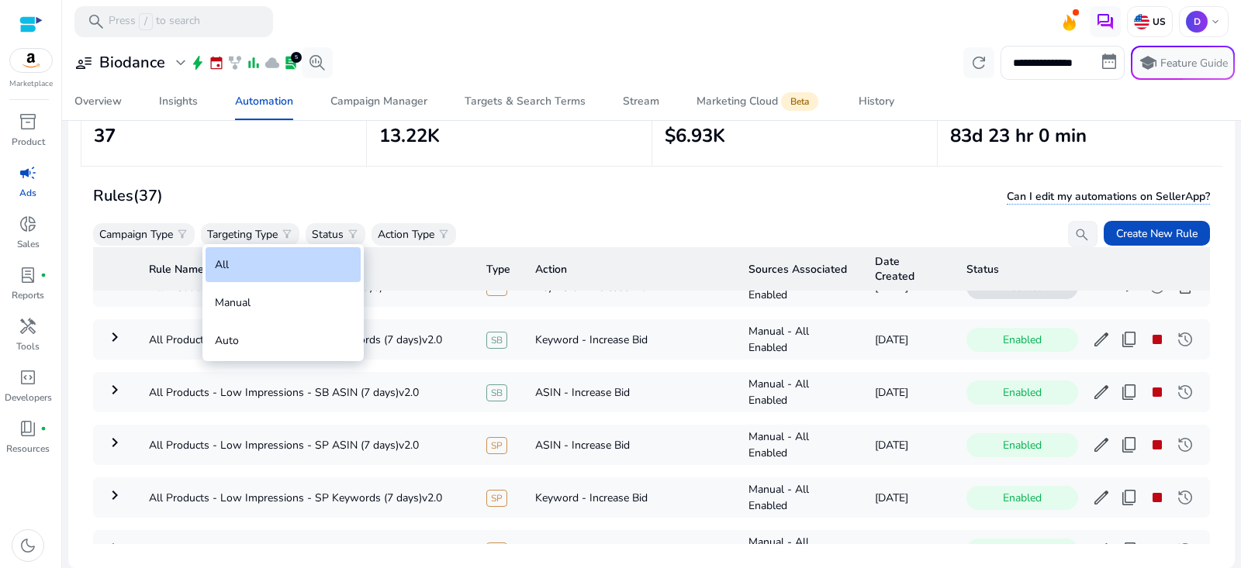
click at [426, 233] on div at bounding box center [620, 284] width 1241 height 568
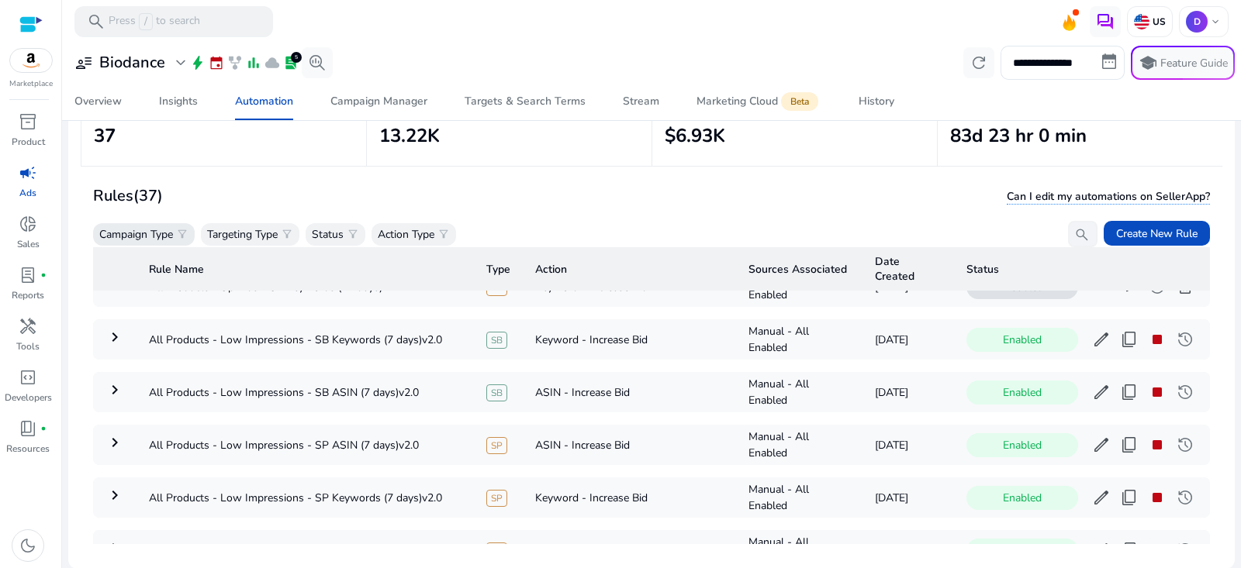
click at [117, 229] on p "Campaign Type" at bounding box center [136, 234] width 74 height 16
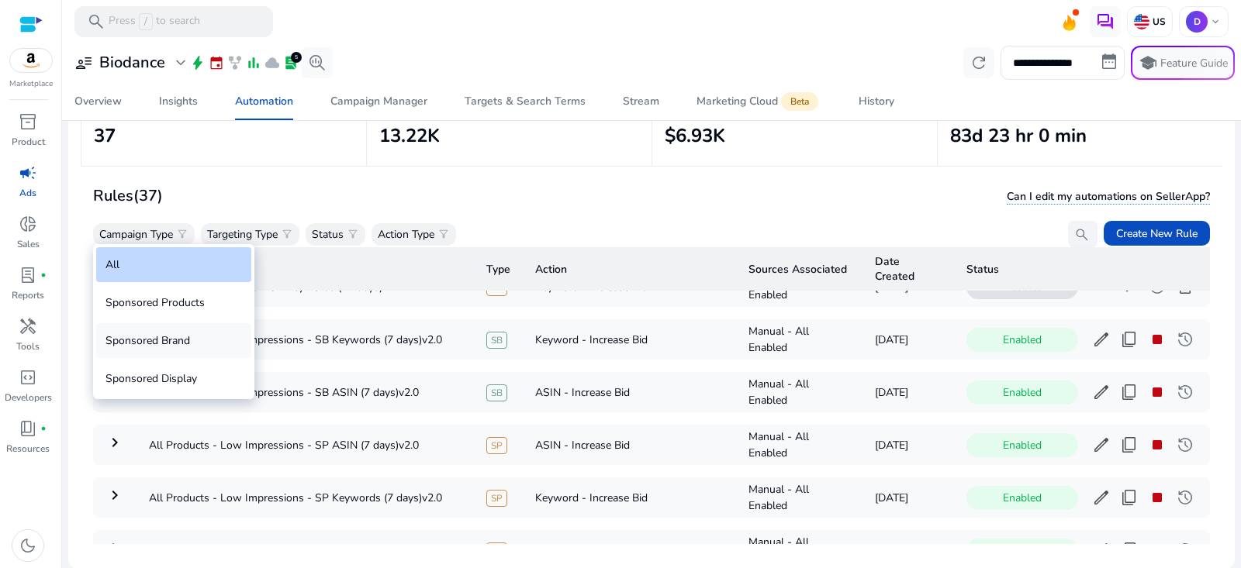
click at [159, 343] on div "Sponsored Brand" at bounding box center [173, 340] width 155 height 35
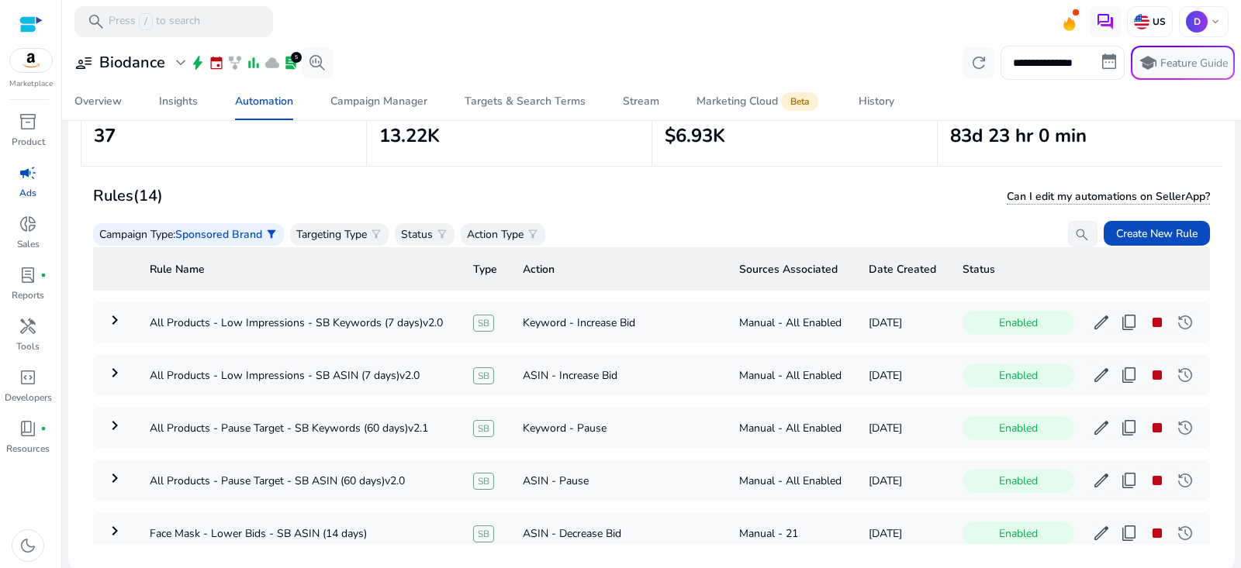
scroll to position [107, 0]
click at [1148, 319] on span "stop" at bounding box center [1157, 321] width 19 height 19
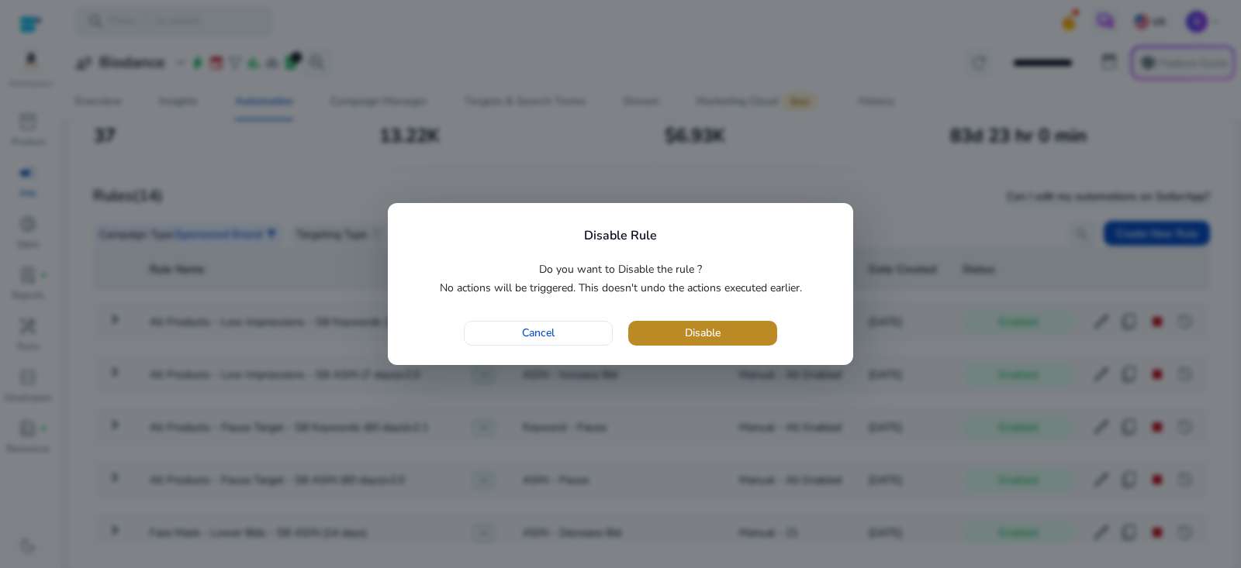
click at [734, 338] on span "button" at bounding box center [702, 333] width 149 height 37
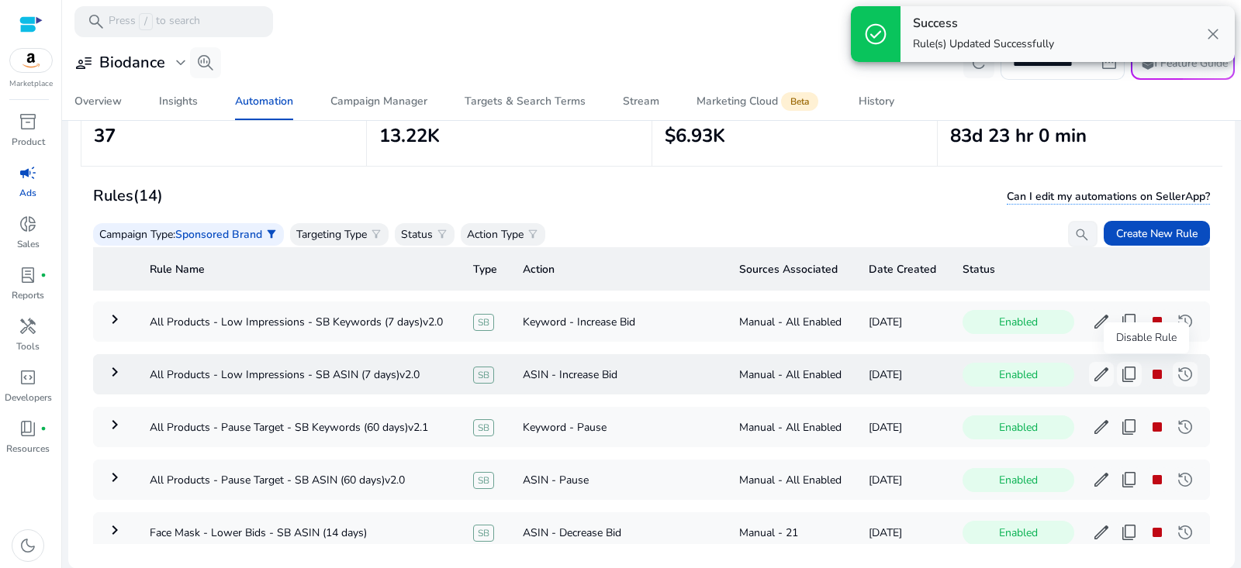
click at [1148, 373] on span "stop" at bounding box center [1157, 374] width 19 height 19
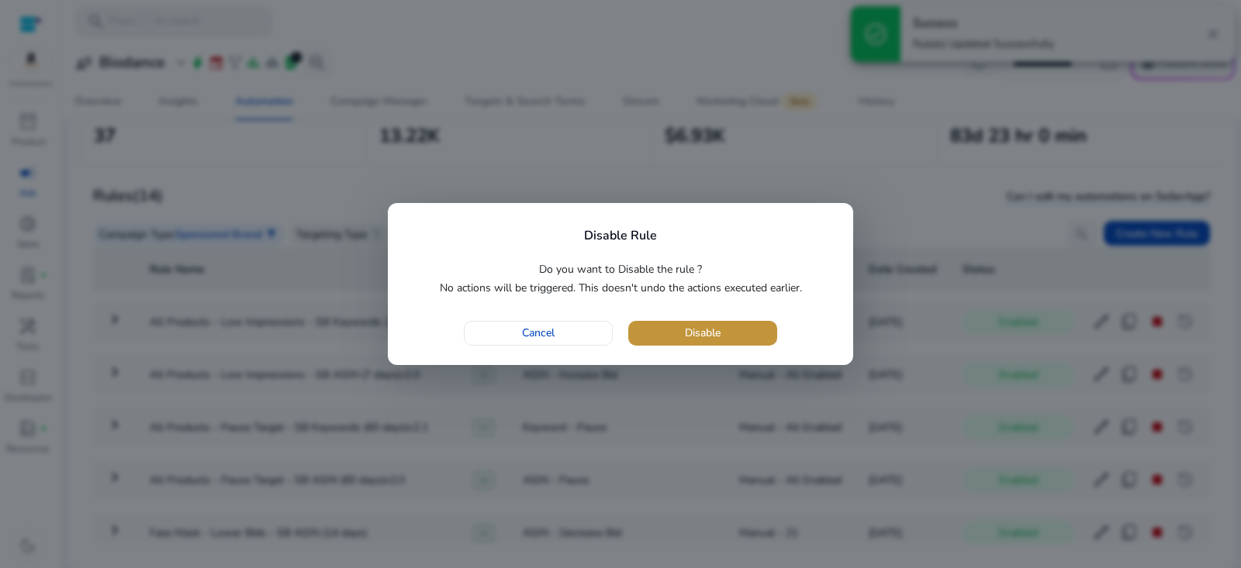
click at [693, 336] on span "Disable" at bounding box center [703, 333] width 36 height 16
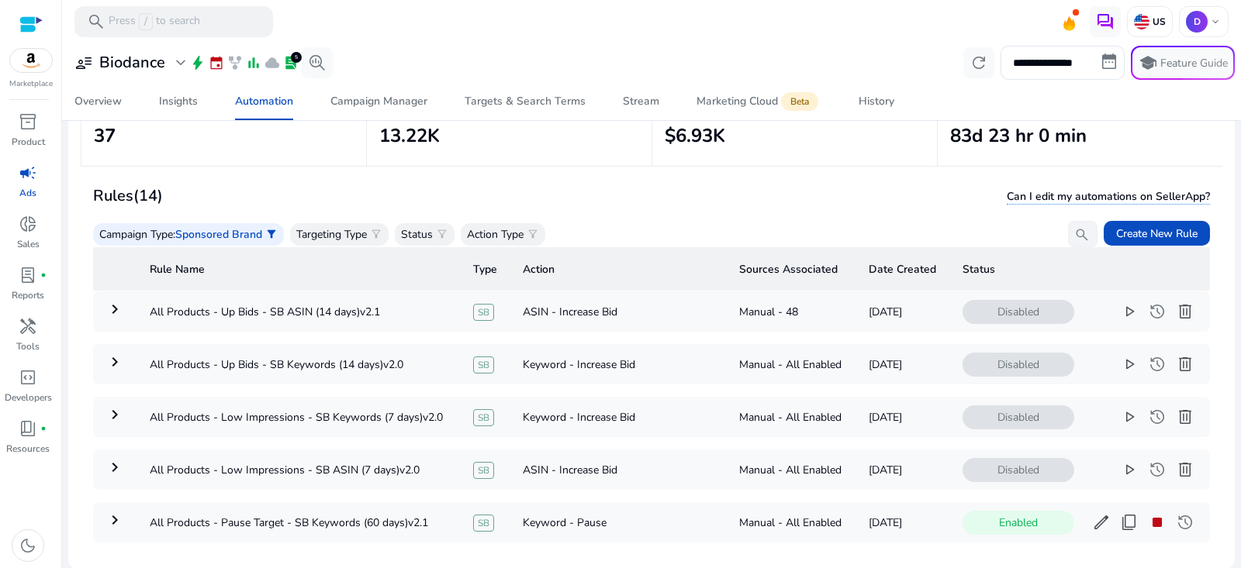
scroll to position [16, 0]
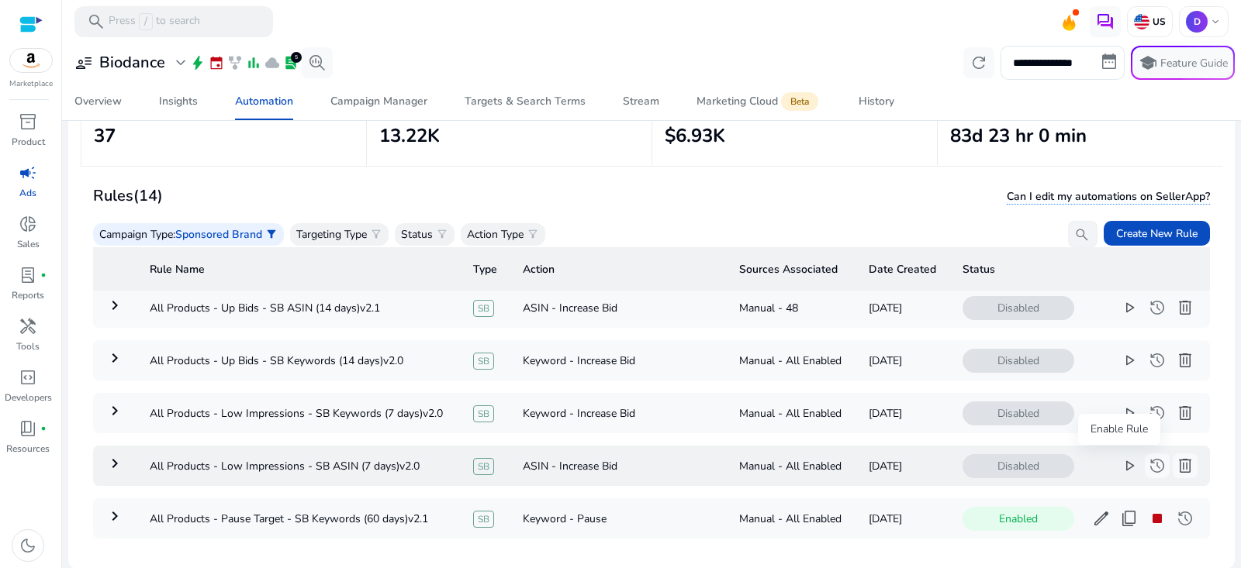
click at [1125, 467] on span "play_arrow" at bounding box center [1129, 466] width 19 height 19
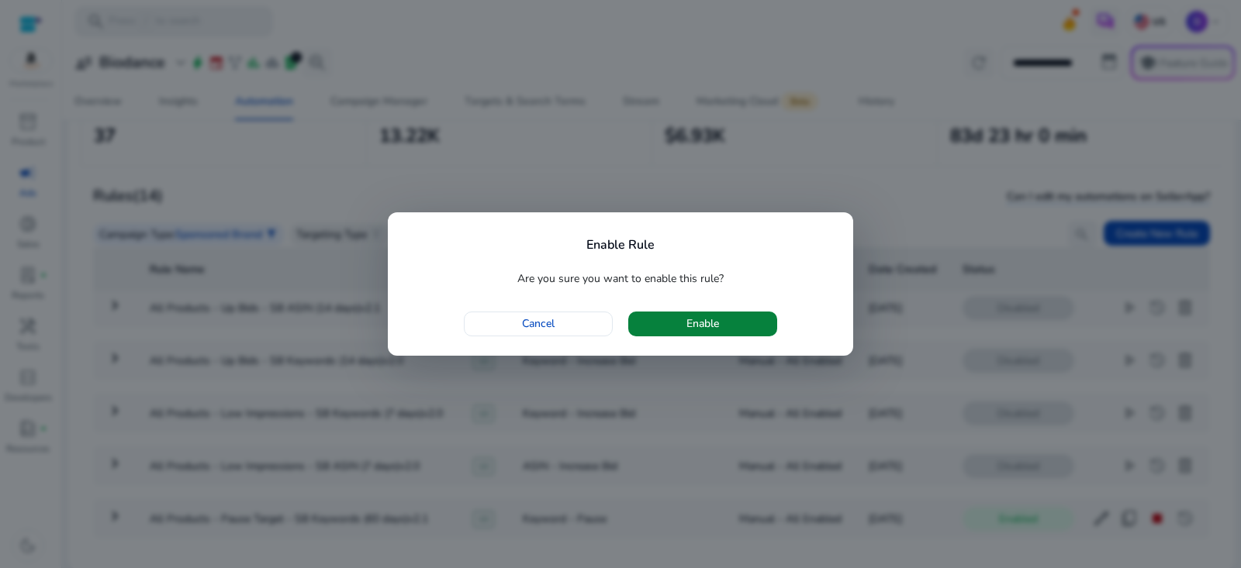
click at [763, 321] on span "button" at bounding box center [702, 323] width 149 height 37
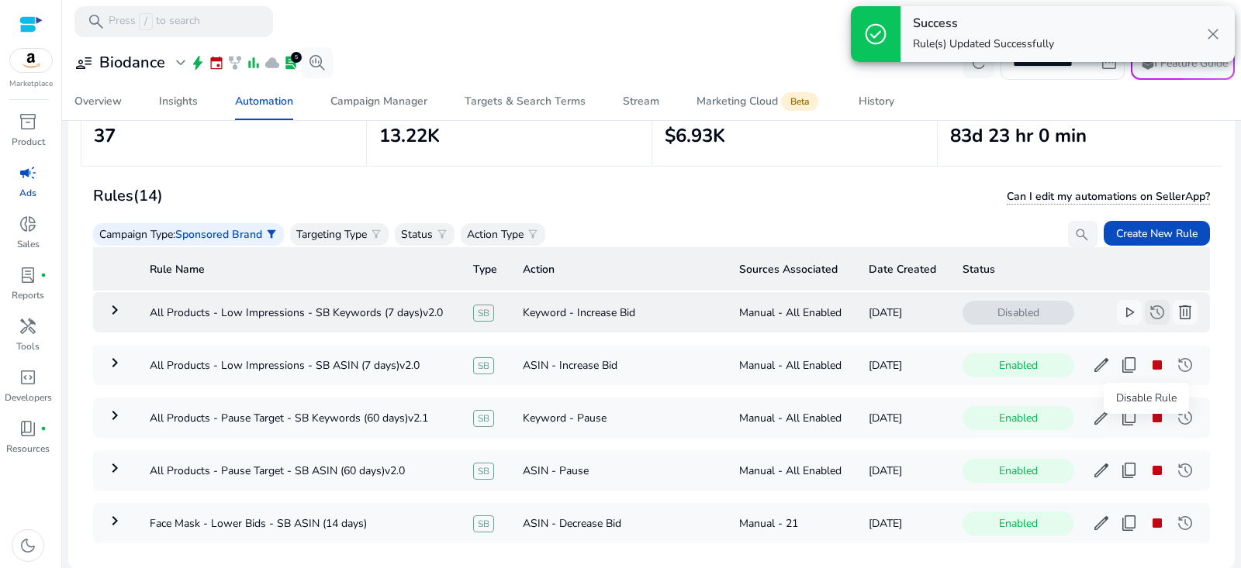
scroll to position [120, 0]
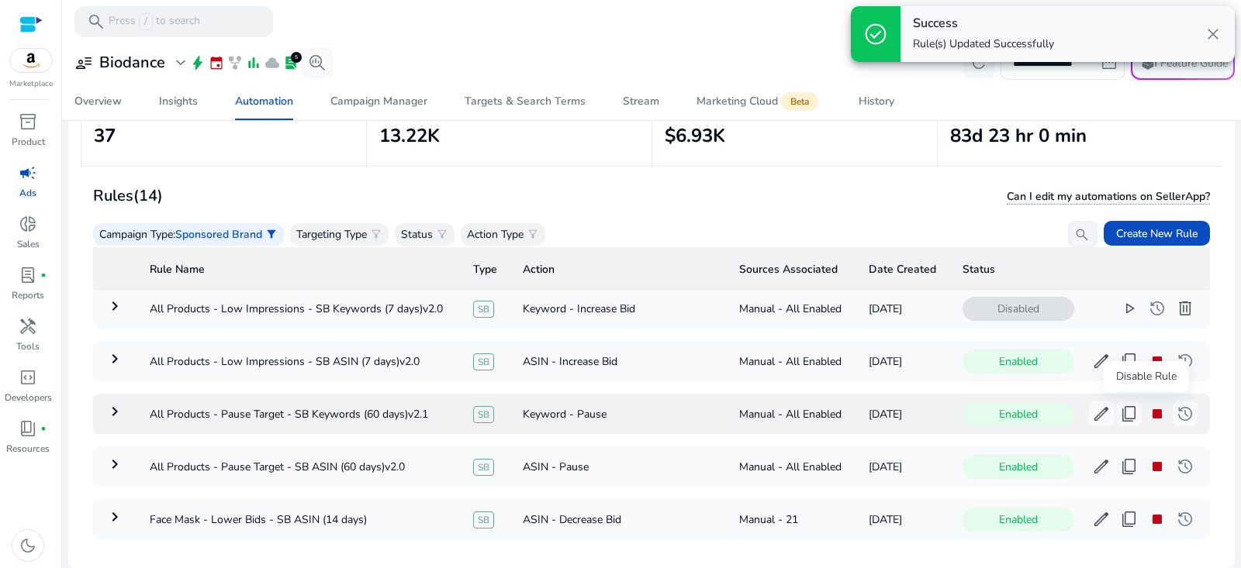
click at [1148, 412] on span "stop" at bounding box center [1157, 414] width 19 height 19
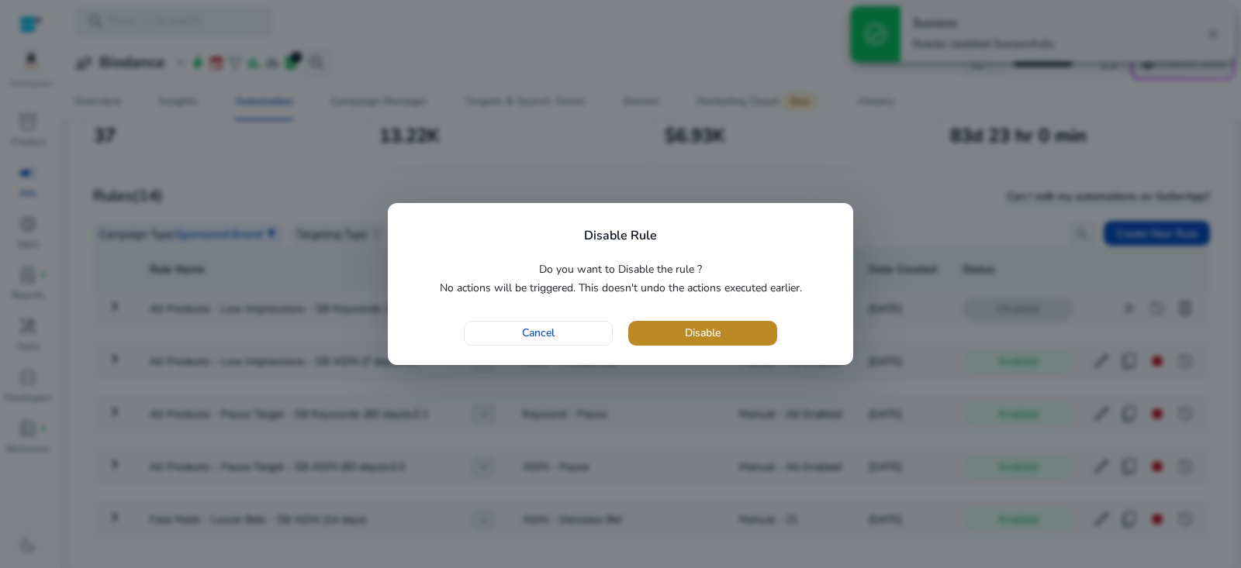
click at [737, 325] on span "button" at bounding box center [702, 333] width 149 height 37
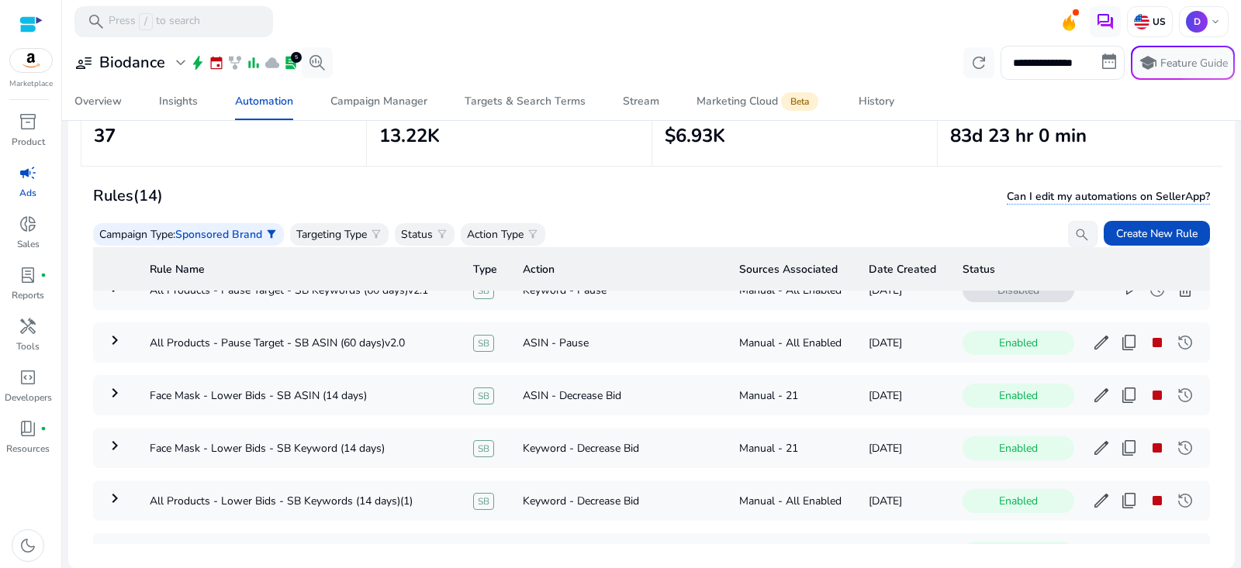
scroll to position [254, 0]
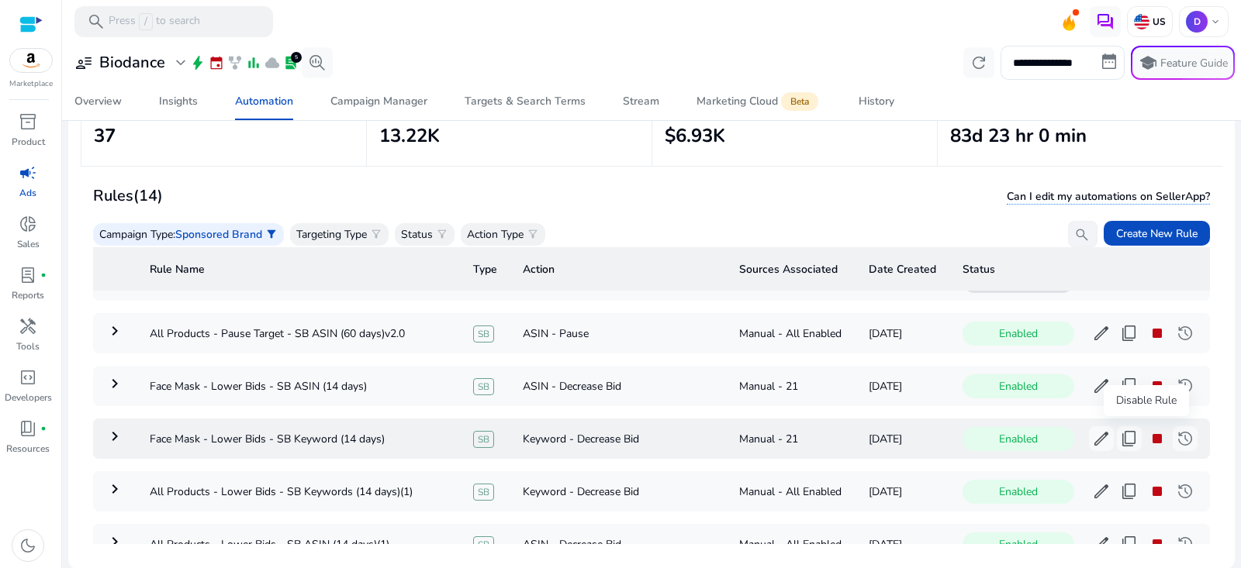
click at [1148, 441] on span "stop" at bounding box center [1157, 439] width 19 height 19
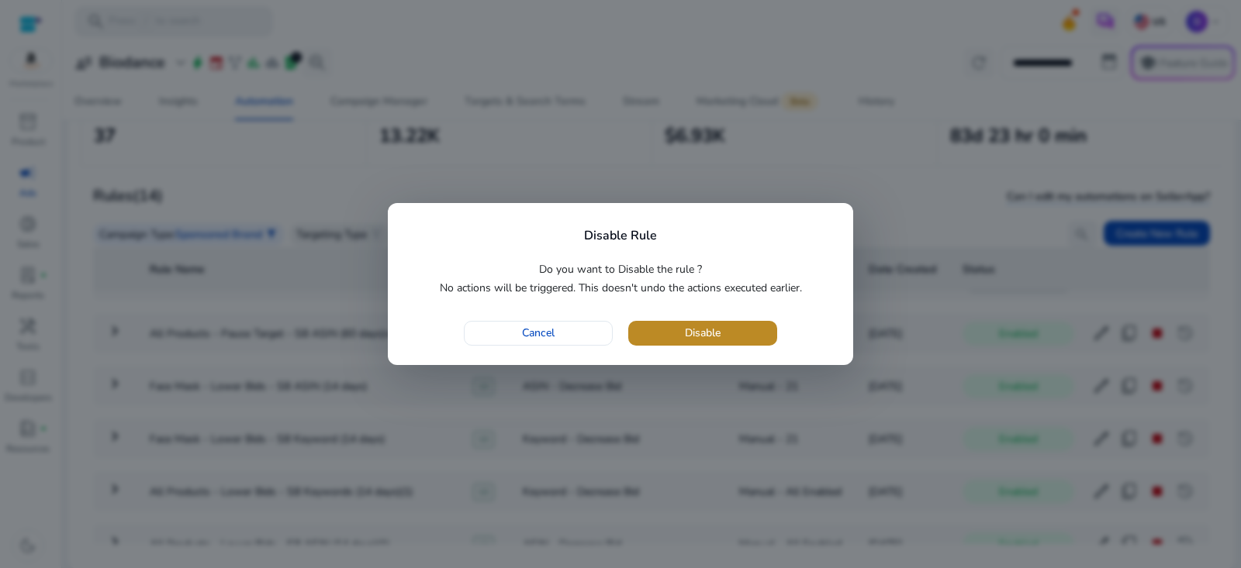
click at [738, 345] on span "button" at bounding box center [702, 333] width 149 height 37
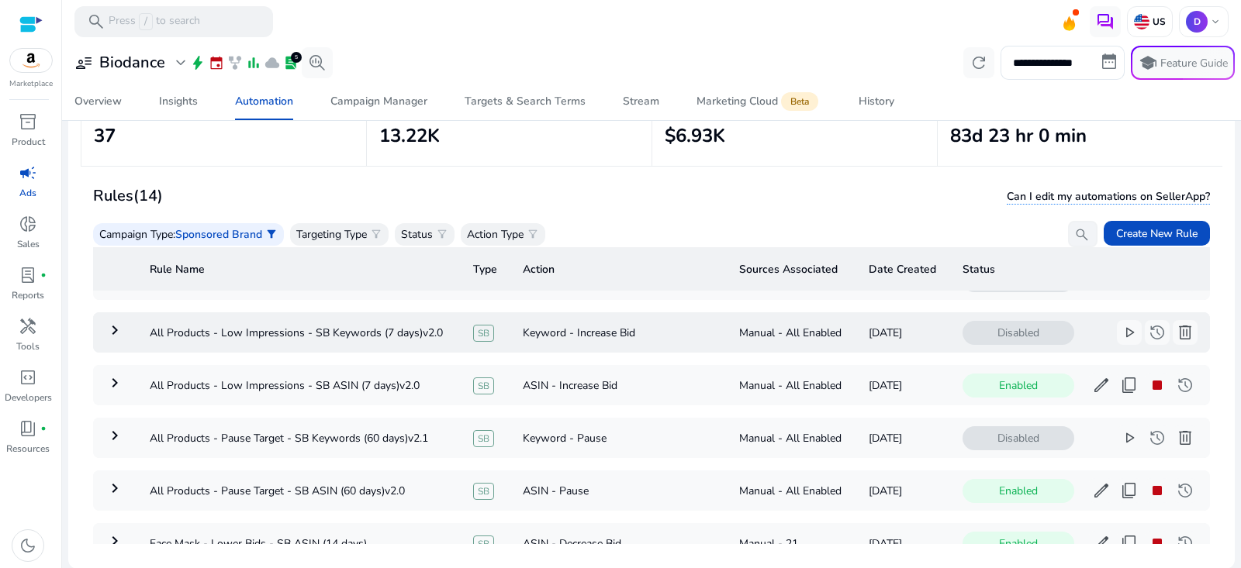
scroll to position [280, 0]
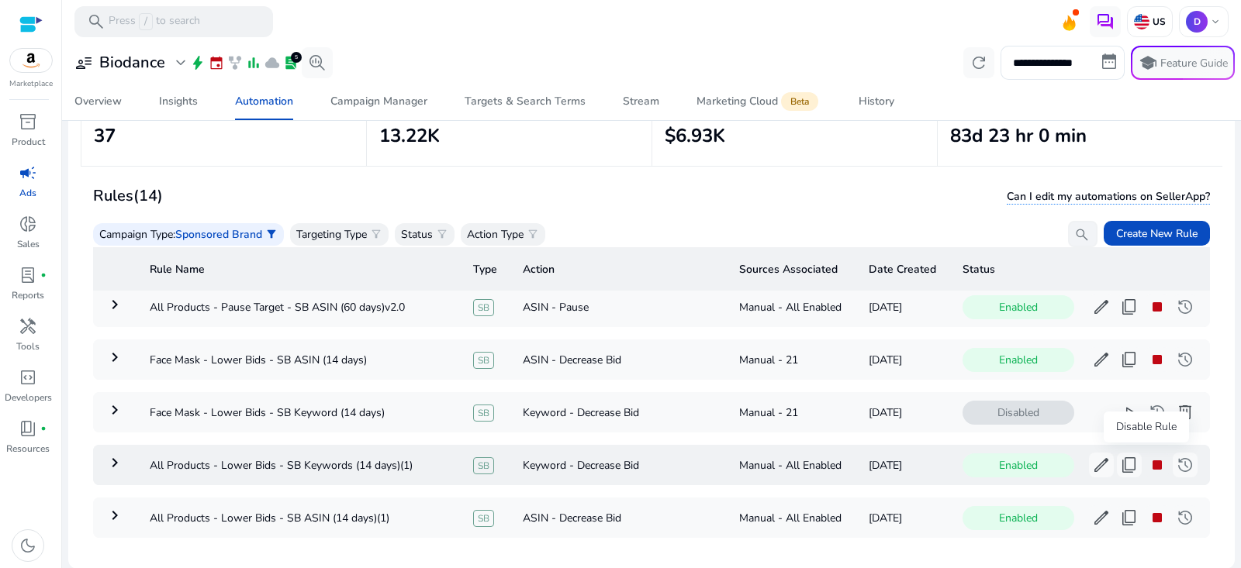
click at [1148, 464] on span "stop" at bounding box center [1157, 465] width 19 height 19
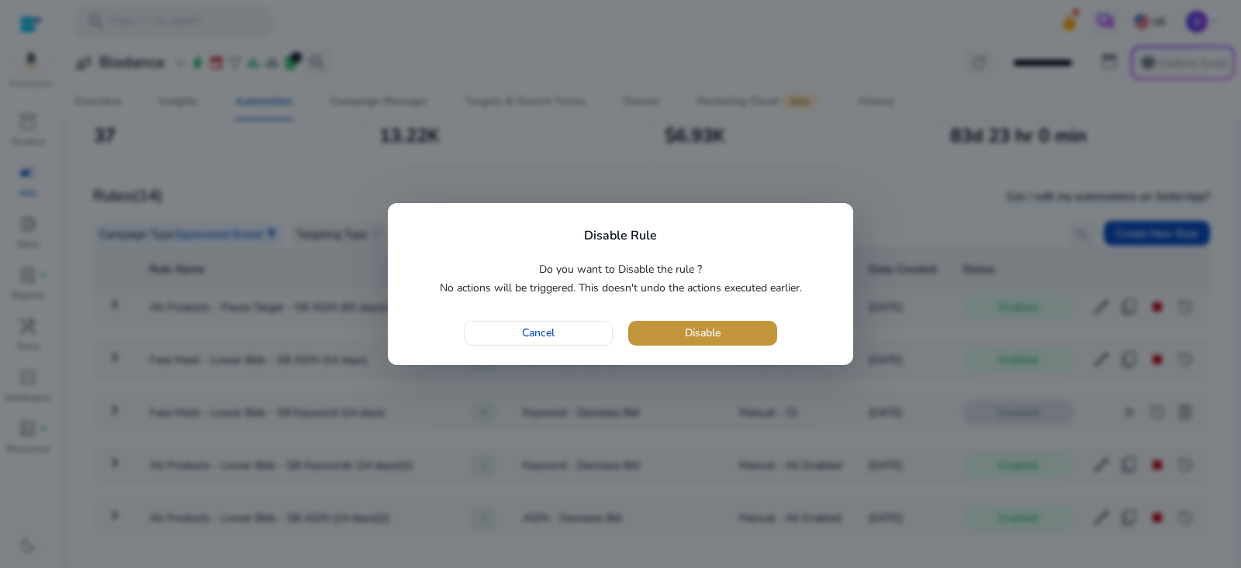
click at [740, 336] on span "button" at bounding box center [702, 333] width 149 height 37
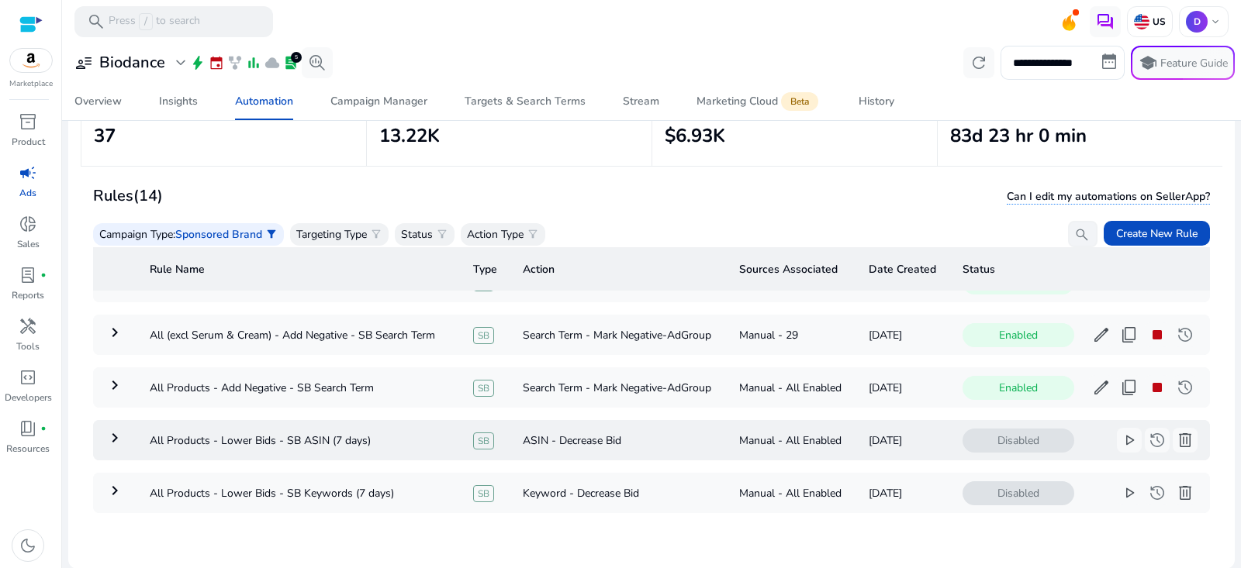
scroll to position [0, 0]
